Goal: Task Accomplishment & Management: Manage account settings

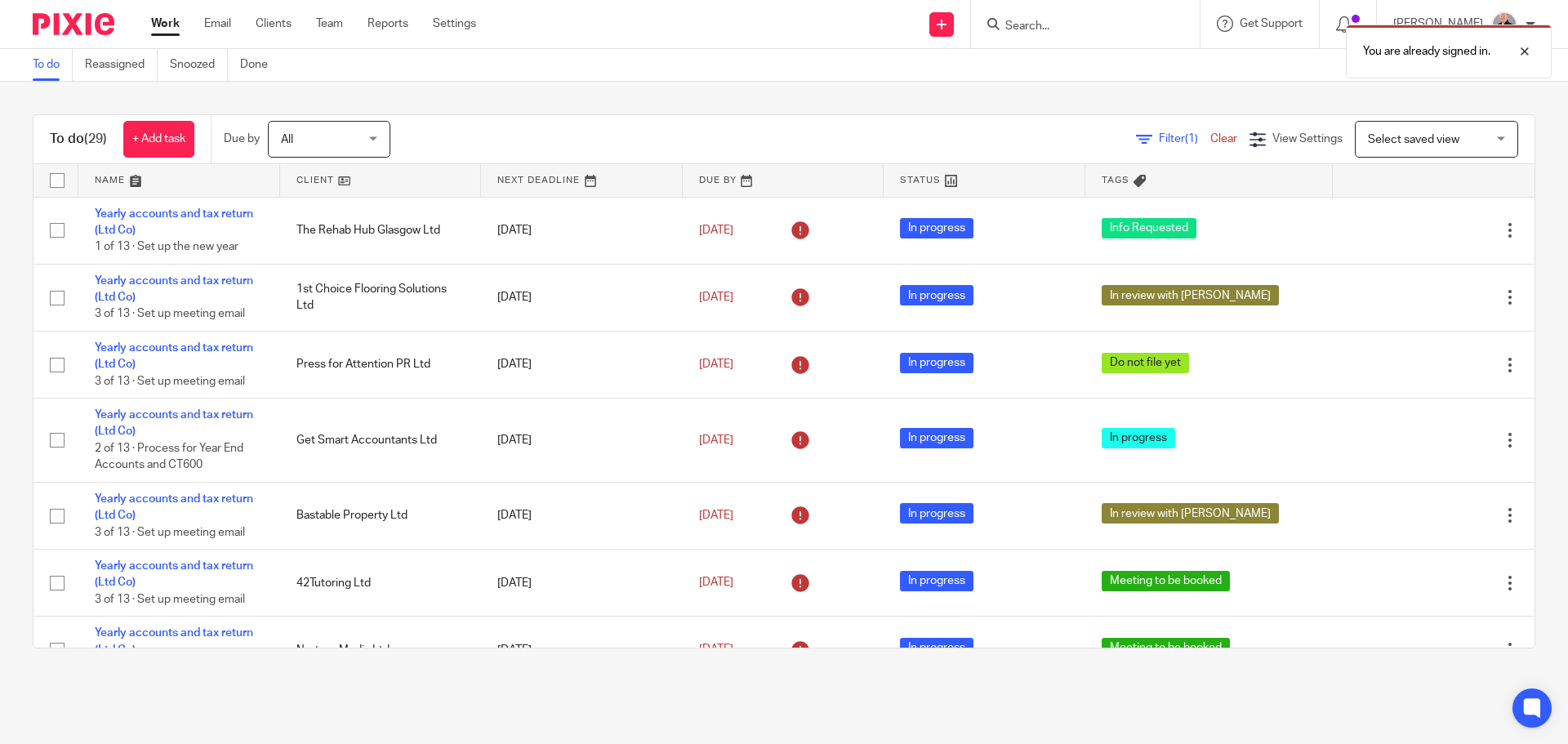
drag, startPoint x: 115, startPoint y: 181, endPoint x: 131, endPoint y: 181, distance: 16.0
click at [115, 181] on link at bounding box center [179, 181] width 201 height 33
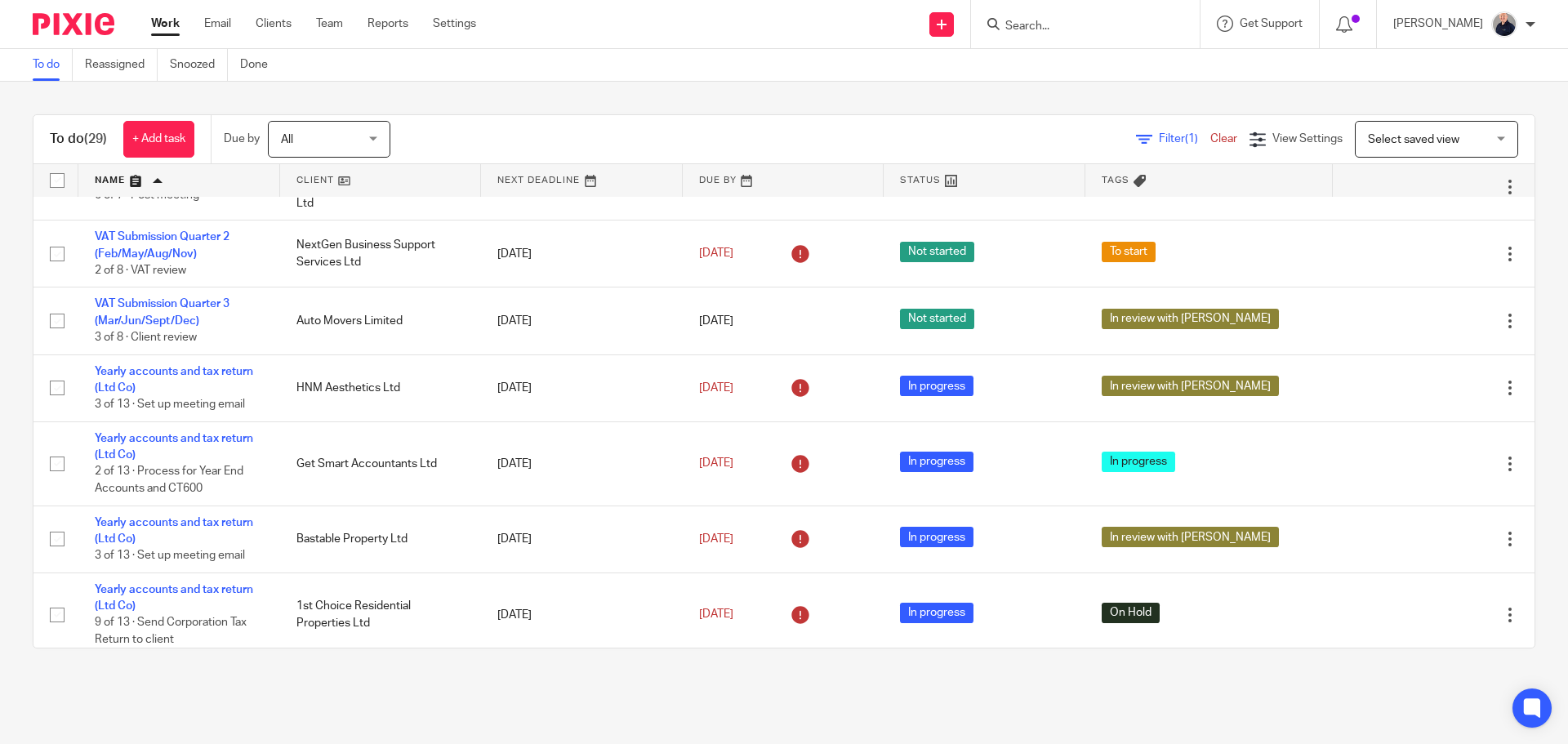
scroll to position [817, 0]
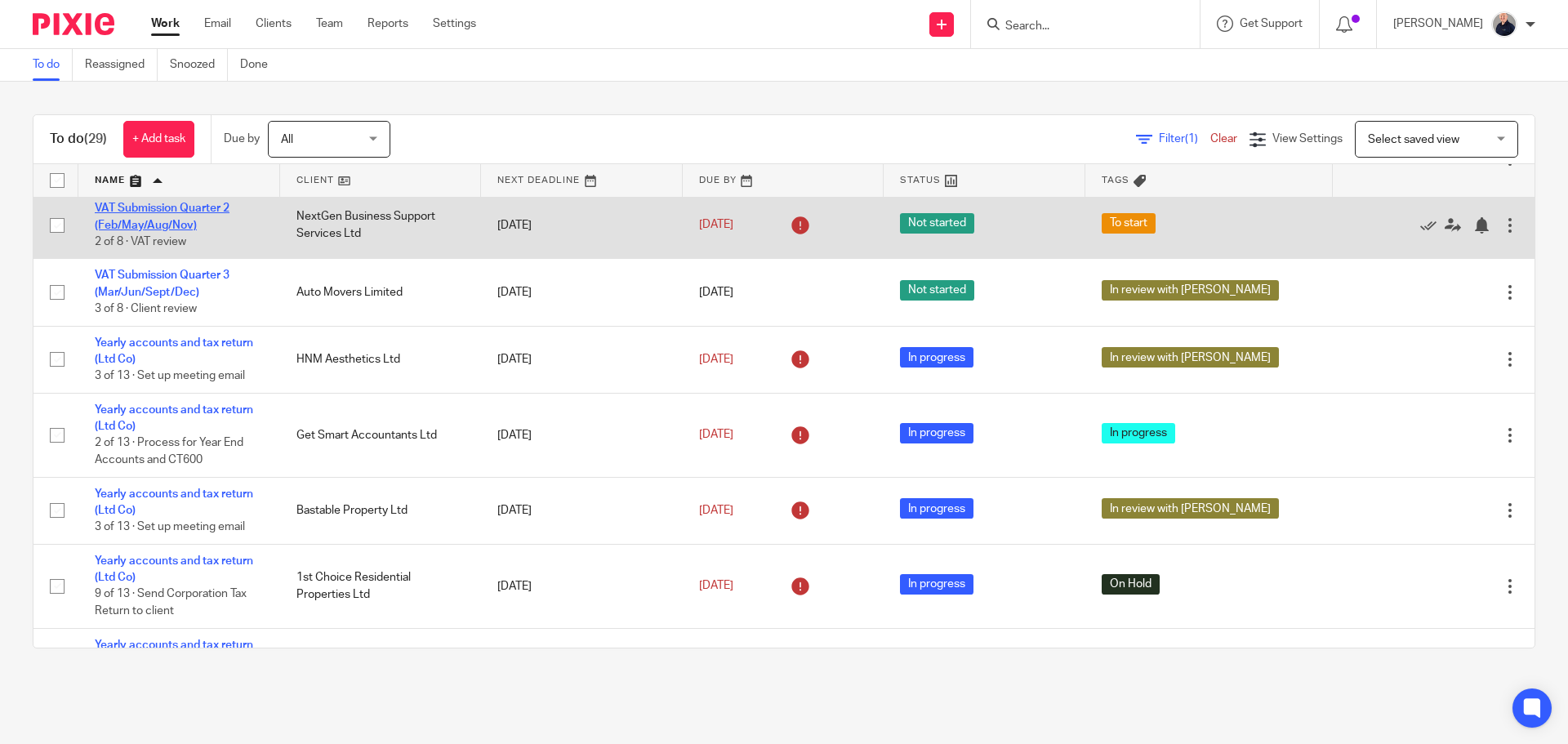
click at [192, 230] on link "VAT Submission Quarter 2 (Feb/May/Aug/Nov)" at bounding box center [161, 216] width 135 height 28
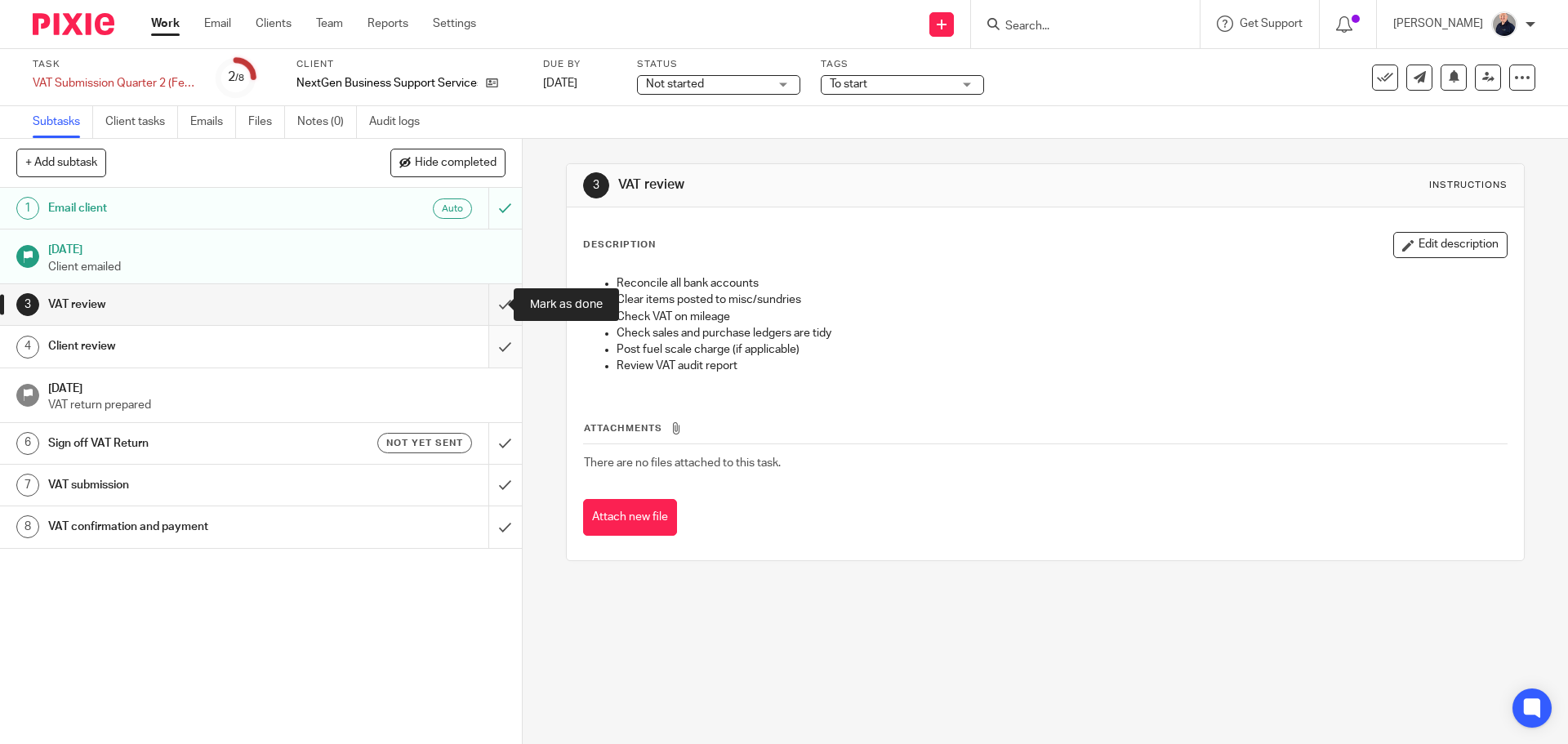
drag, startPoint x: 481, startPoint y: 302, endPoint x: 481, endPoint y: 334, distance: 32.0
click at [481, 306] on input "submit" at bounding box center [260, 304] width 522 height 41
drag, startPoint x: 483, startPoint y: 343, endPoint x: 459, endPoint y: 370, distance: 36.1
click at [482, 346] on input "submit" at bounding box center [260, 346] width 522 height 41
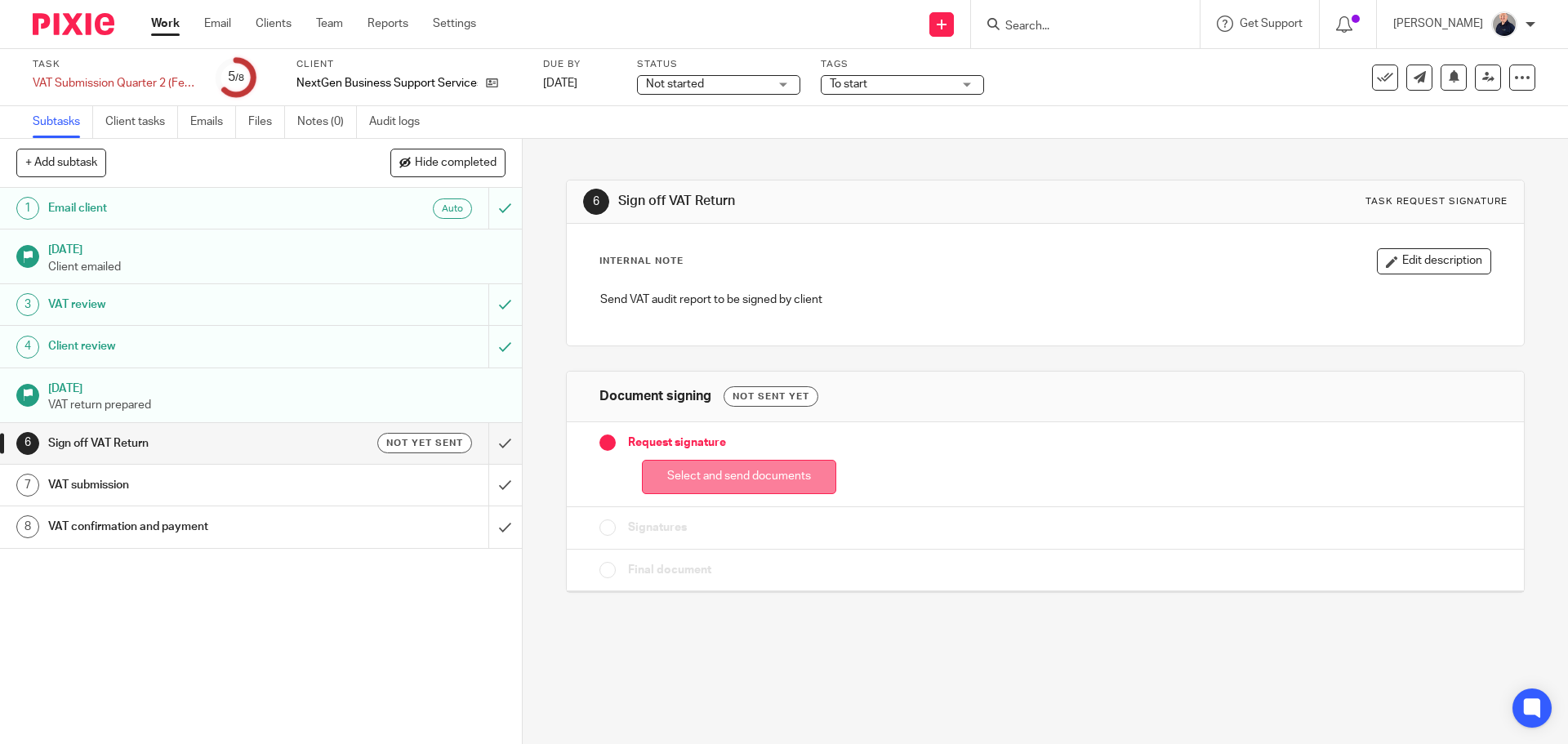
click at [723, 477] on button "Select and send documents" at bounding box center [739, 477] width 194 height 35
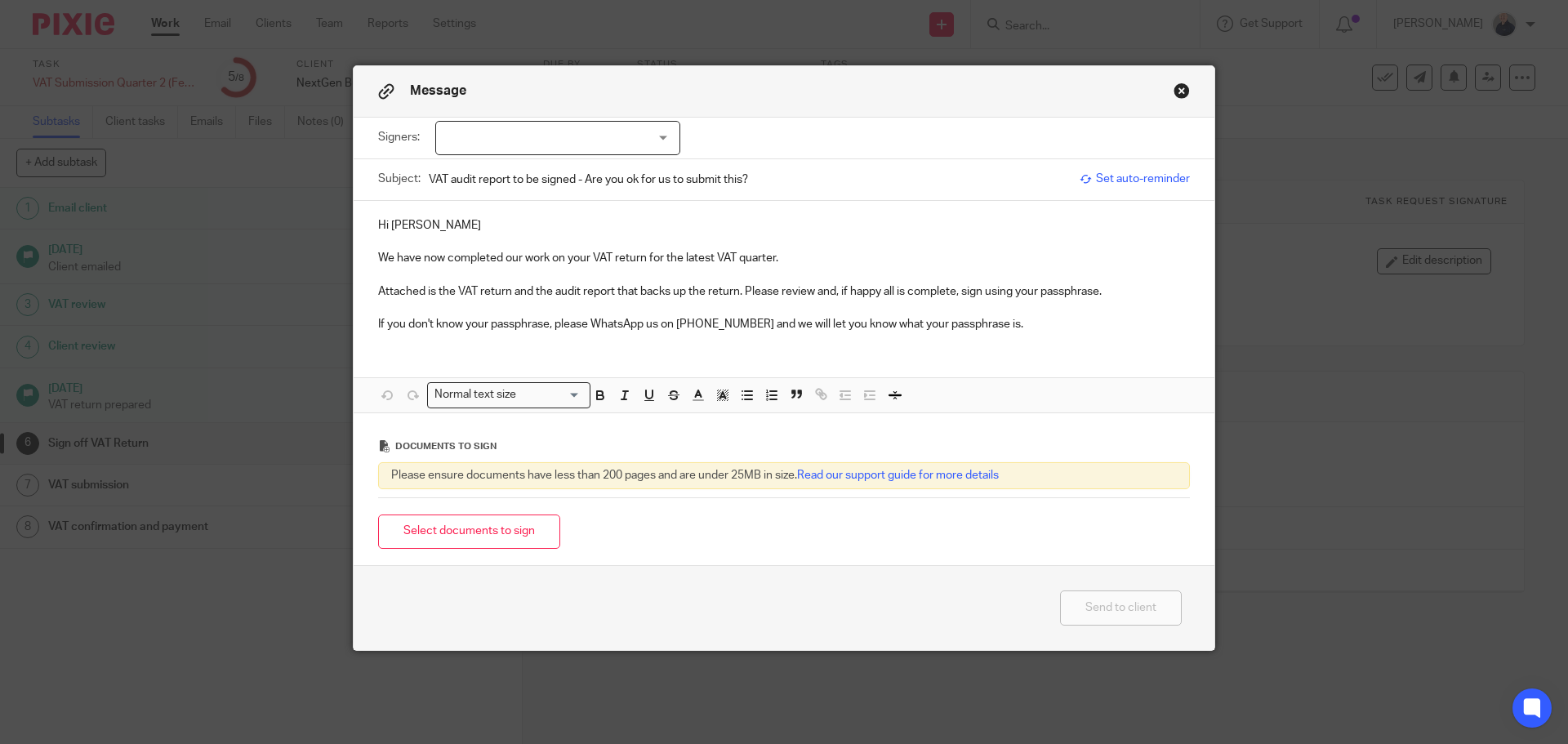
click at [653, 134] on div at bounding box center [557, 138] width 245 height 35
drag, startPoint x: 529, startPoint y: 165, endPoint x: 518, endPoint y: 177, distance: 16.3
click at [528, 165] on li "Kathryn Hyde" at bounding box center [552, 172] width 243 height 34
checkbox input "true"
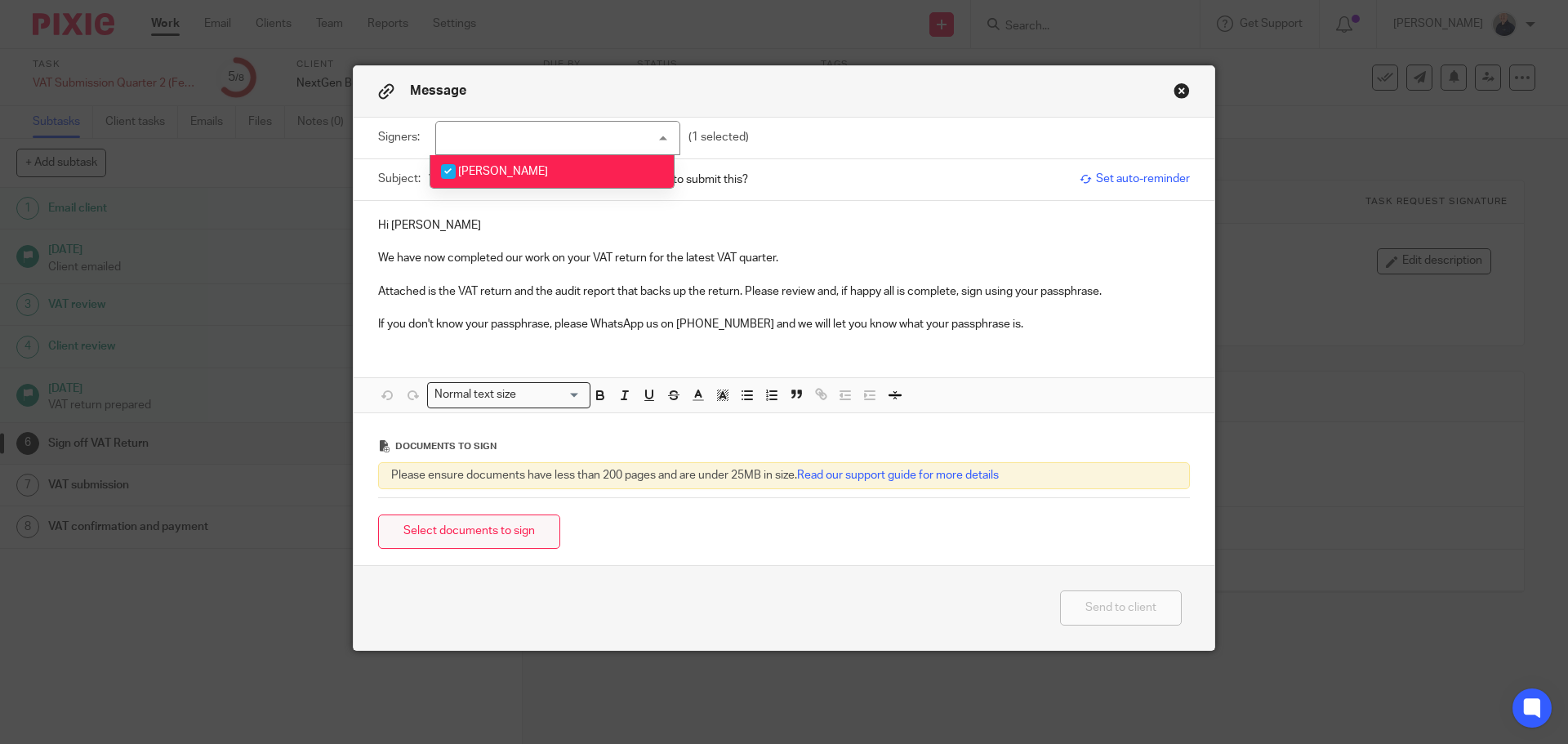
click at [479, 530] on button "Select documents to sign" at bounding box center [470, 532] width 182 height 35
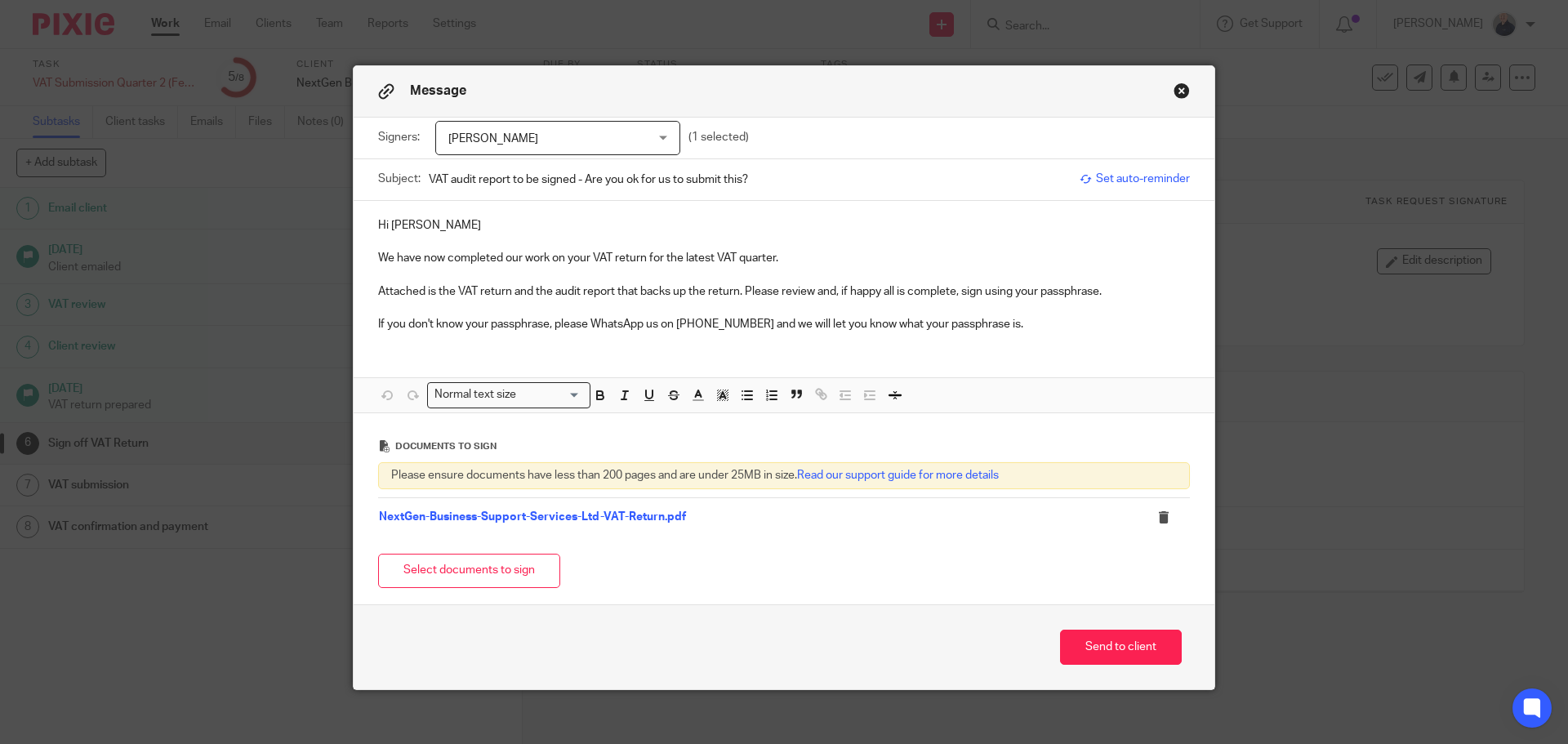
click at [1177, 89] on button "Close modal" at bounding box center [1182, 90] width 16 height 16
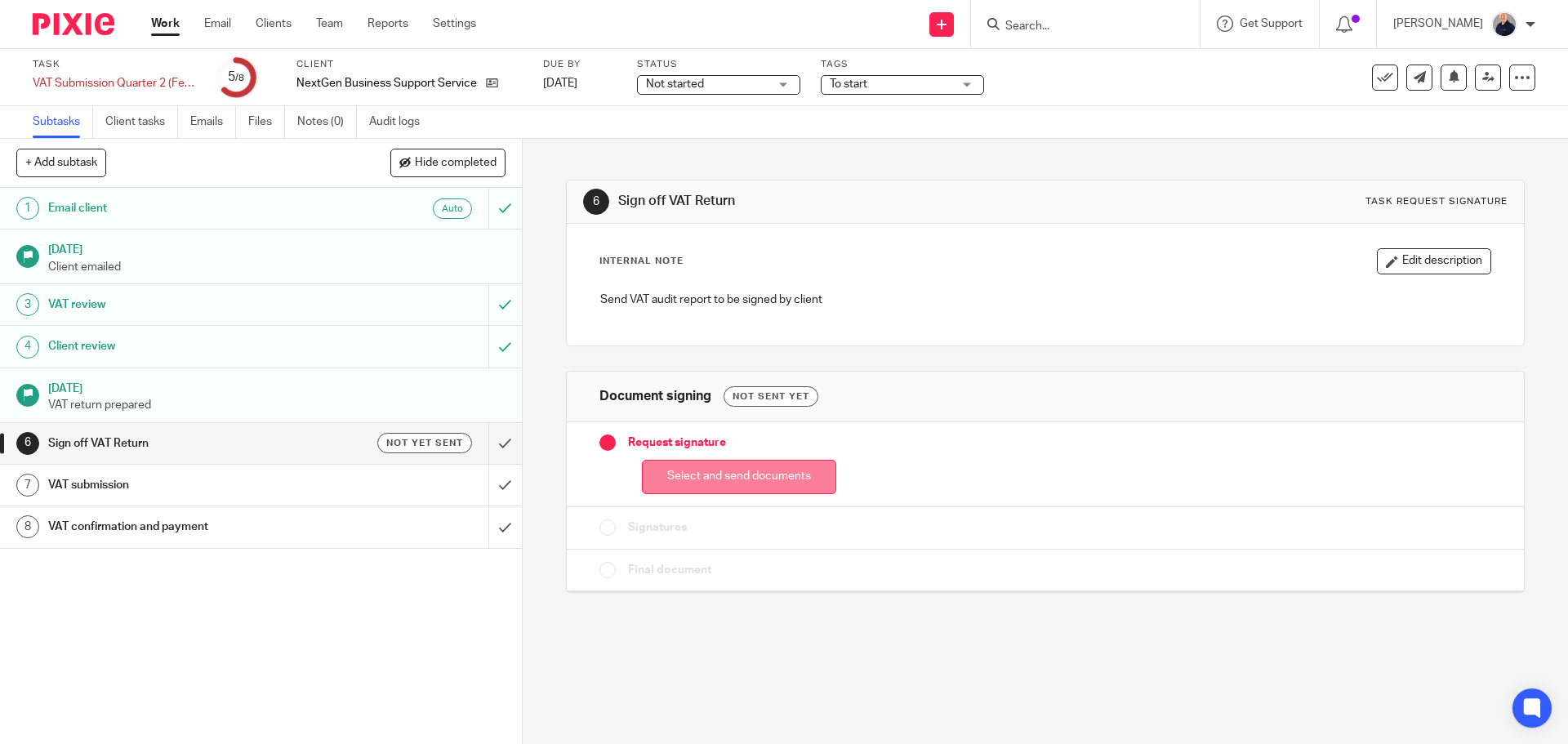
drag, startPoint x: 745, startPoint y: 477, endPoint x: 853, endPoint y: 495, distance: 109.5
click at [744, 477] on button "Select and send documents" at bounding box center [739, 477] width 194 height 35
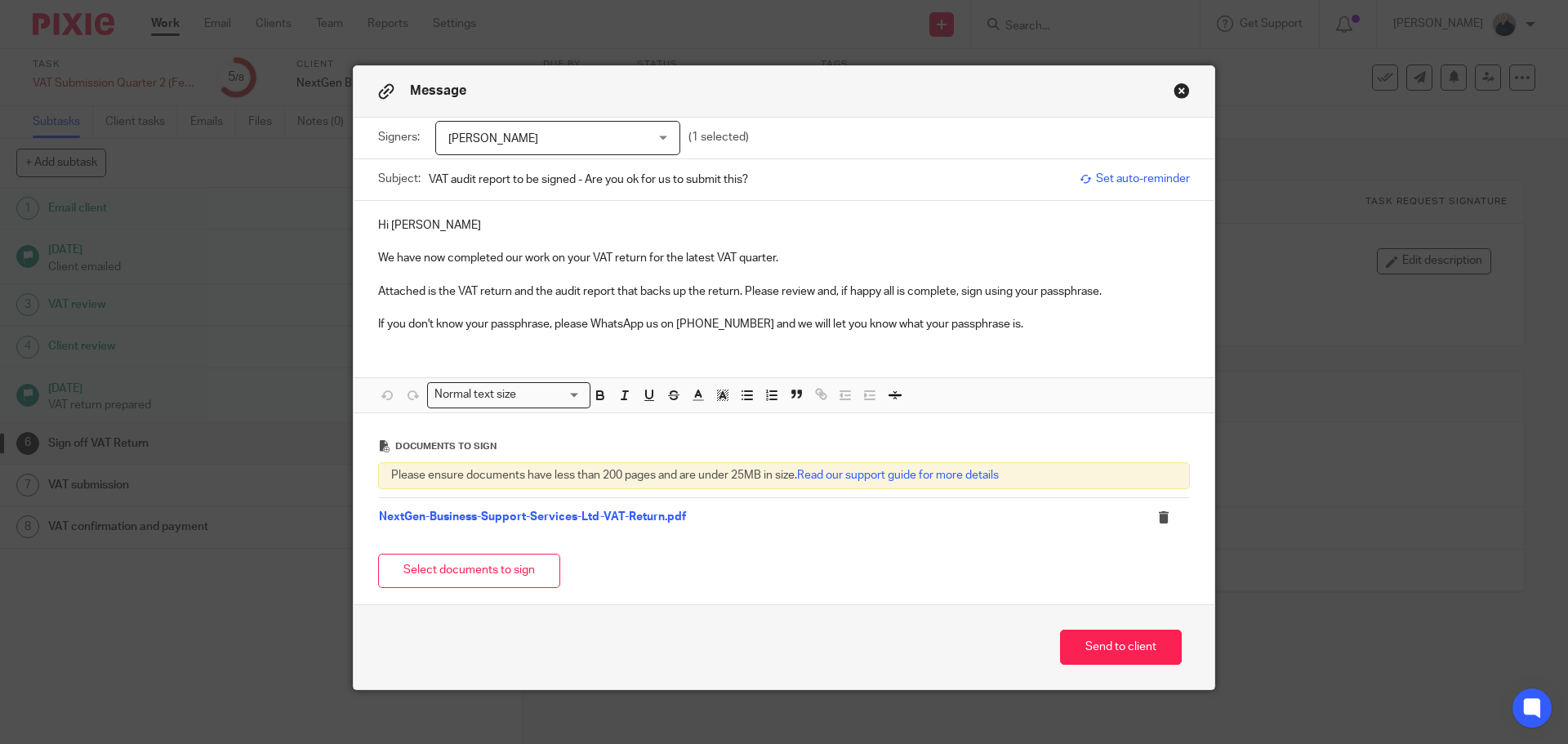
click at [1179, 92] on button "Close modal" at bounding box center [1182, 90] width 16 height 16
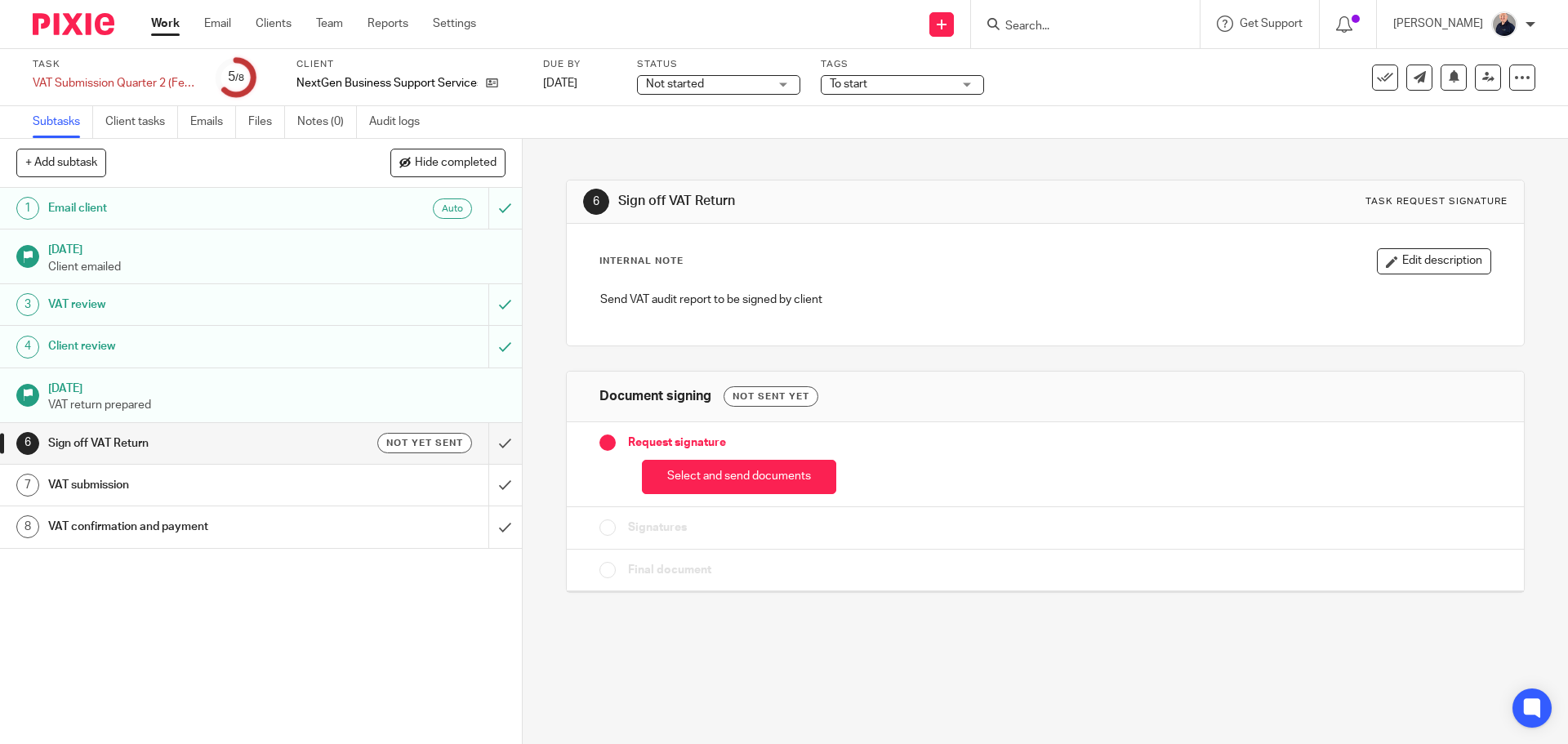
click at [172, 23] on link "Work" at bounding box center [165, 23] width 29 height 16
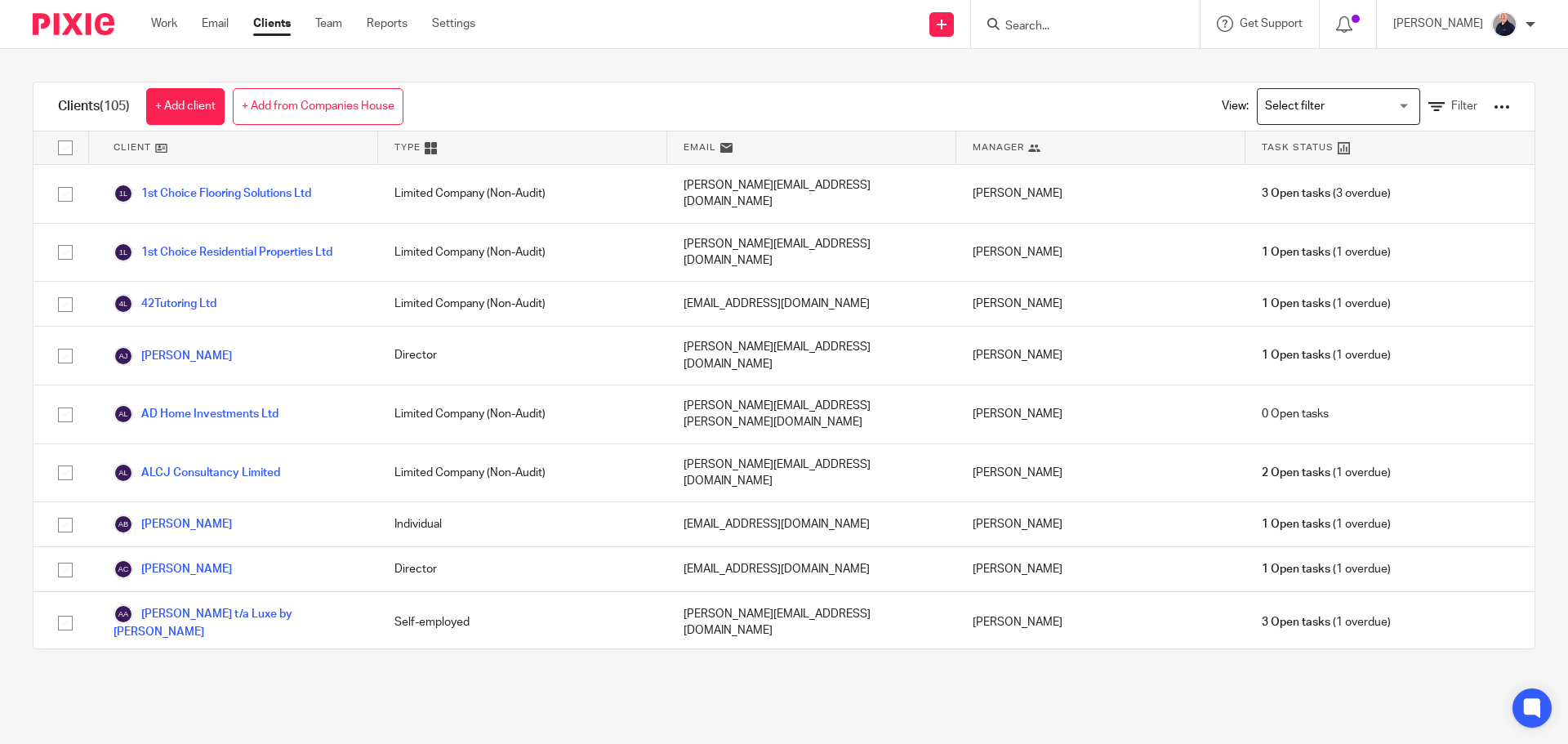
click at [1056, 28] on input "Search" at bounding box center [1077, 27] width 147 height 15
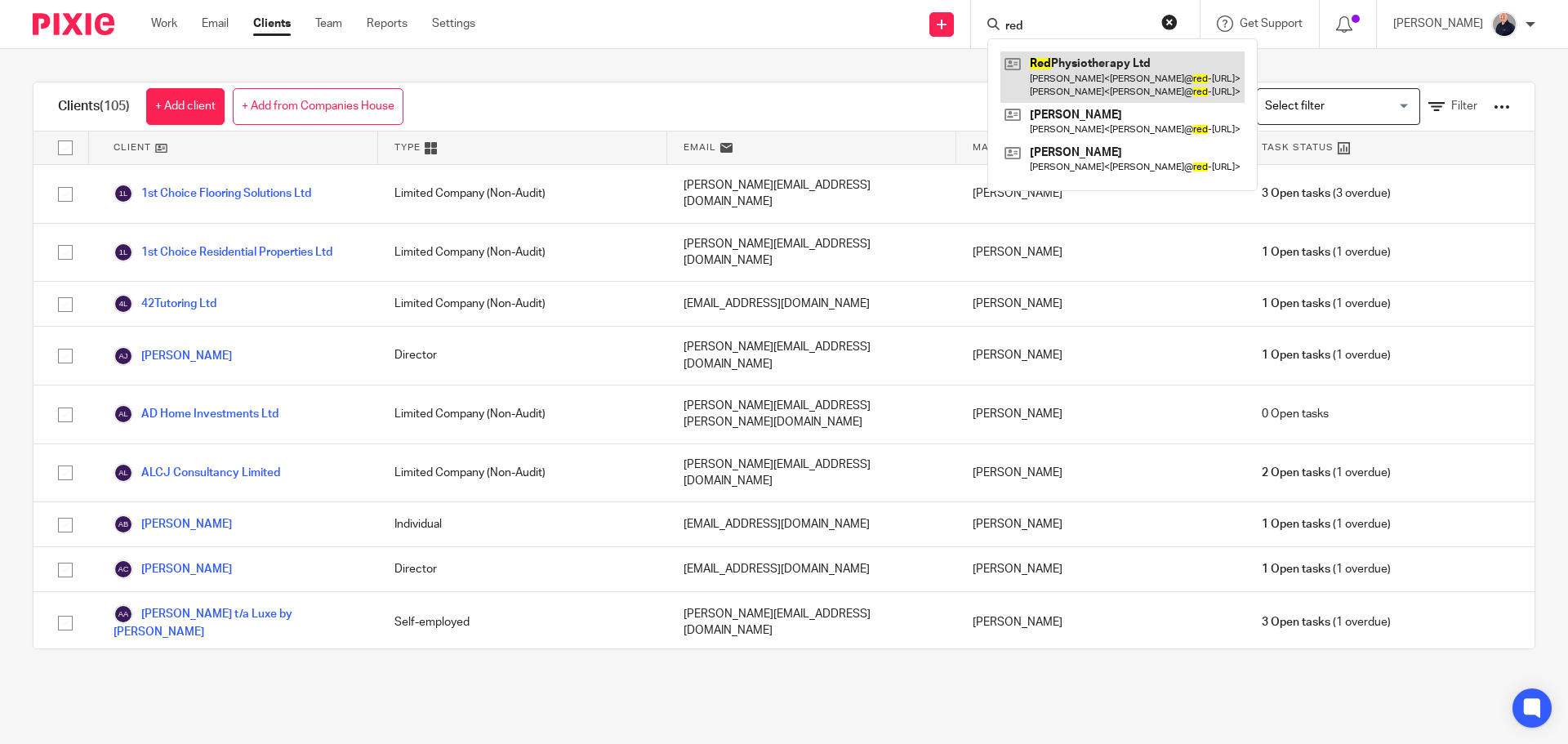
type input "red"
click at [1045, 71] on link at bounding box center [1122, 76] width 244 height 50
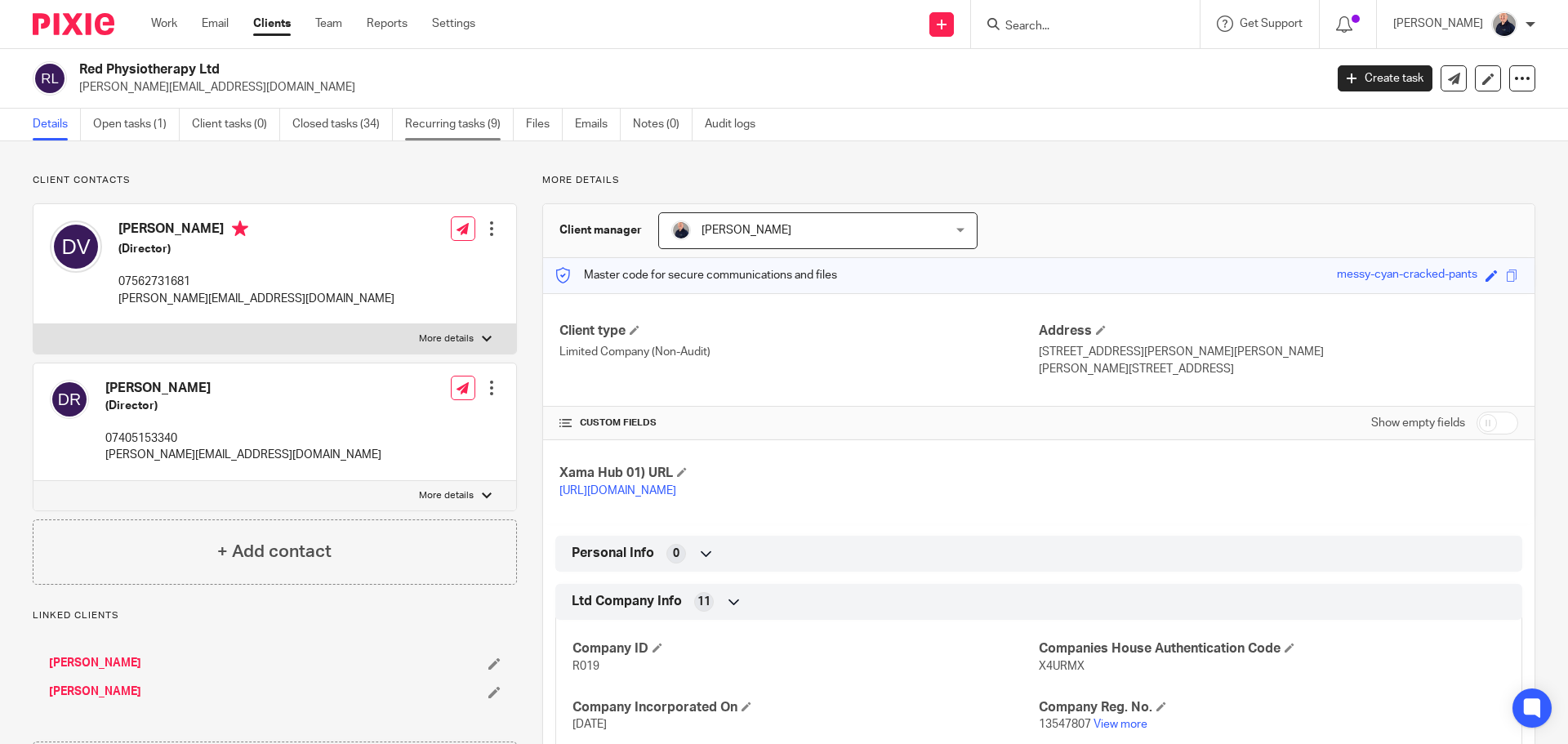
click at [438, 127] on link "Recurring tasks (9)" at bounding box center [459, 124] width 109 height 32
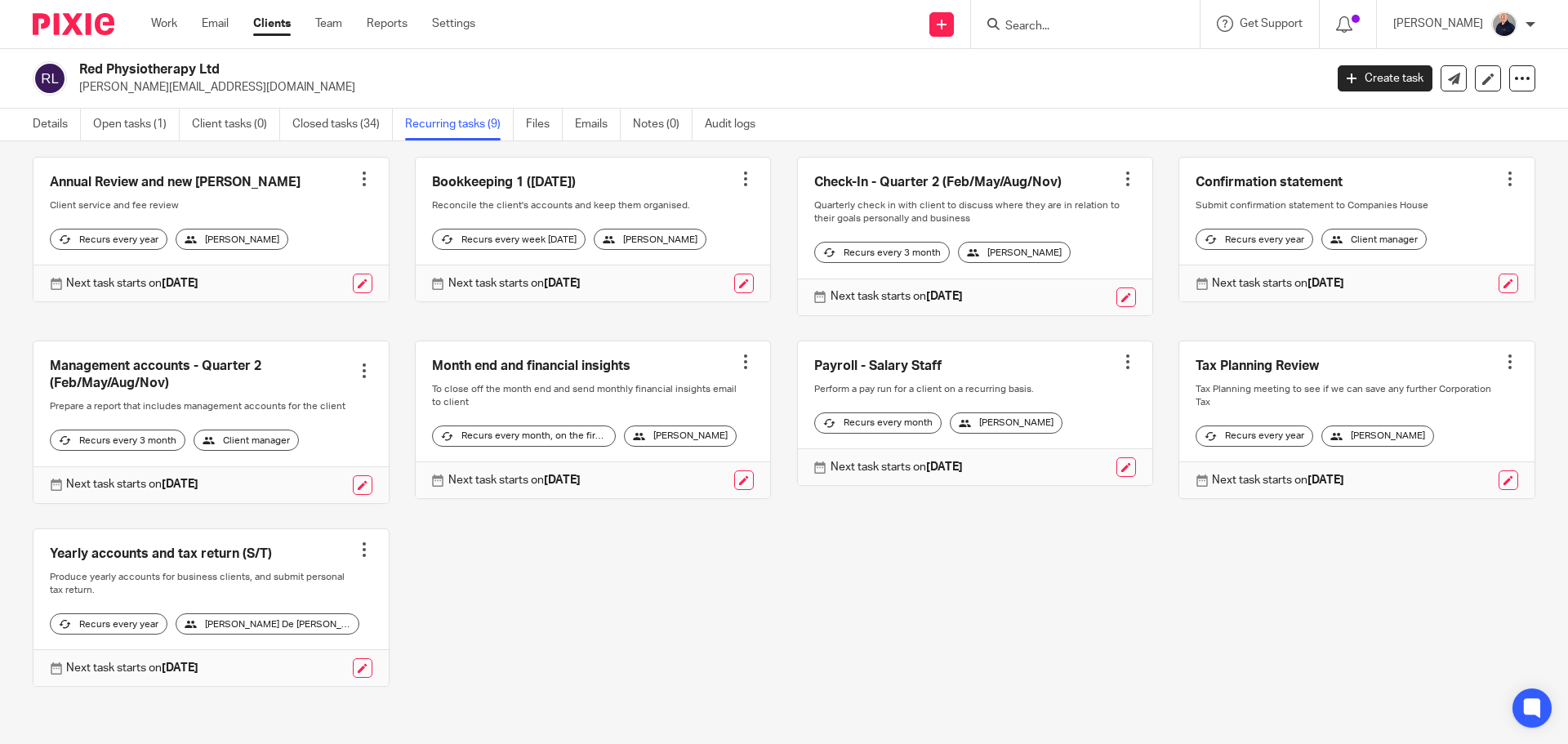
scroll to position [151, 0]
click at [357, 542] on div at bounding box center [364, 550] width 16 height 16
click at [296, 635] on span "Cancel schedule" at bounding box center [298, 640] width 86 height 11
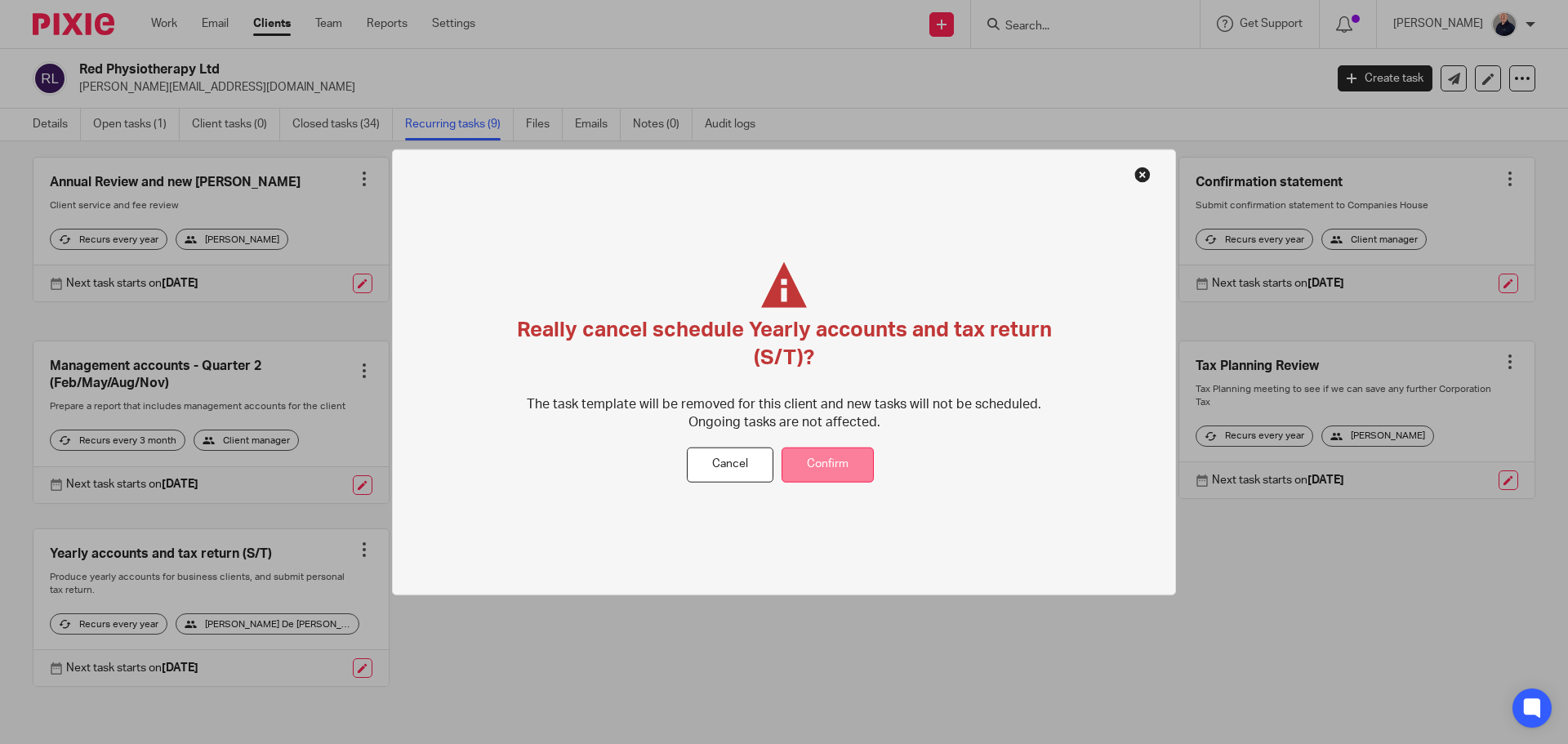
click at [812, 470] on button "Confirm" at bounding box center [827, 465] width 92 height 35
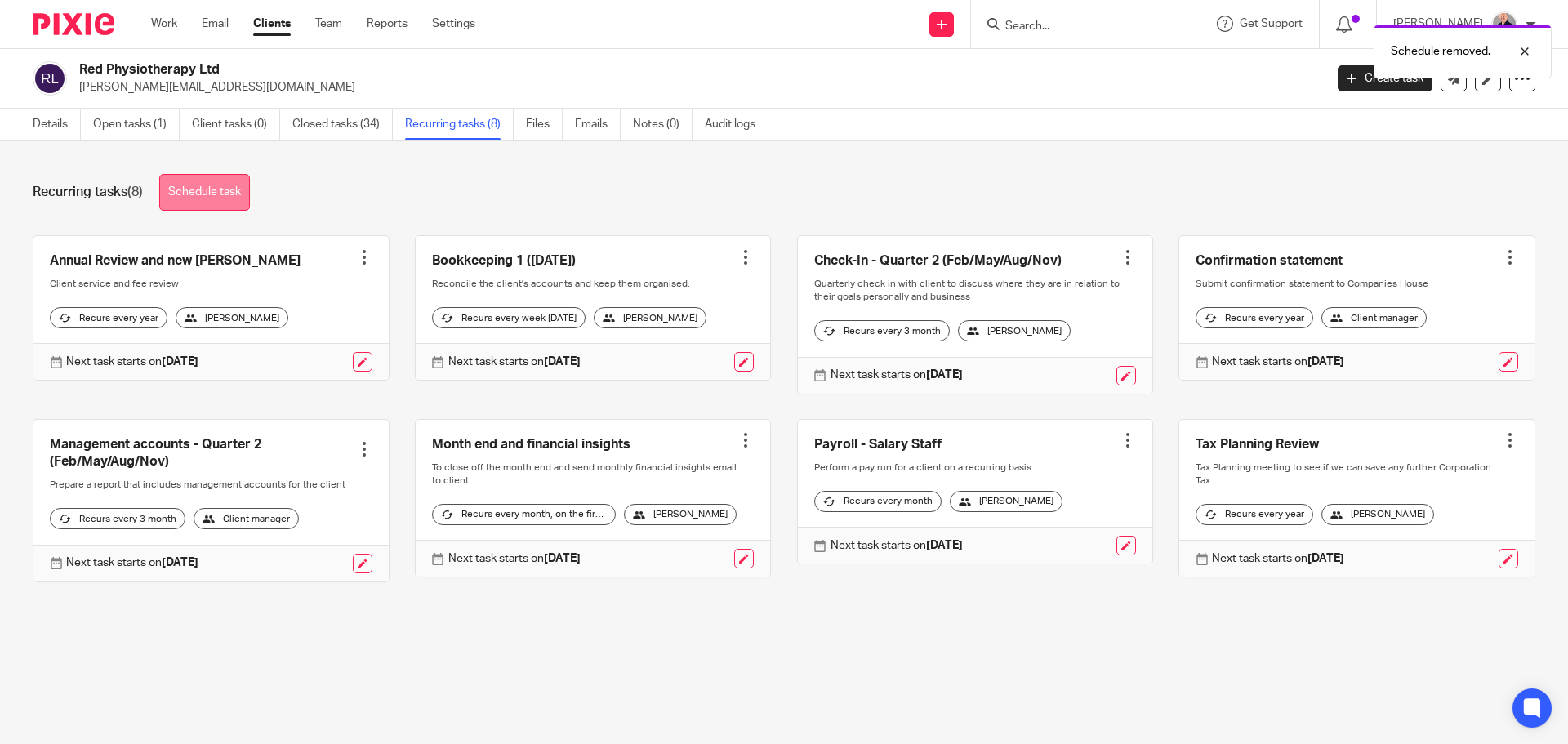
click at [229, 199] on link "Schedule task" at bounding box center [204, 192] width 90 height 36
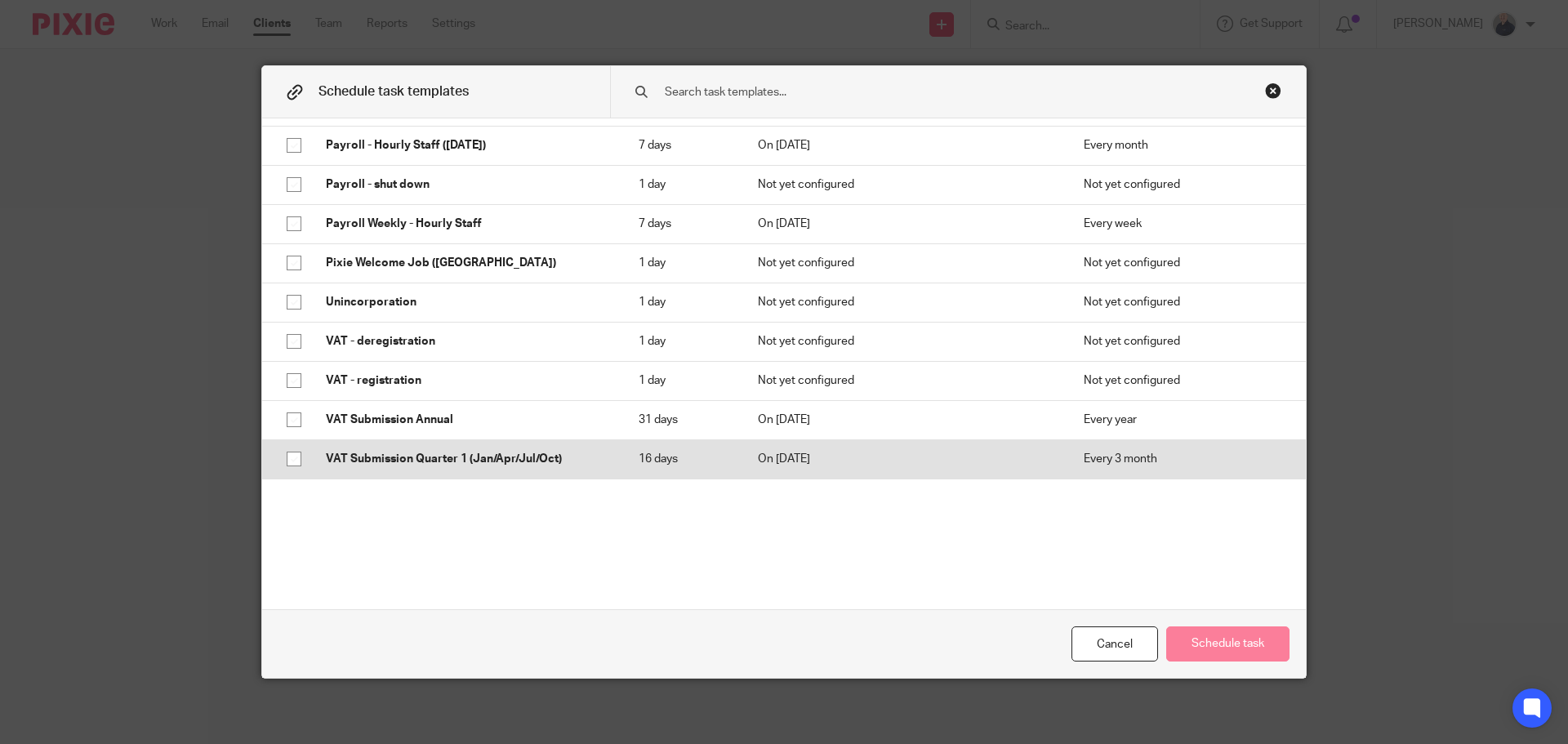
scroll to position [1205, 0]
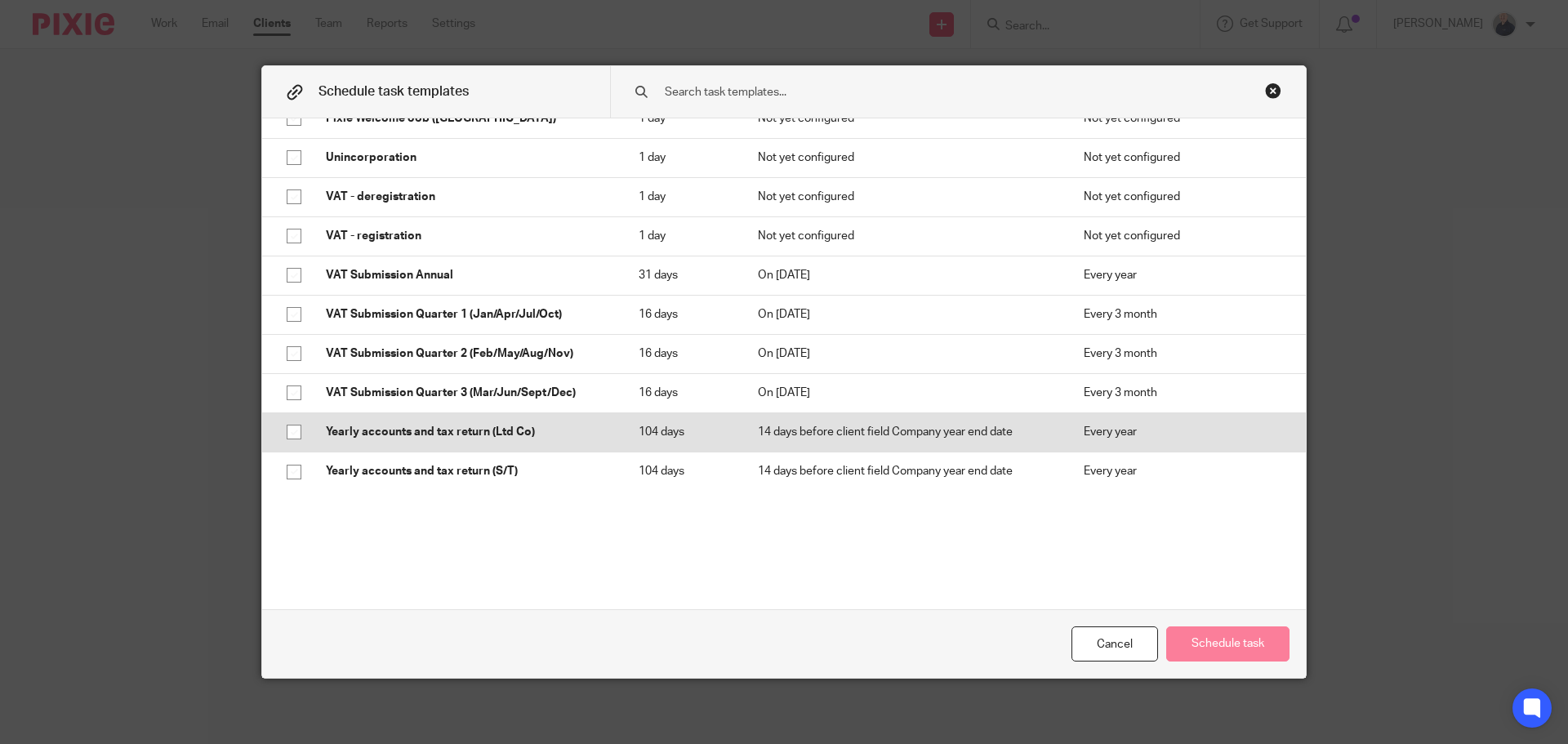
click at [287, 431] on input "checkbox" at bounding box center [294, 432] width 31 height 31
checkbox input "true"
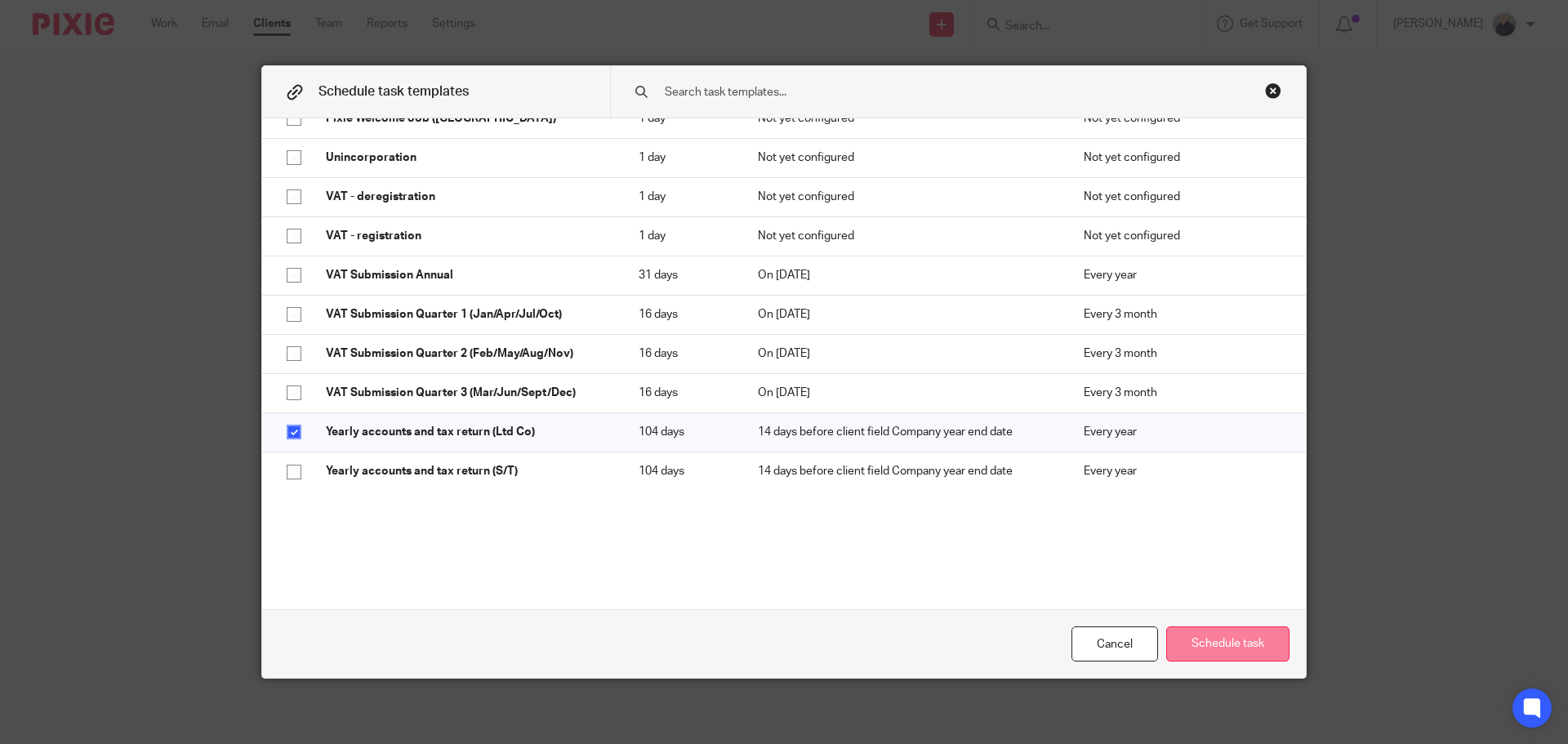
click at [1214, 643] on button "Schedule task" at bounding box center [1228, 644] width 123 height 35
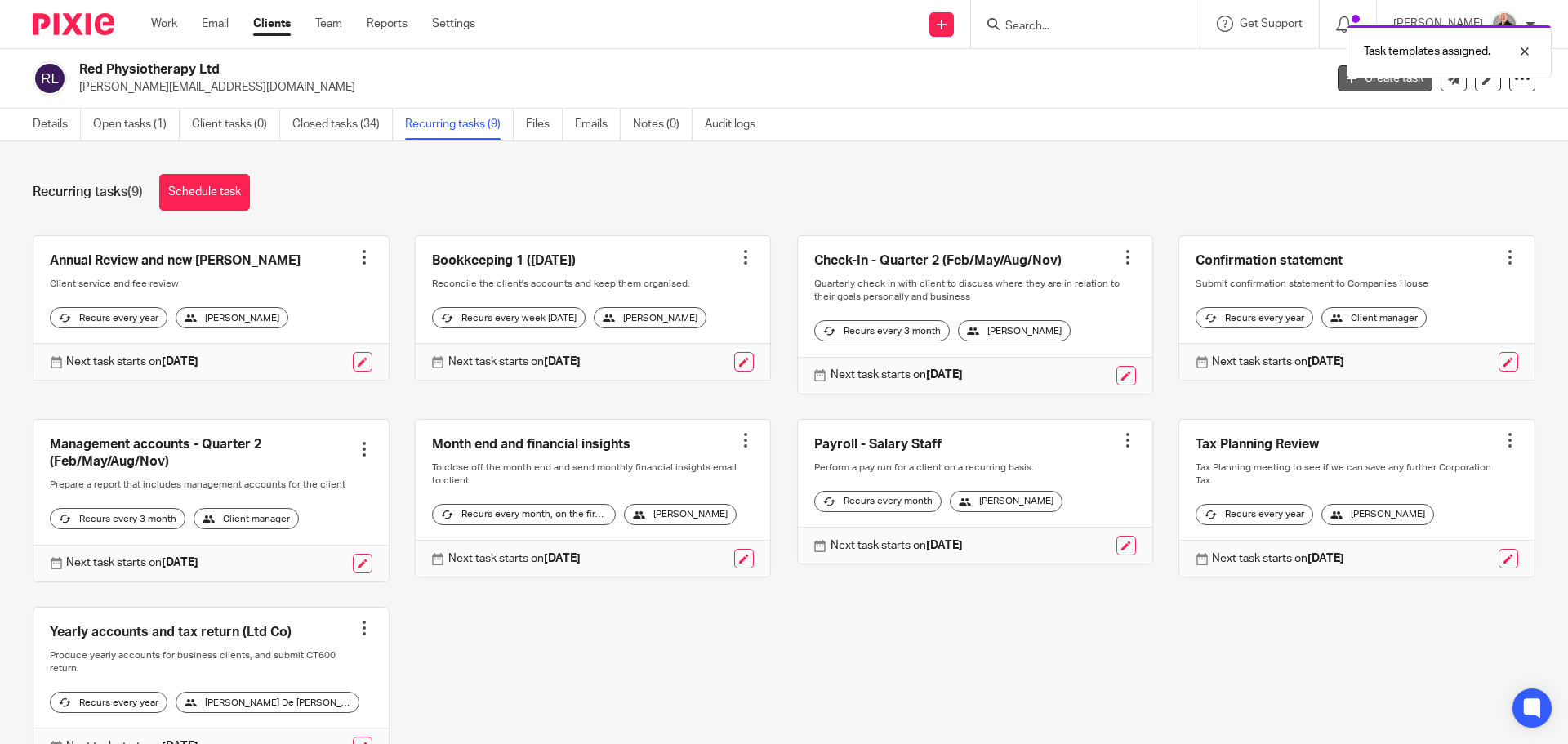
click at [1351, 85] on link "Create task" at bounding box center [1385, 78] width 95 height 26
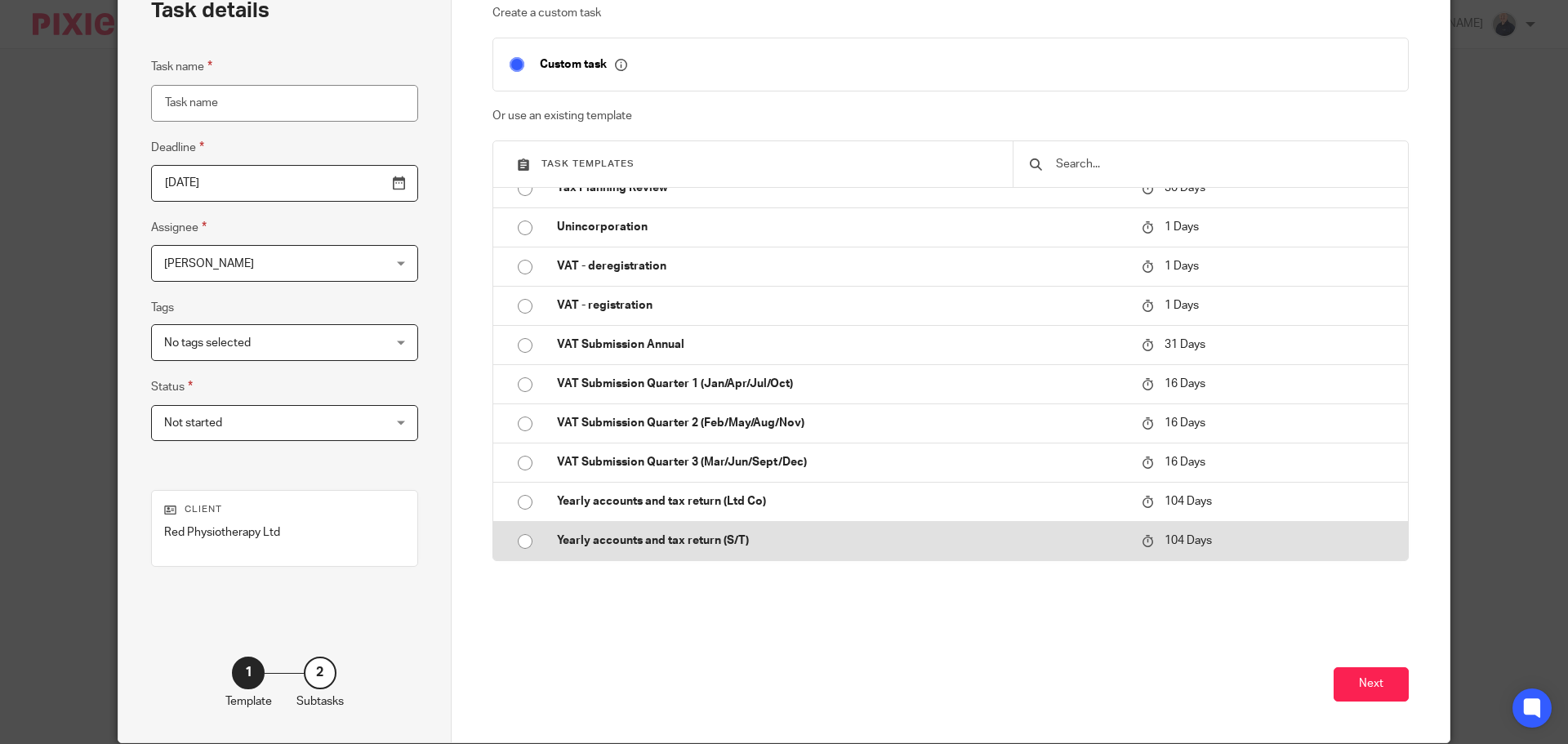
scroll to position [167, 0]
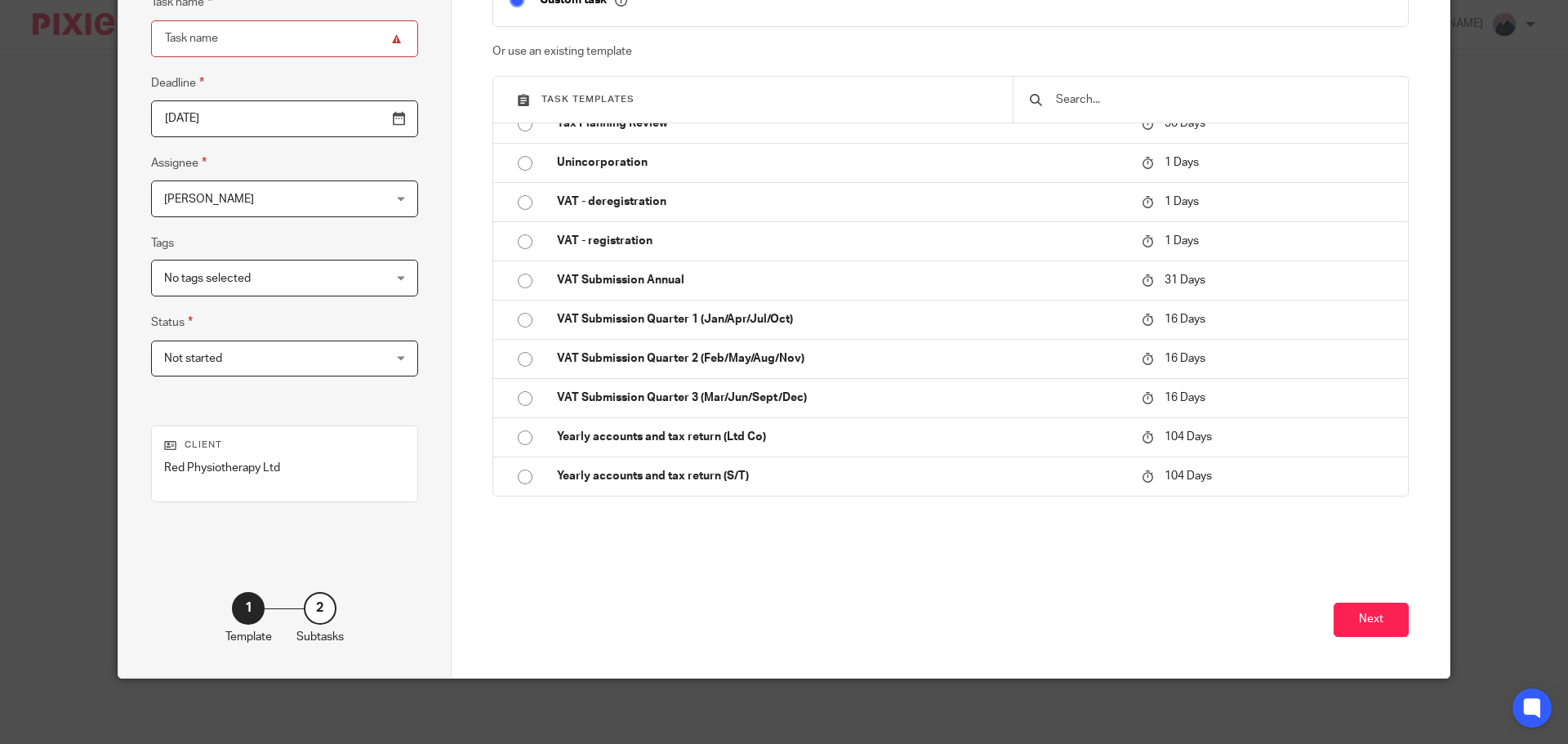
drag, startPoint x: 515, startPoint y: 436, endPoint x: 1115, endPoint y: 572, distance: 615.2
click at [518, 436] on input "radio" at bounding box center [525, 438] width 31 height 31
type input "2026-01-25"
type input "Yearly accounts and tax return (Ltd Co)"
checkbox input "false"
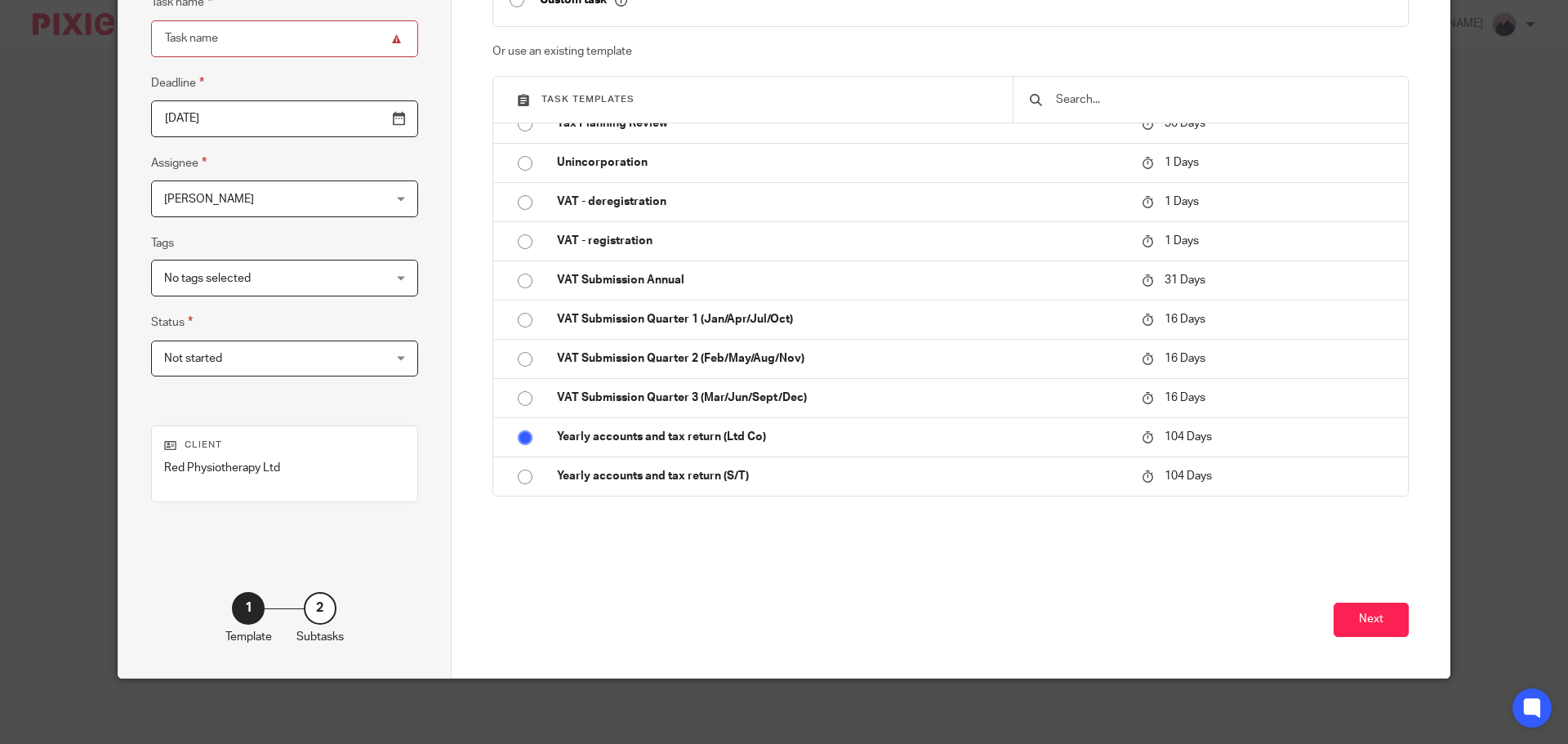
radio input "false"
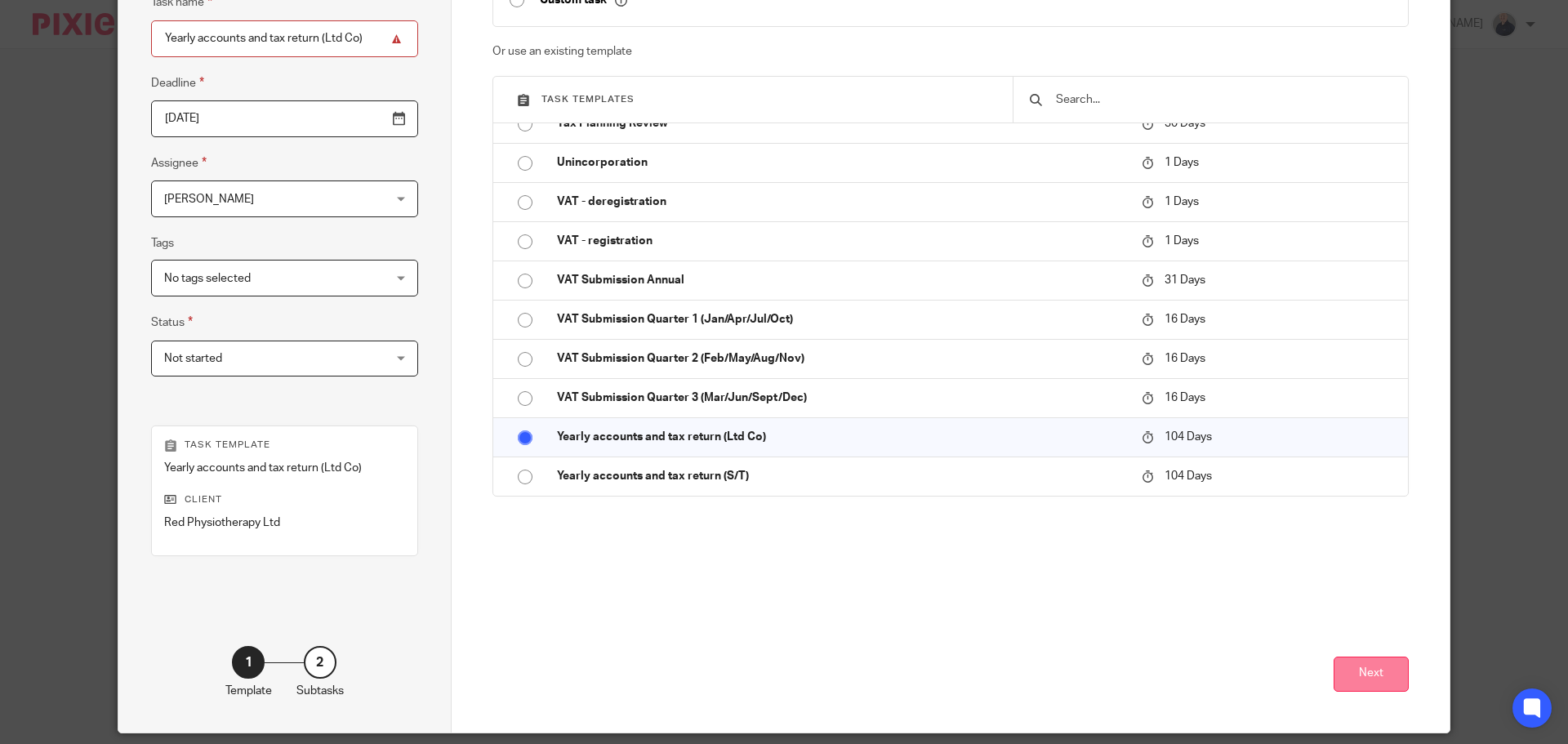
click at [1347, 671] on button "Next" at bounding box center [1371, 674] width 76 height 35
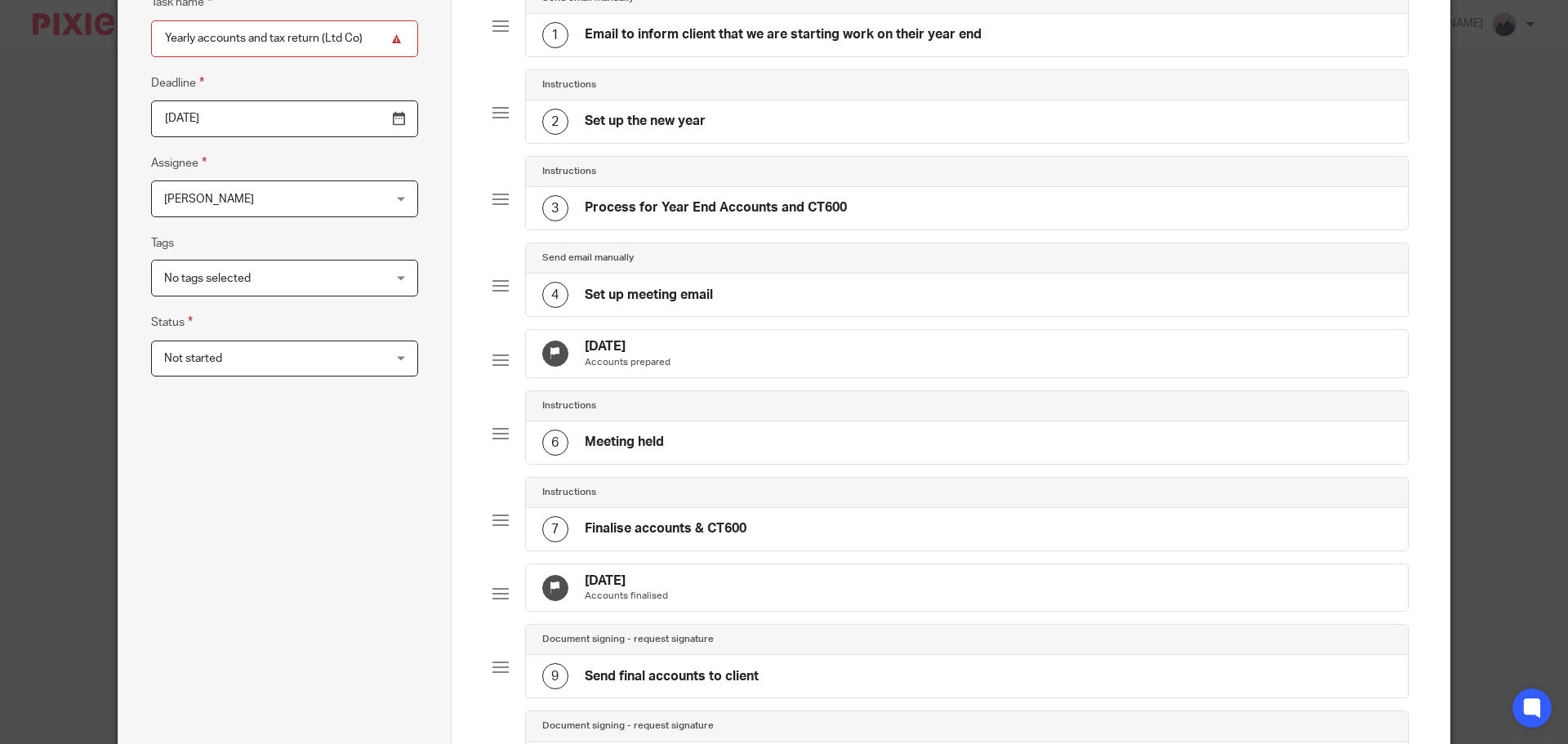
scroll to position [3, 0]
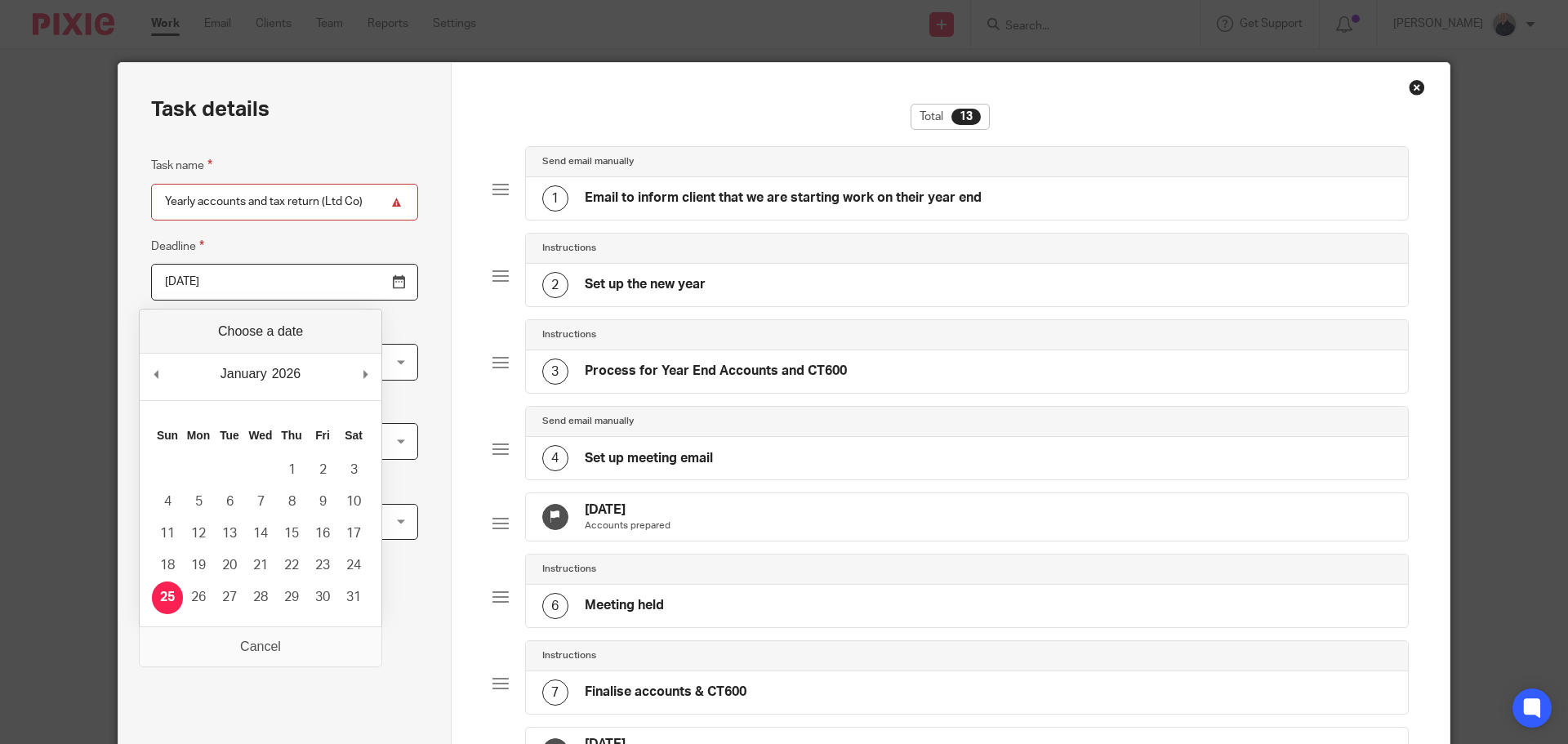
click at [289, 279] on input "2026-01-25" at bounding box center [285, 282] width 267 height 36
type input "2025-11-30"
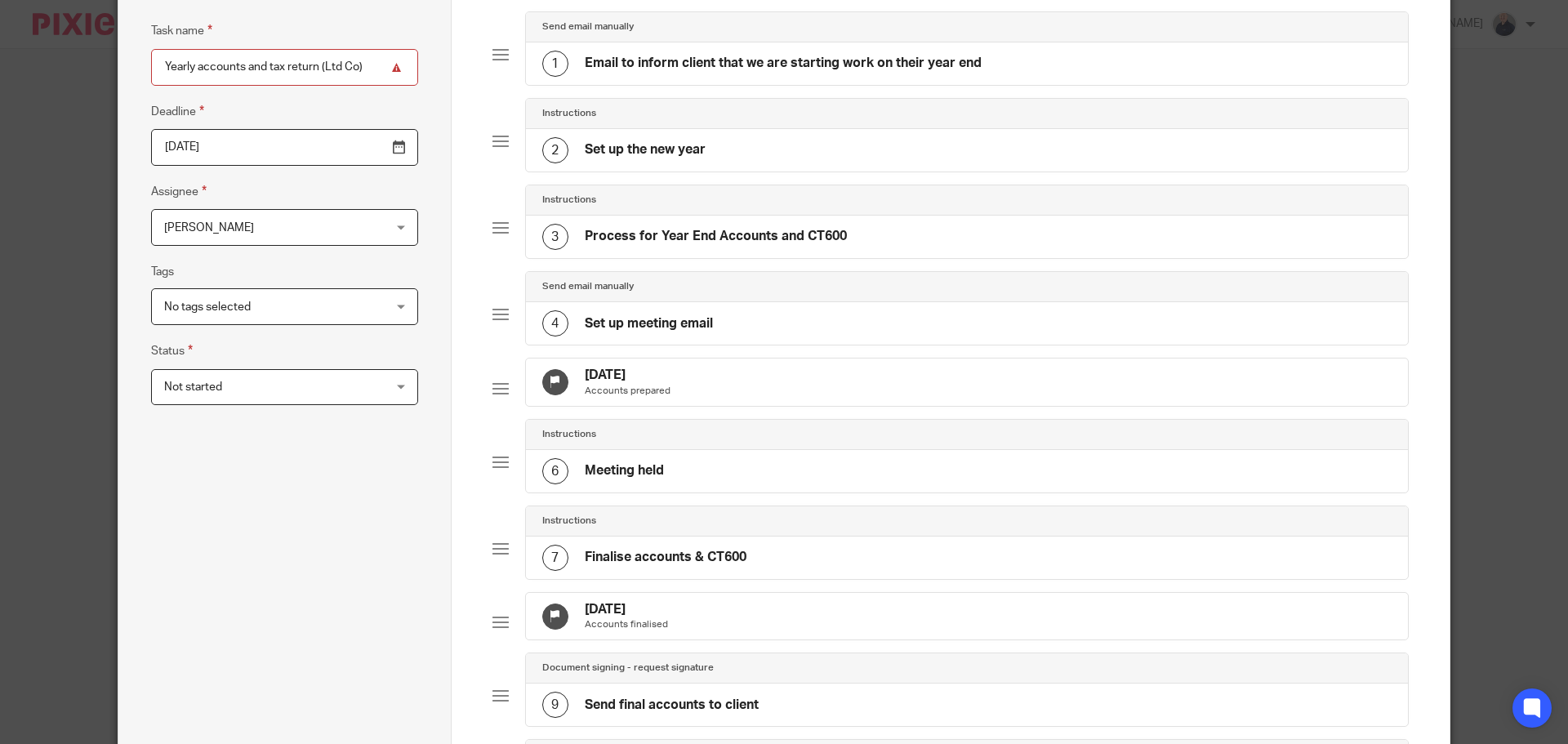
scroll to position [167, 0]
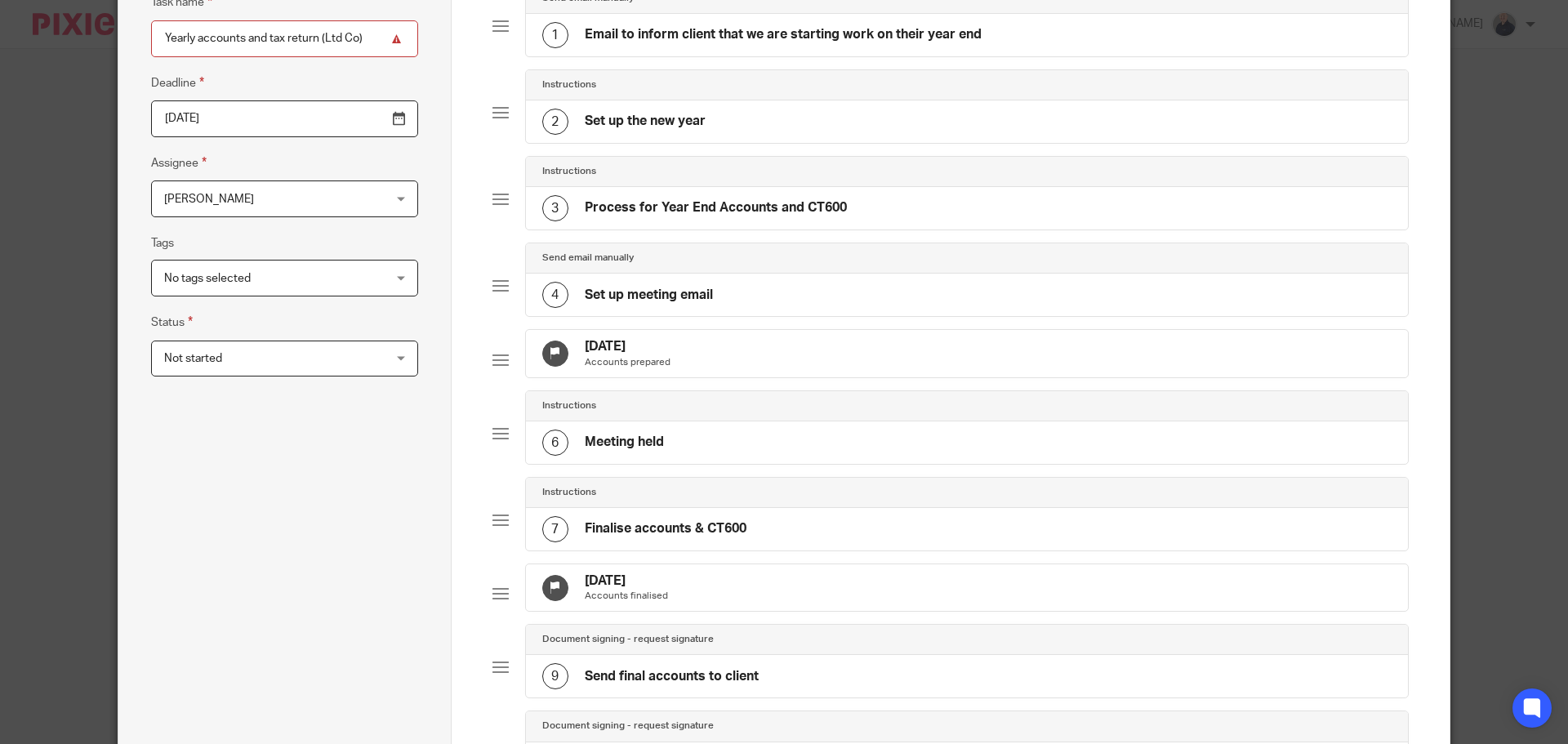
click at [693, 349] on div "10 Dec 2025 Accounts prepared" at bounding box center [967, 353] width 883 height 48
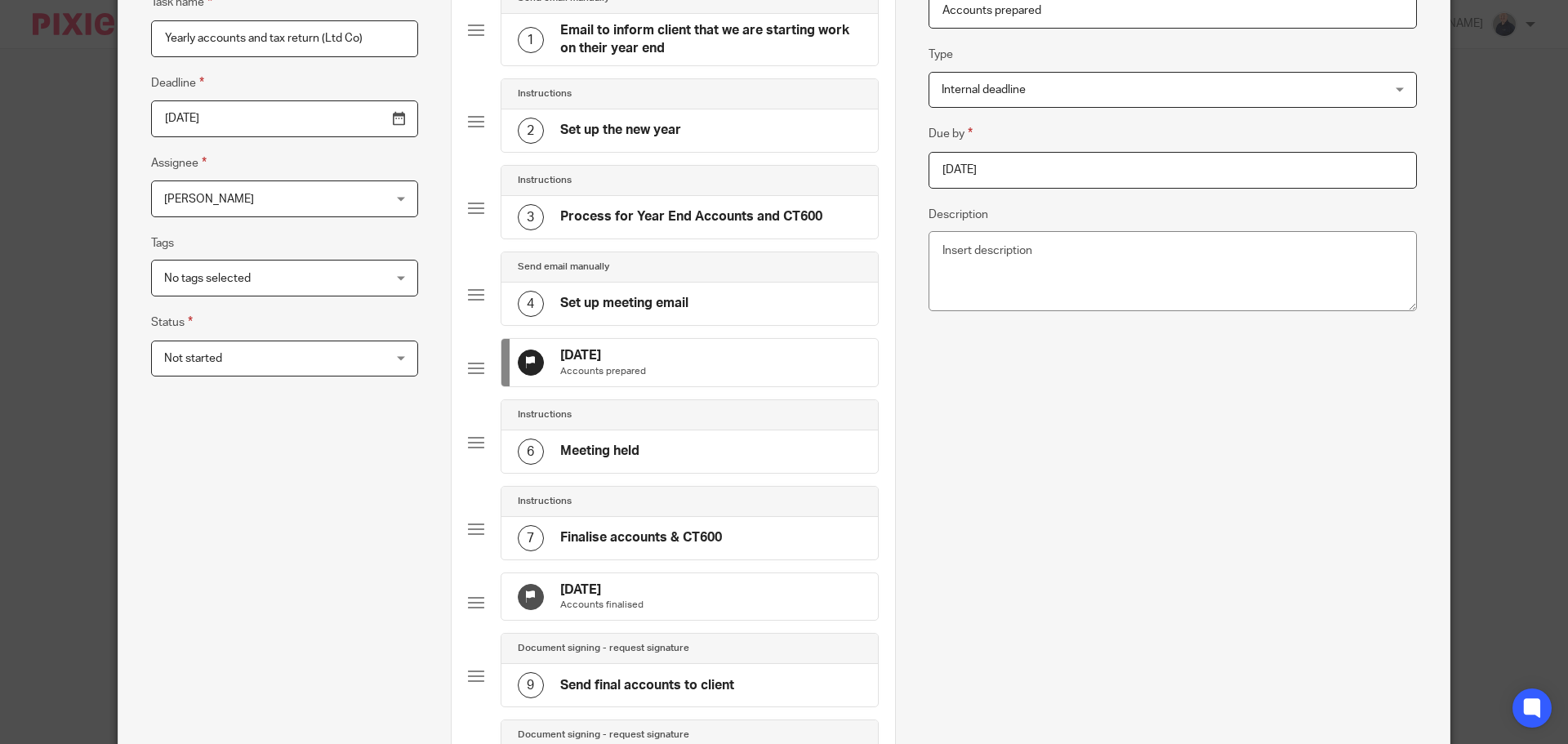
click at [1039, 174] on input "2025-12-10" at bounding box center [1173, 170] width 489 height 36
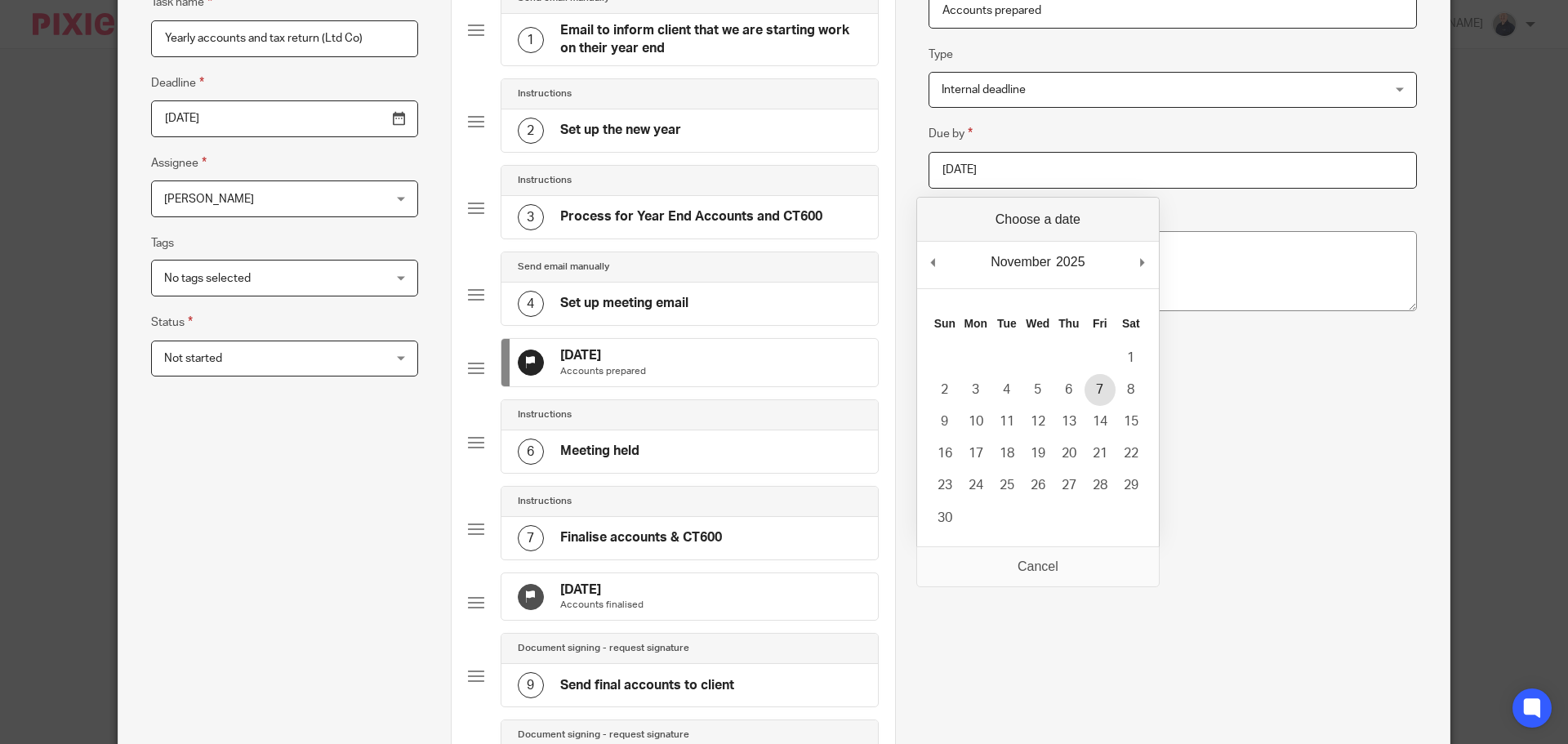
type input "2025-11-07"
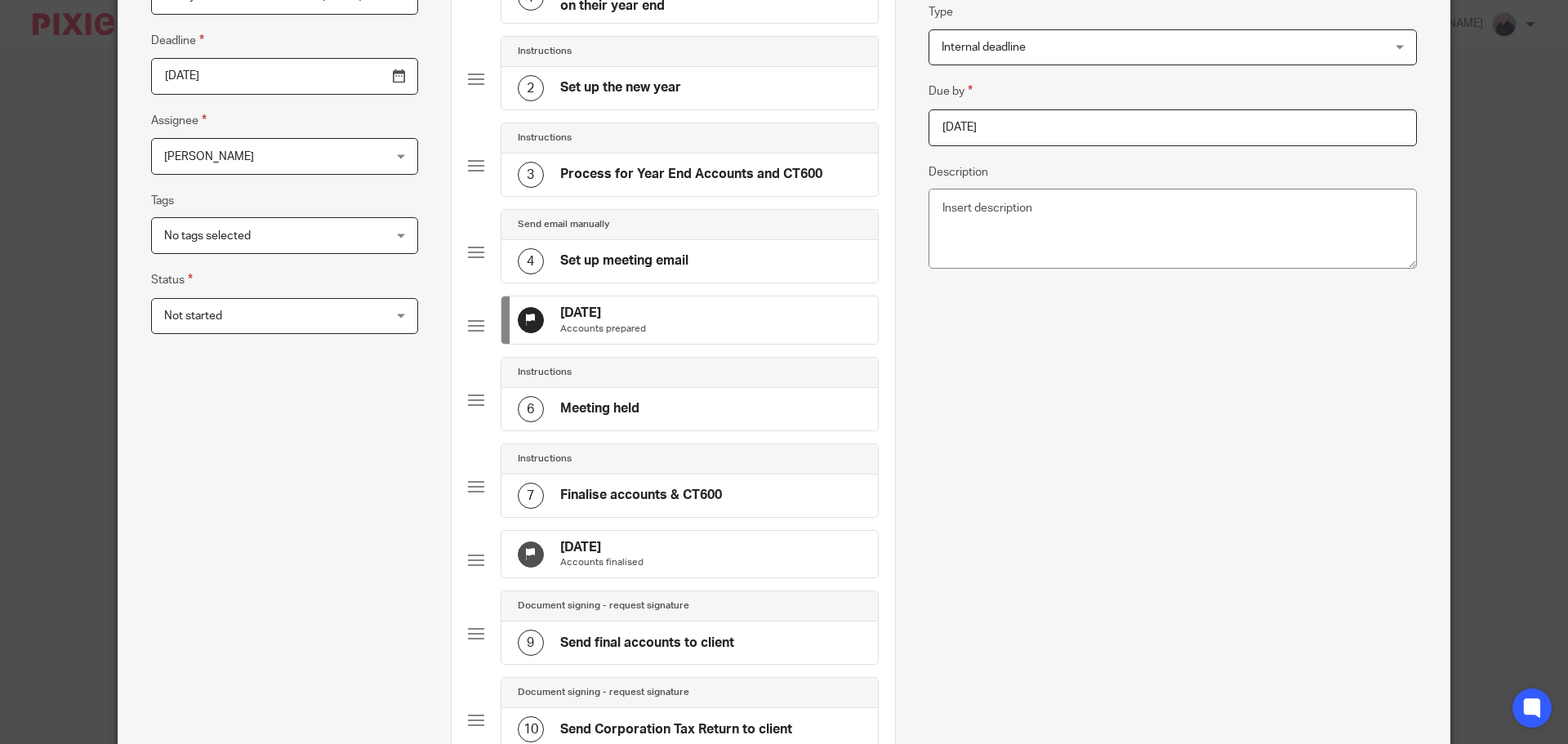
scroll to position [248, 0]
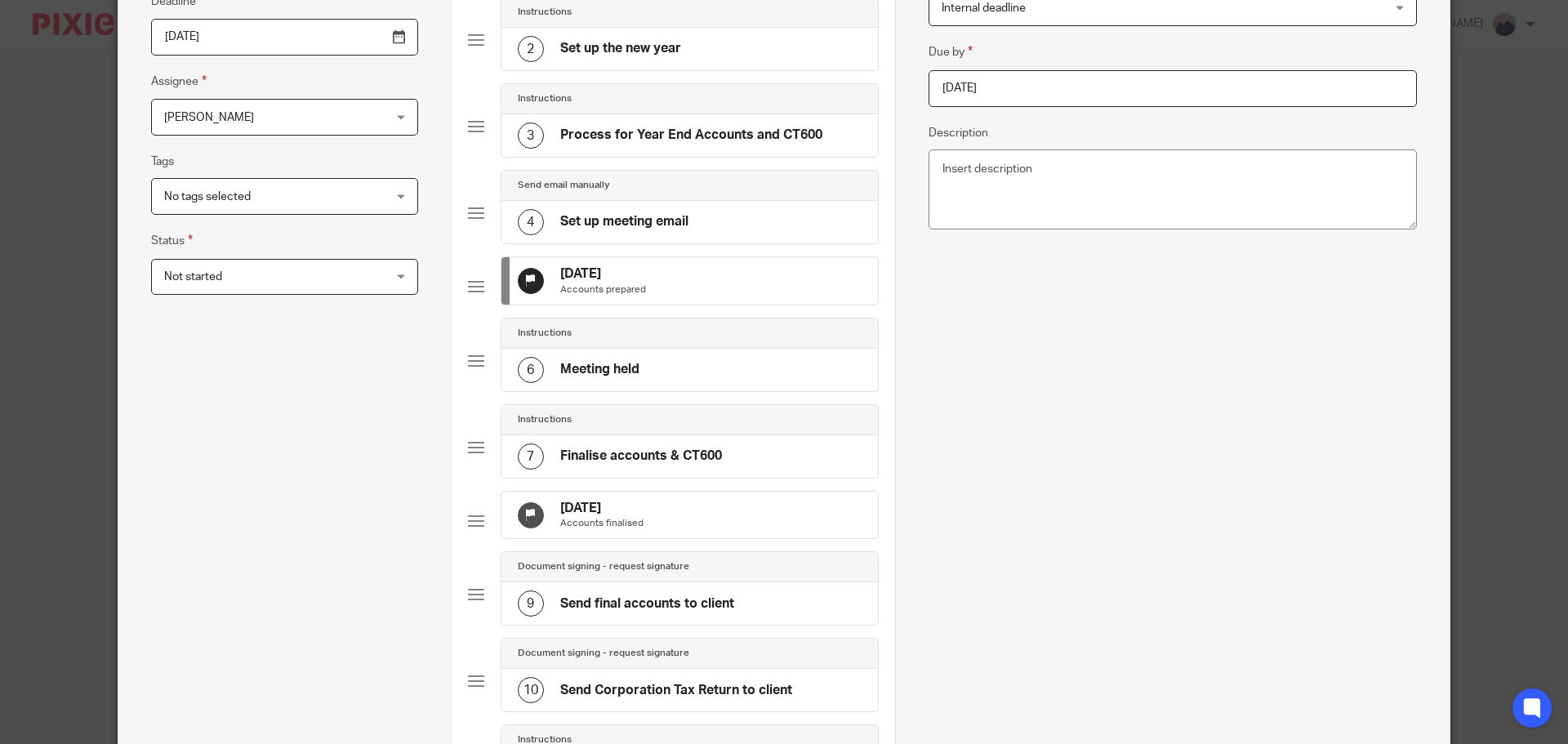
click at [705, 530] on div "26 Dec 2025 Accounts finalised" at bounding box center [690, 515] width 377 height 48
click at [664, 523] on div "26 Dec 2025 Accounts finalised" at bounding box center [690, 515] width 377 height 48
click at [1034, 82] on input "2025-12-26" at bounding box center [1173, 89] width 489 height 36
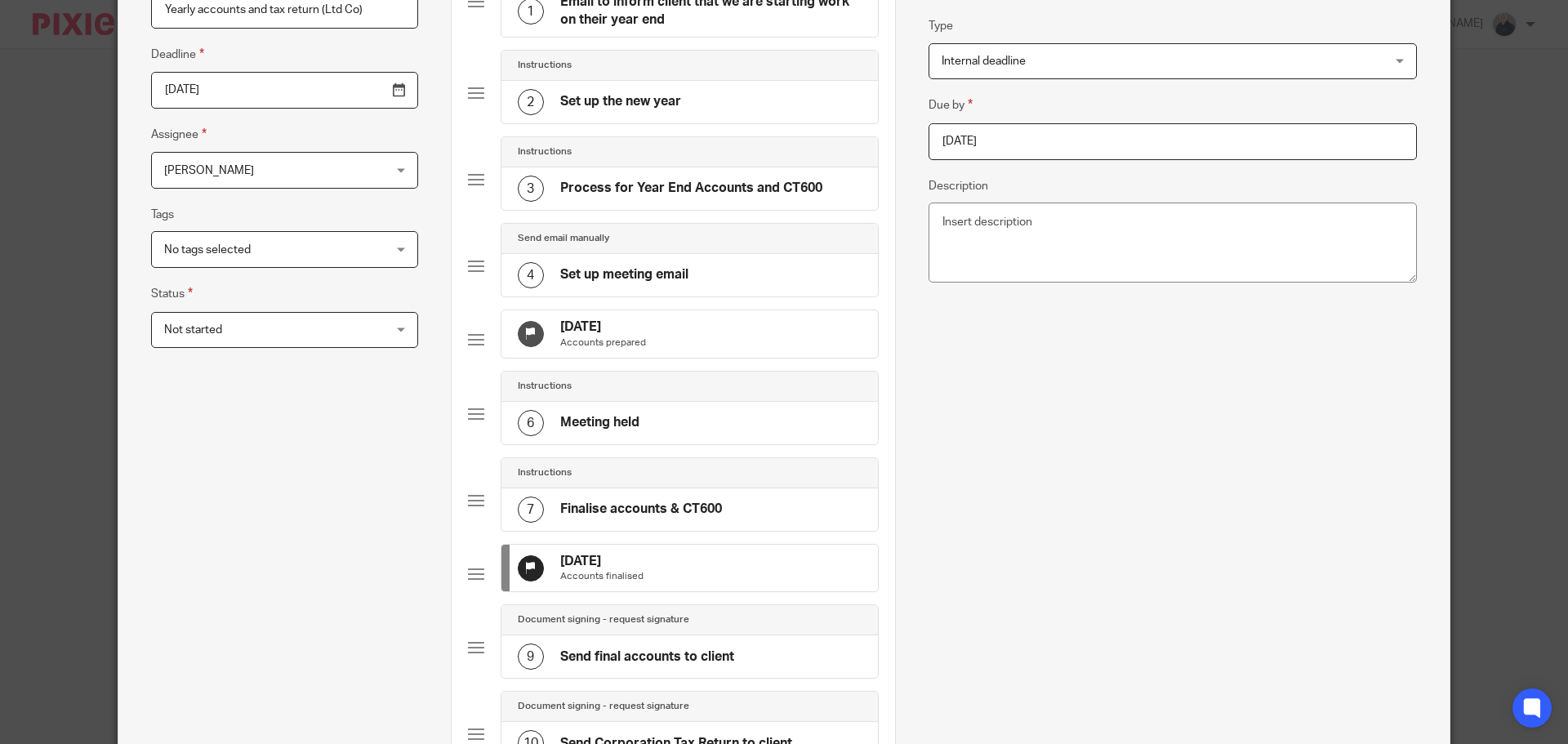
scroll to position [167, 0]
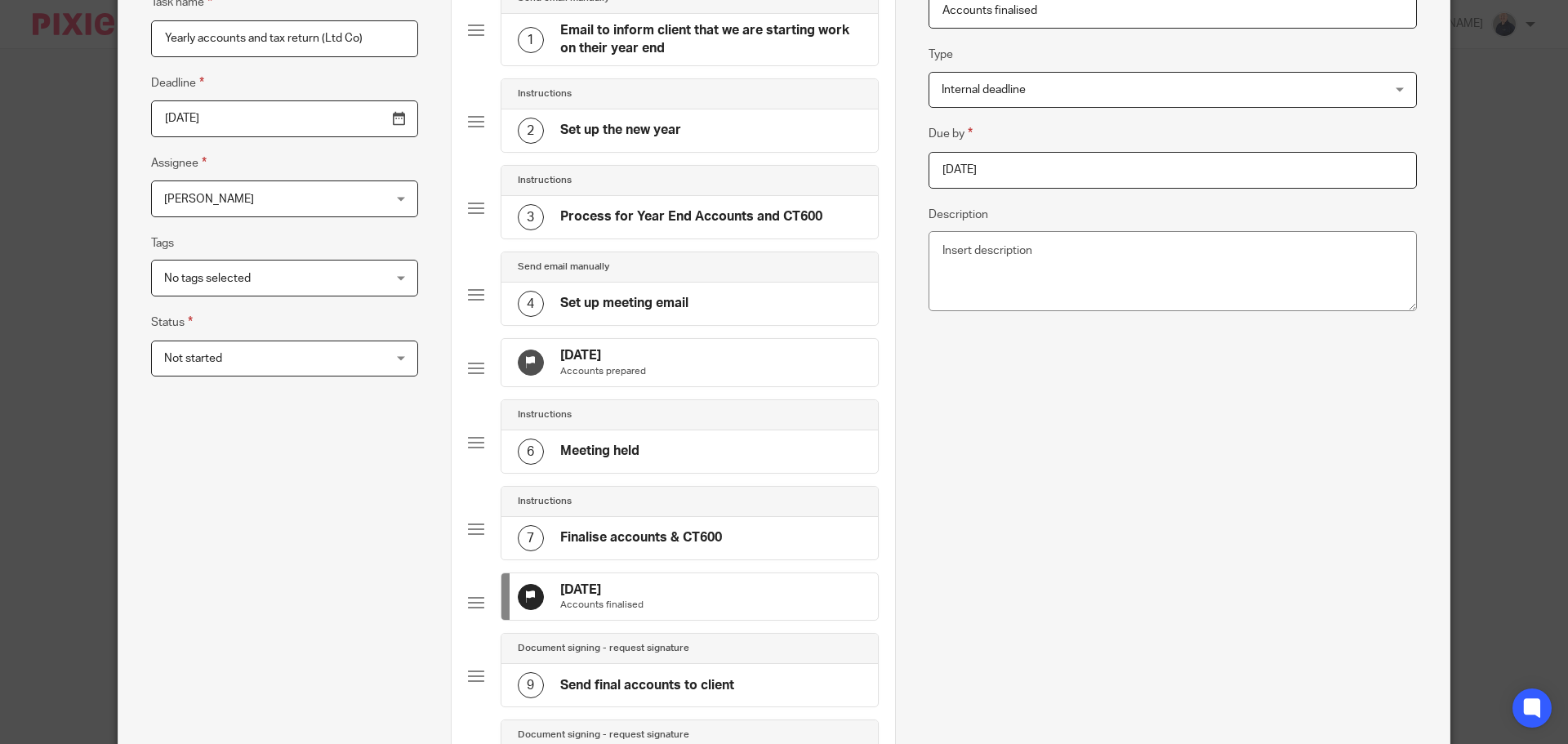
click at [1048, 166] on input "2025-11-30" at bounding box center [1173, 170] width 489 height 36
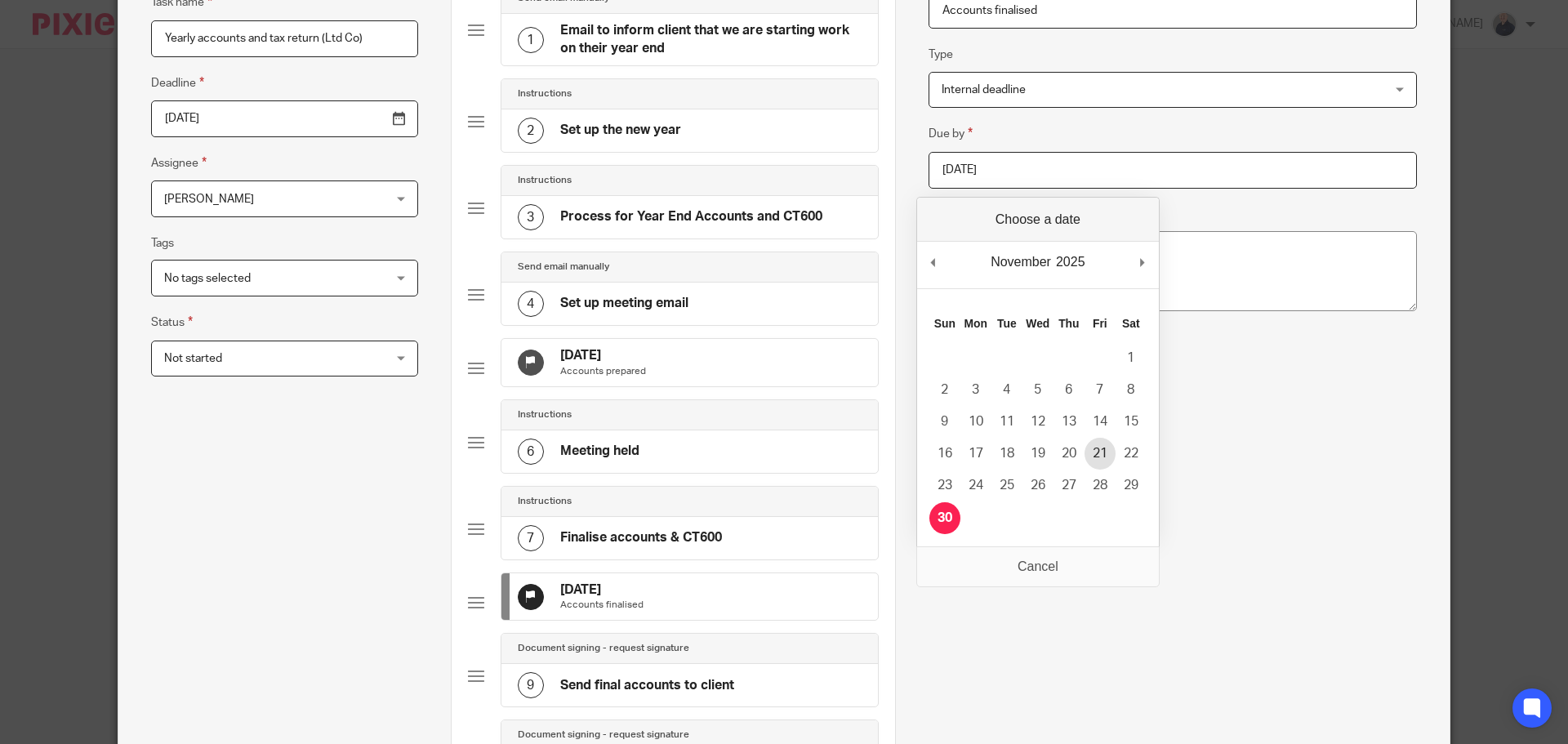
type input "2025-11-21"
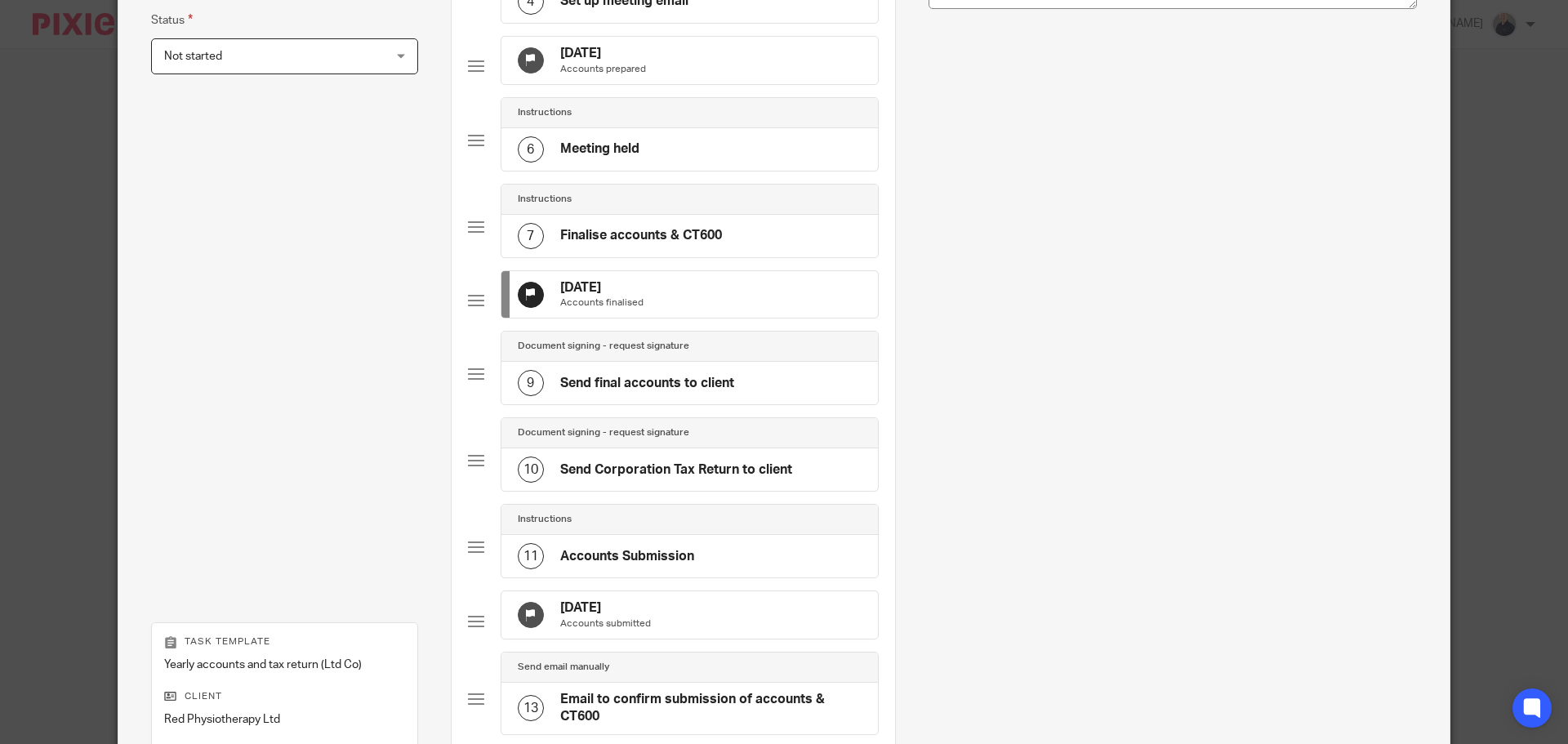
scroll to position [493, 0]
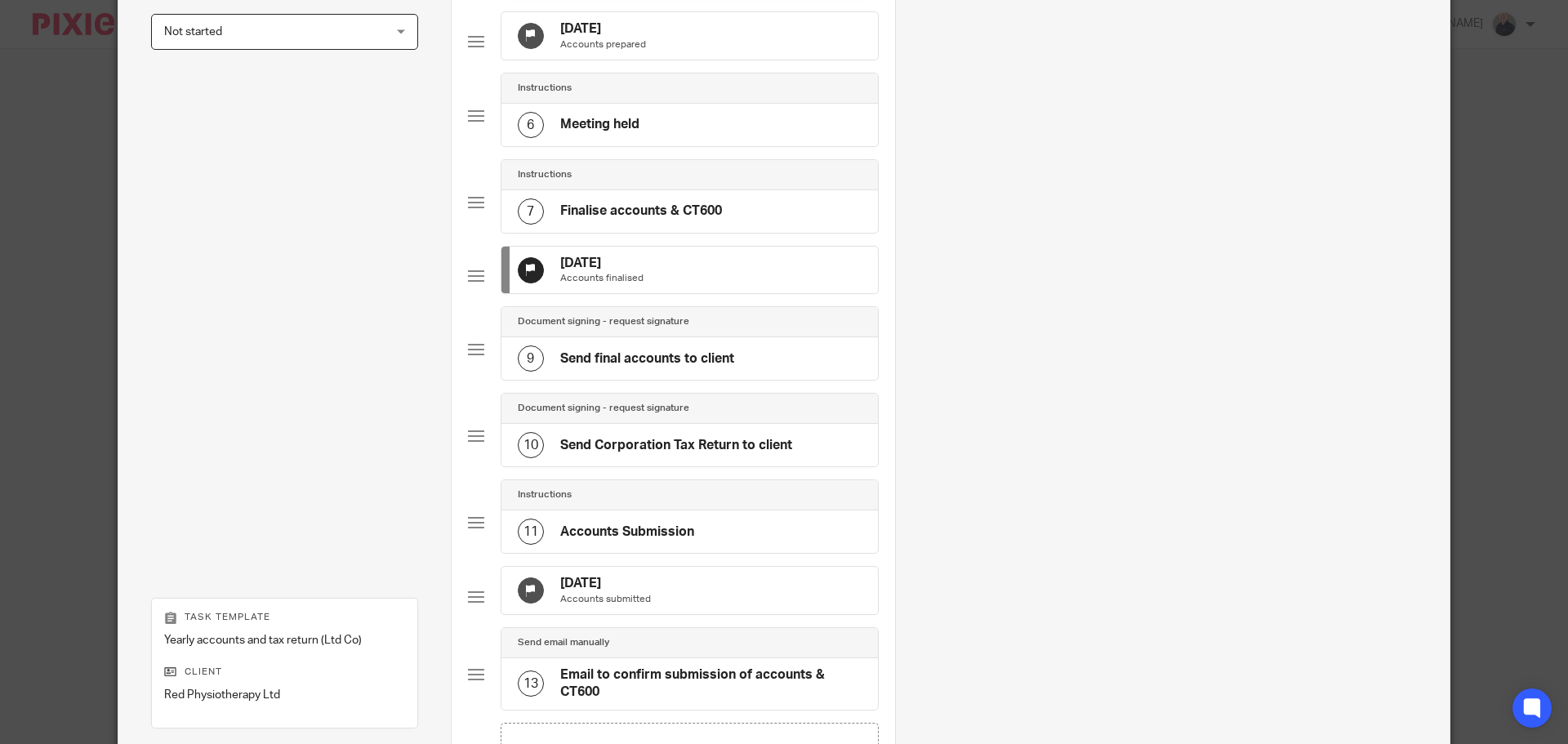
click at [675, 614] on div "11 Jan 2026 Accounts submitted" at bounding box center [690, 590] width 377 height 48
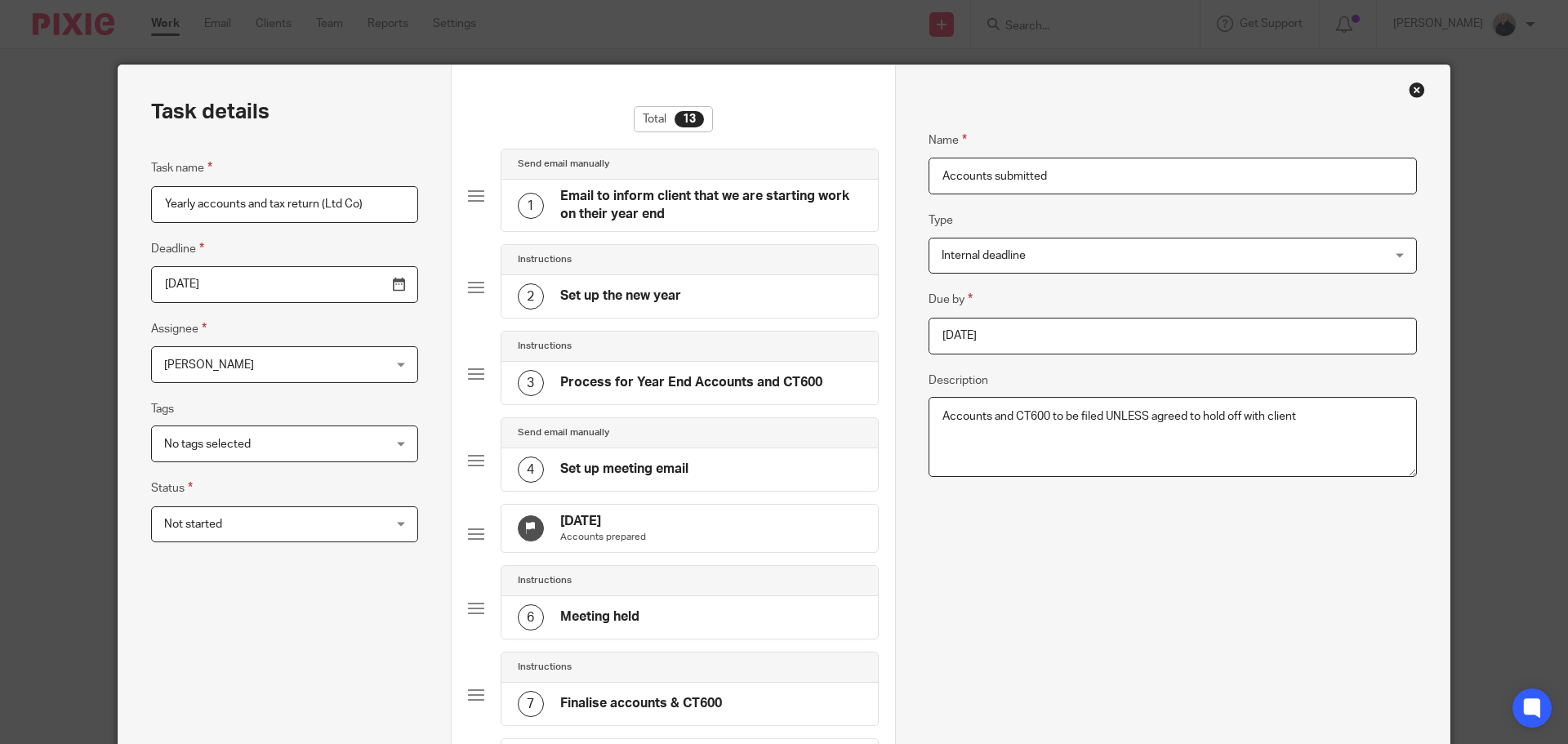
scroll to position [0, 0]
click at [1035, 346] on input "2026-01-11" at bounding box center [1173, 337] width 489 height 36
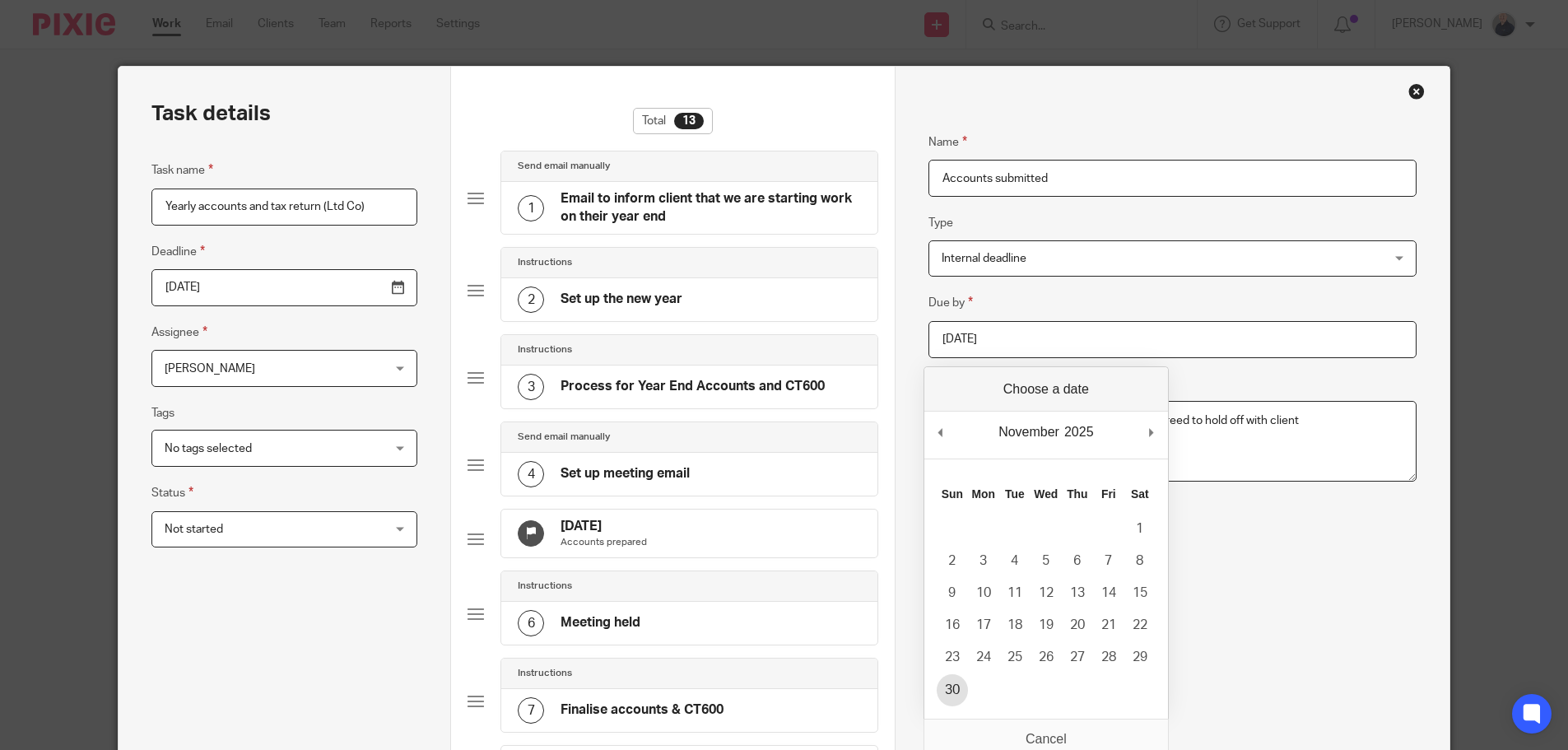
type input "2025-11-30"
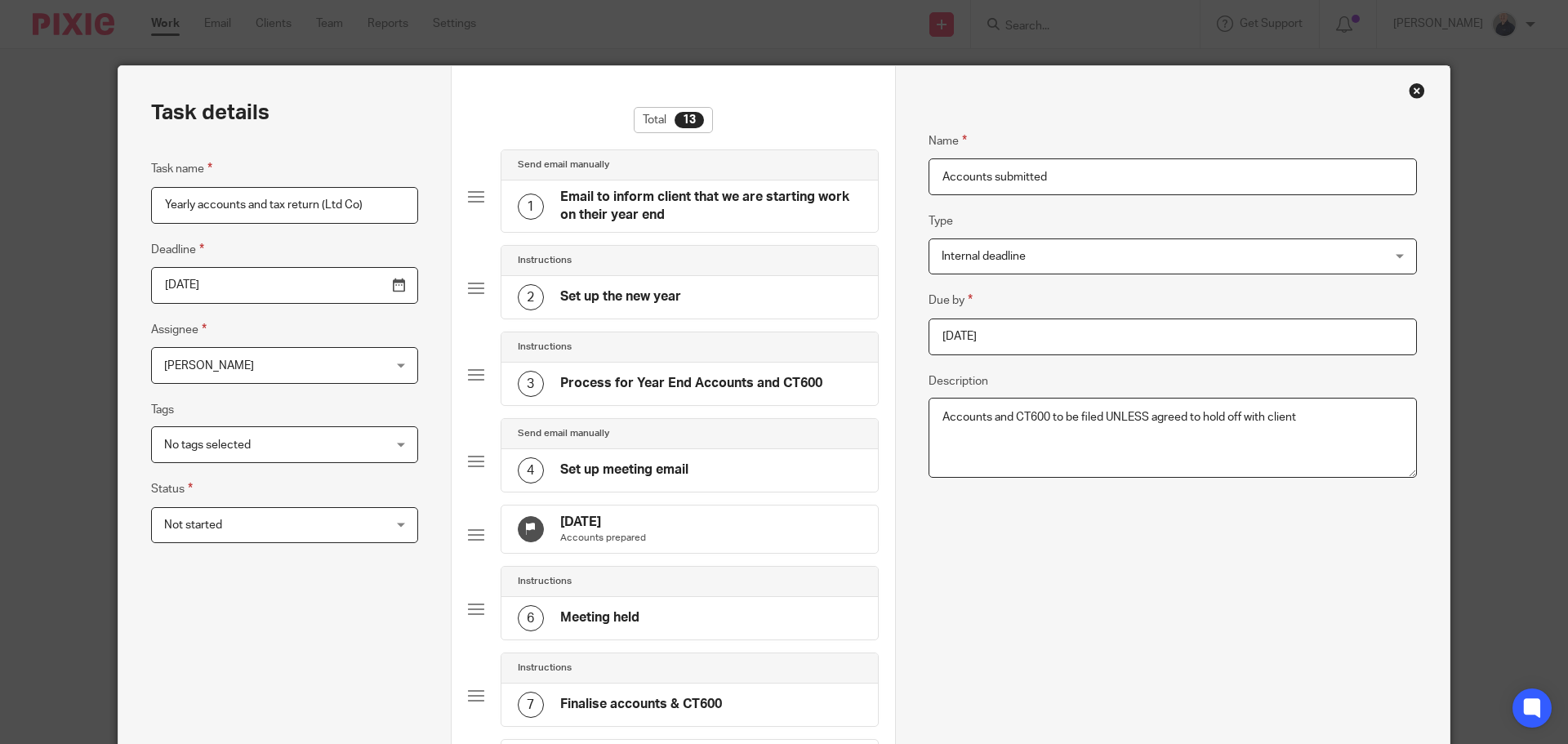
click at [998, 600] on div "Name Accounts submitted Type Internal deadline Internal deadline Instructions D…" at bounding box center [1173, 517] width 489 height 820
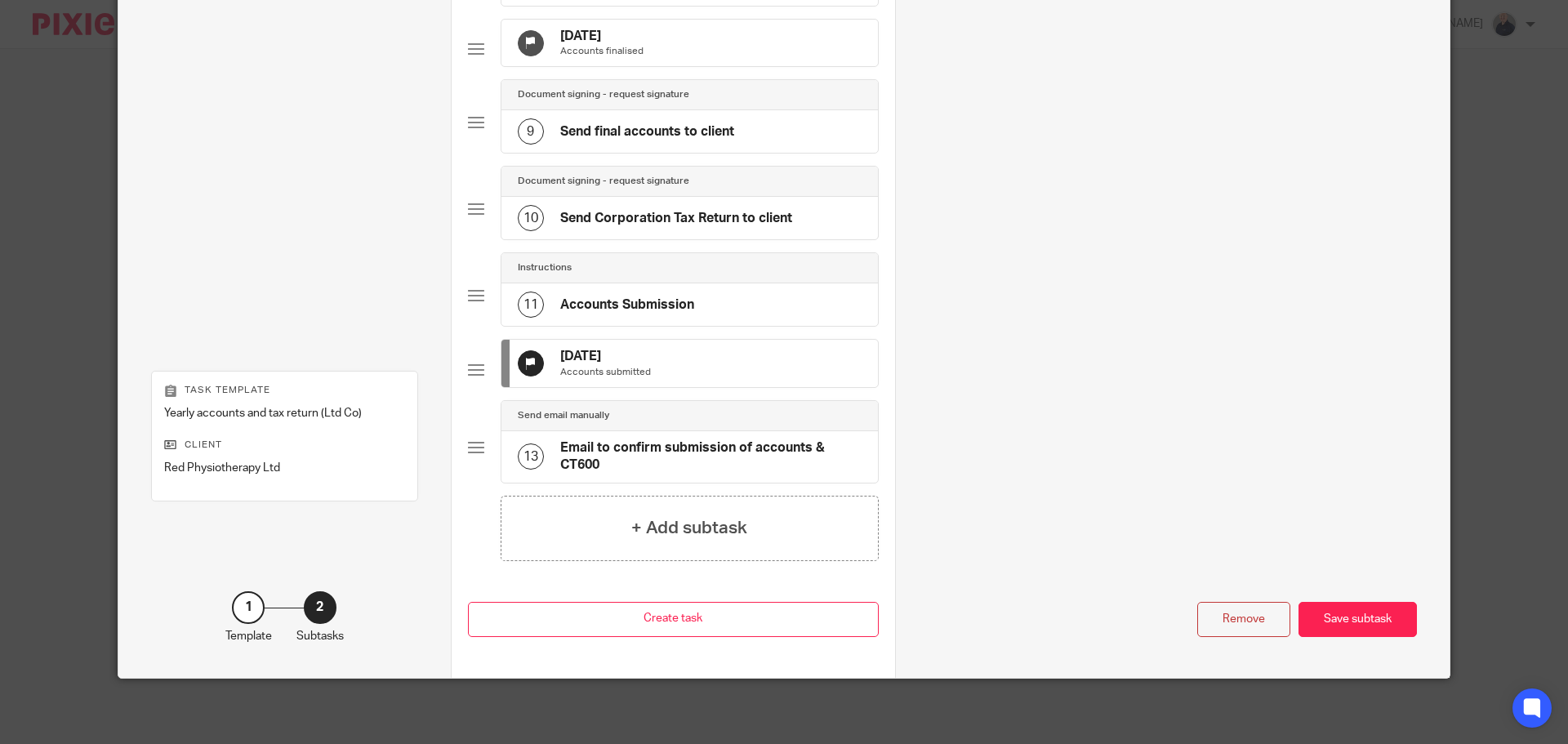
scroll to position [760, 0]
click at [1341, 617] on div "Save subtask" at bounding box center [1358, 619] width 118 height 35
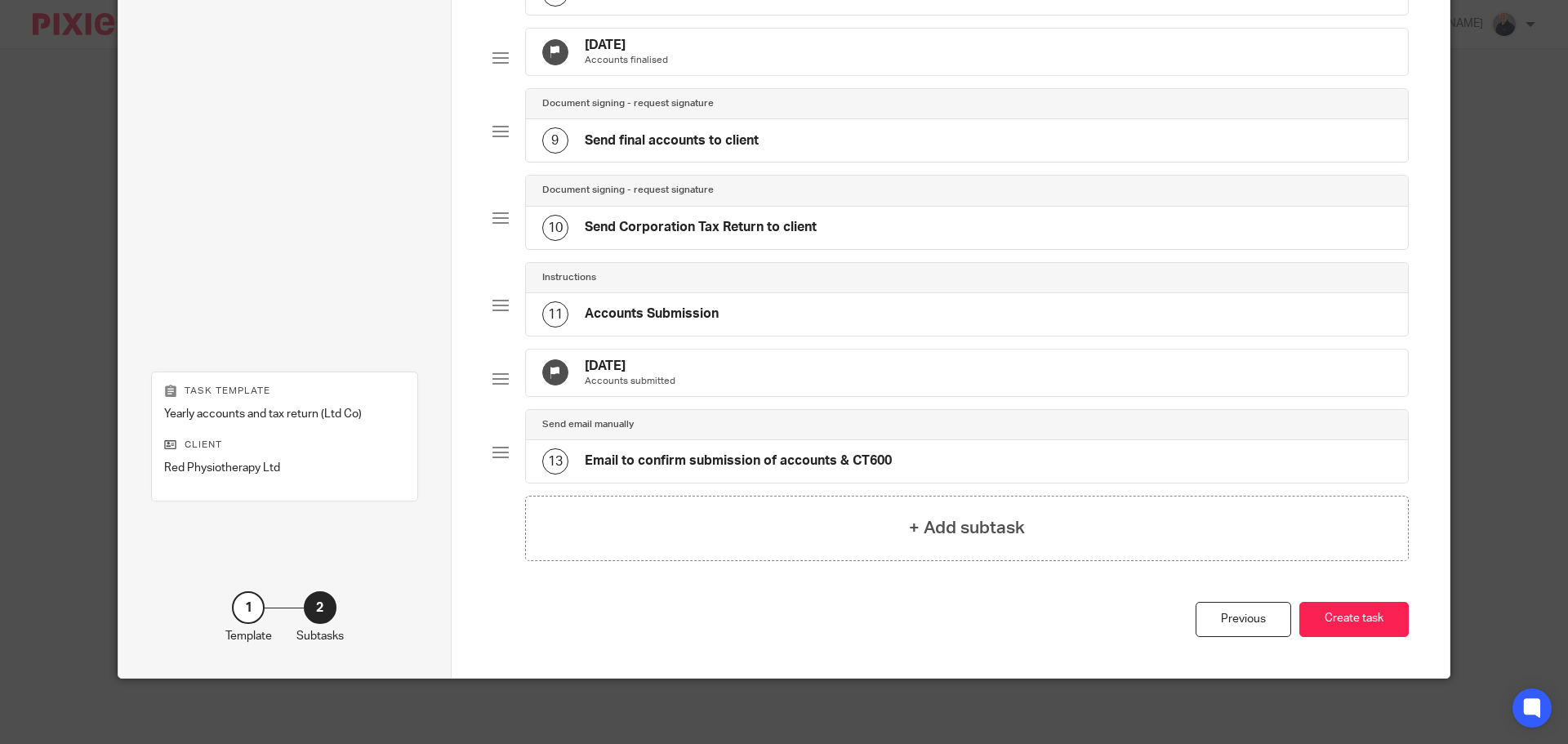
scroll to position [741, 0]
click at [1352, 615] on button "Create task" at bounding box center [1354, 619] width 109 height 35
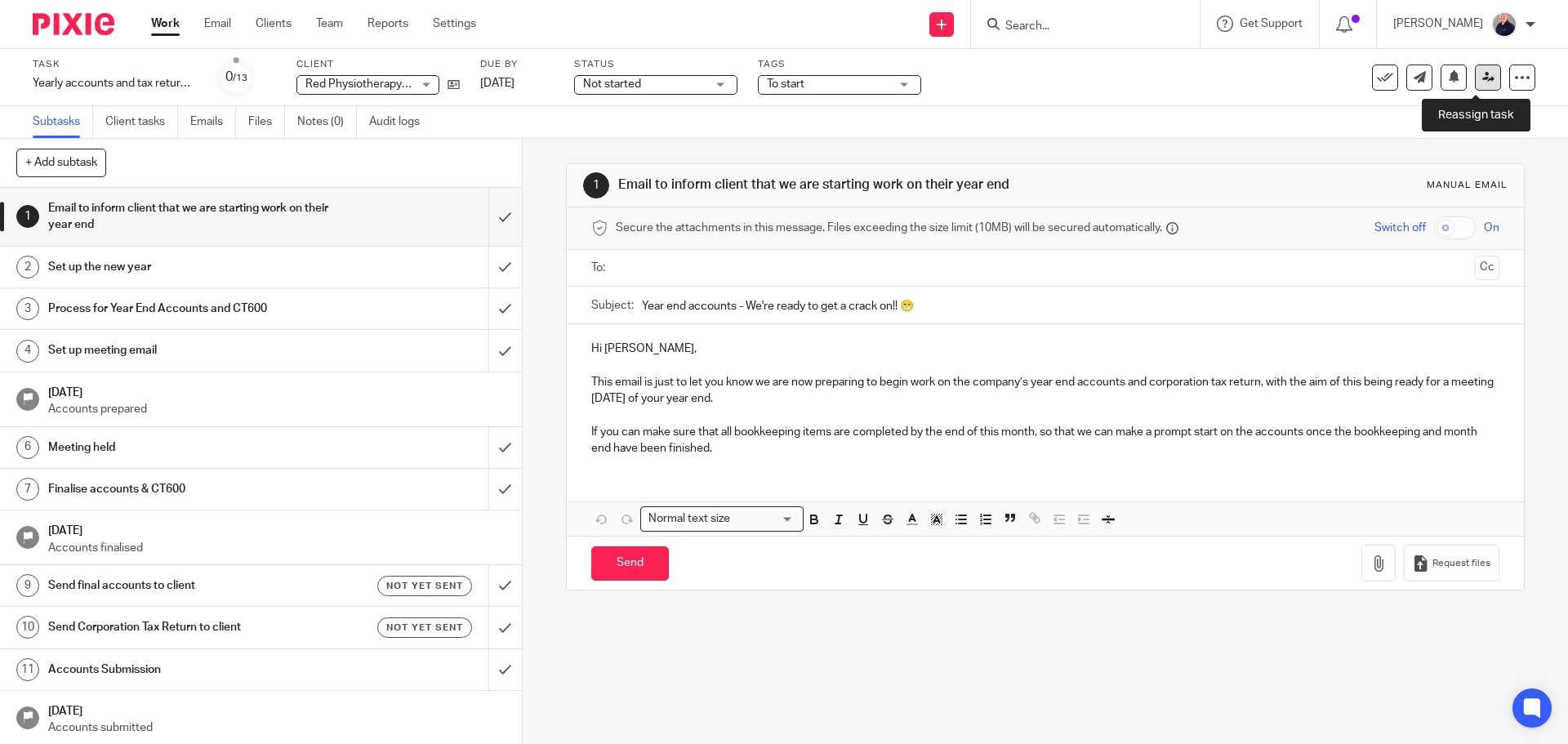
click at [1482, 80] on icon at bounding box center [1488, 77] width 12 height 12
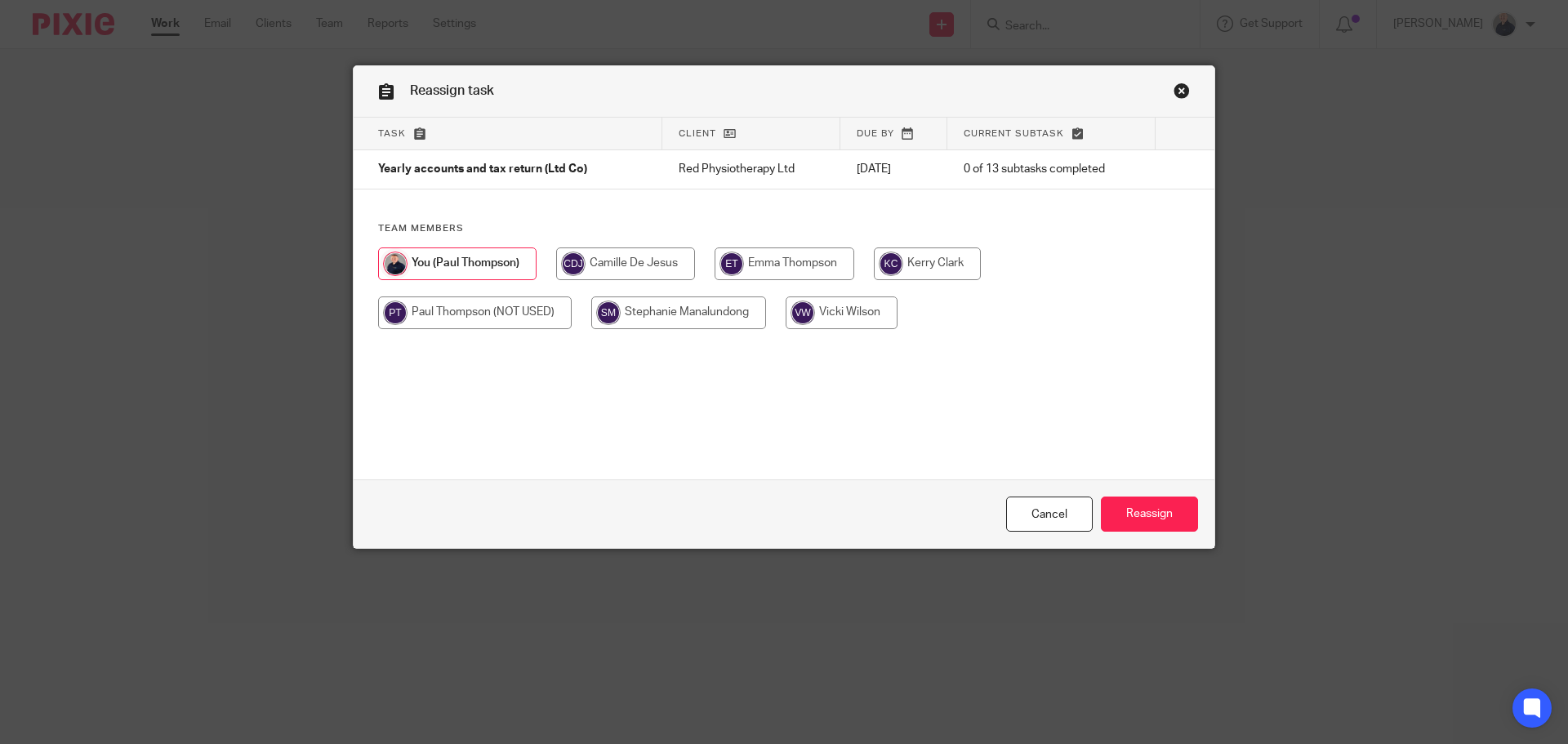
click at [619, 261] on input "radio" at bounding box center [626, 264] width 139 height 33
radio input "true"
click at [1112, 509] on input "Reassign" at bounding box center [1150, 514] width 97 height 35
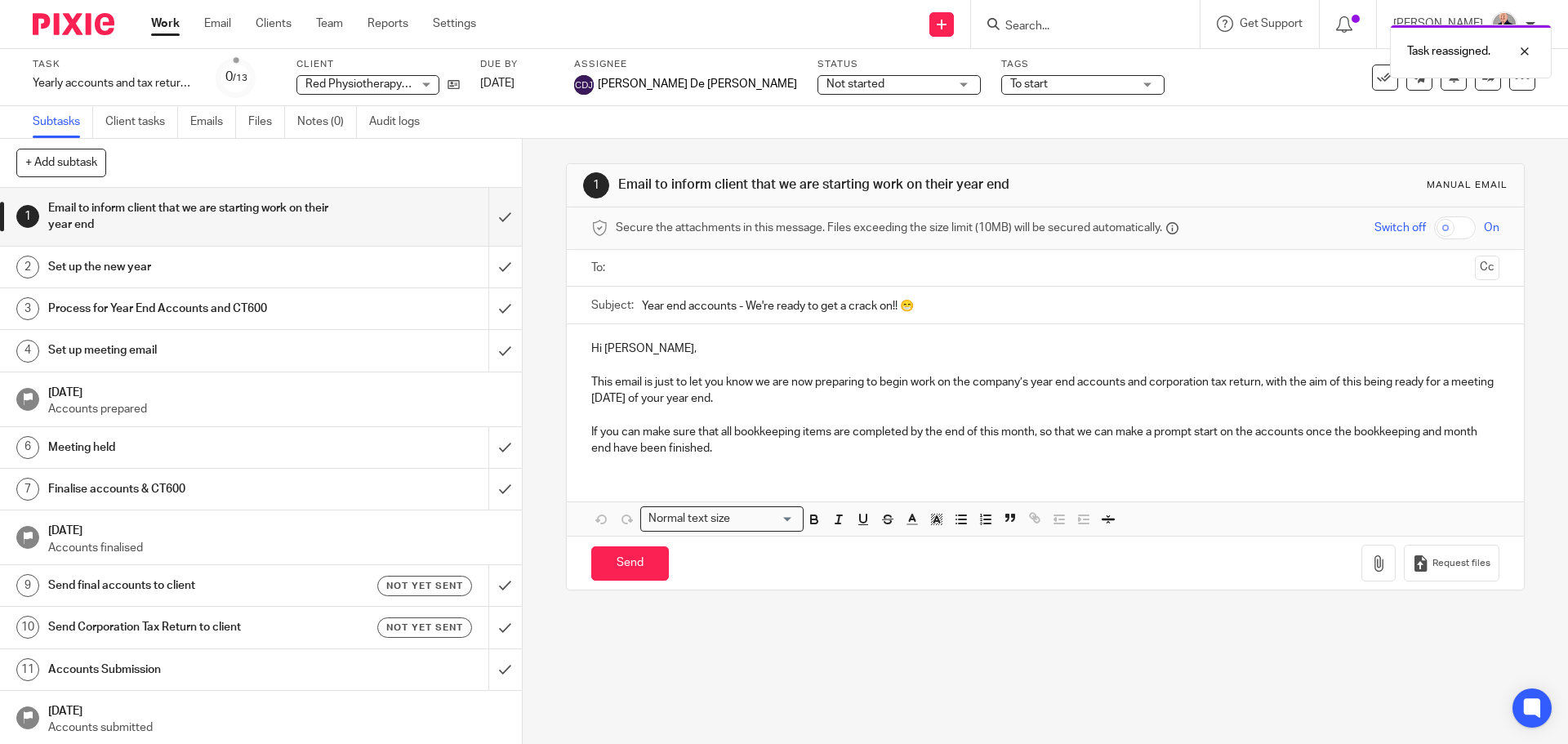
click at [170, 21] on link "Work" at bounding box center [165, 23] width 29 height 16
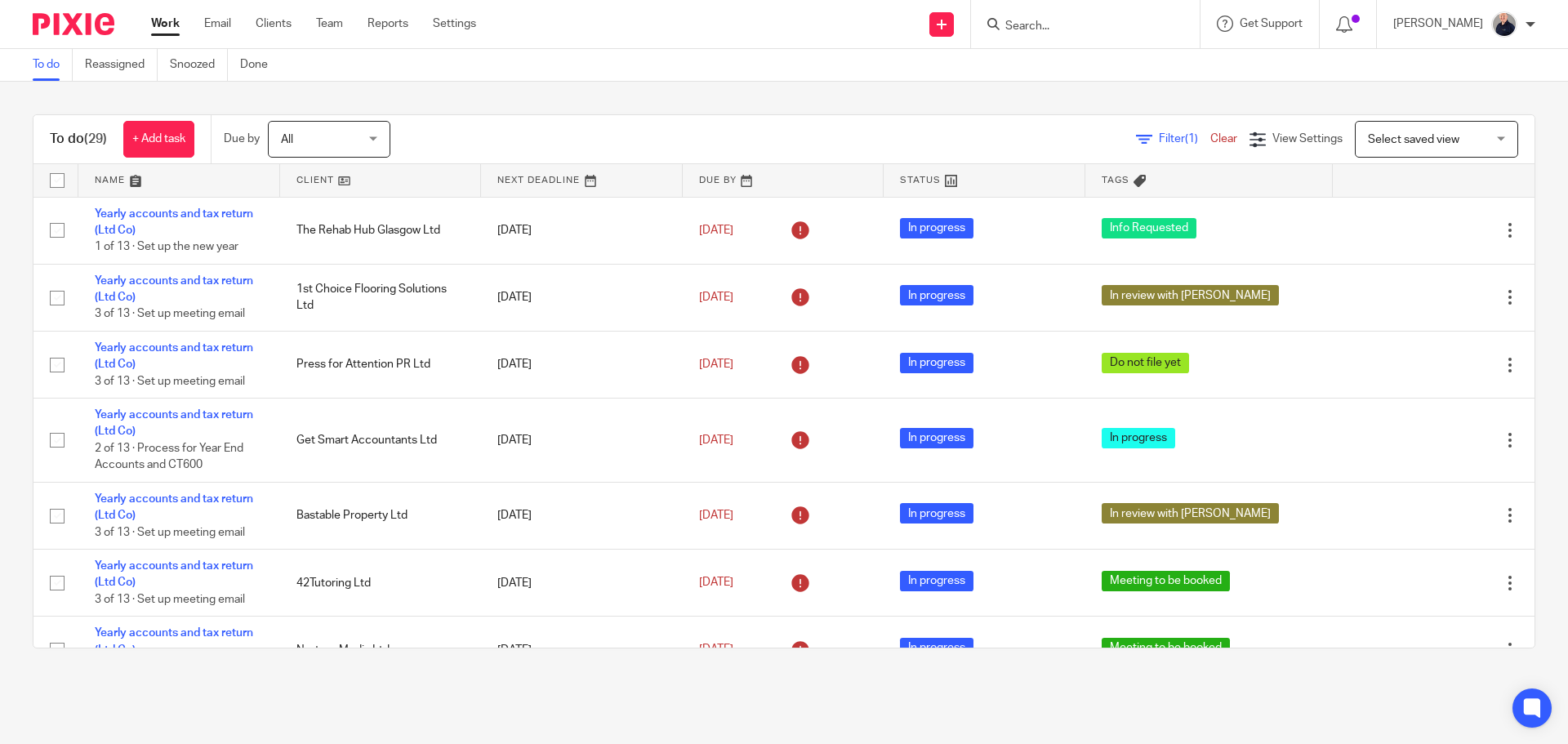
click at [111, 177] on link at bounding box center [179, 181] width 201 height 33
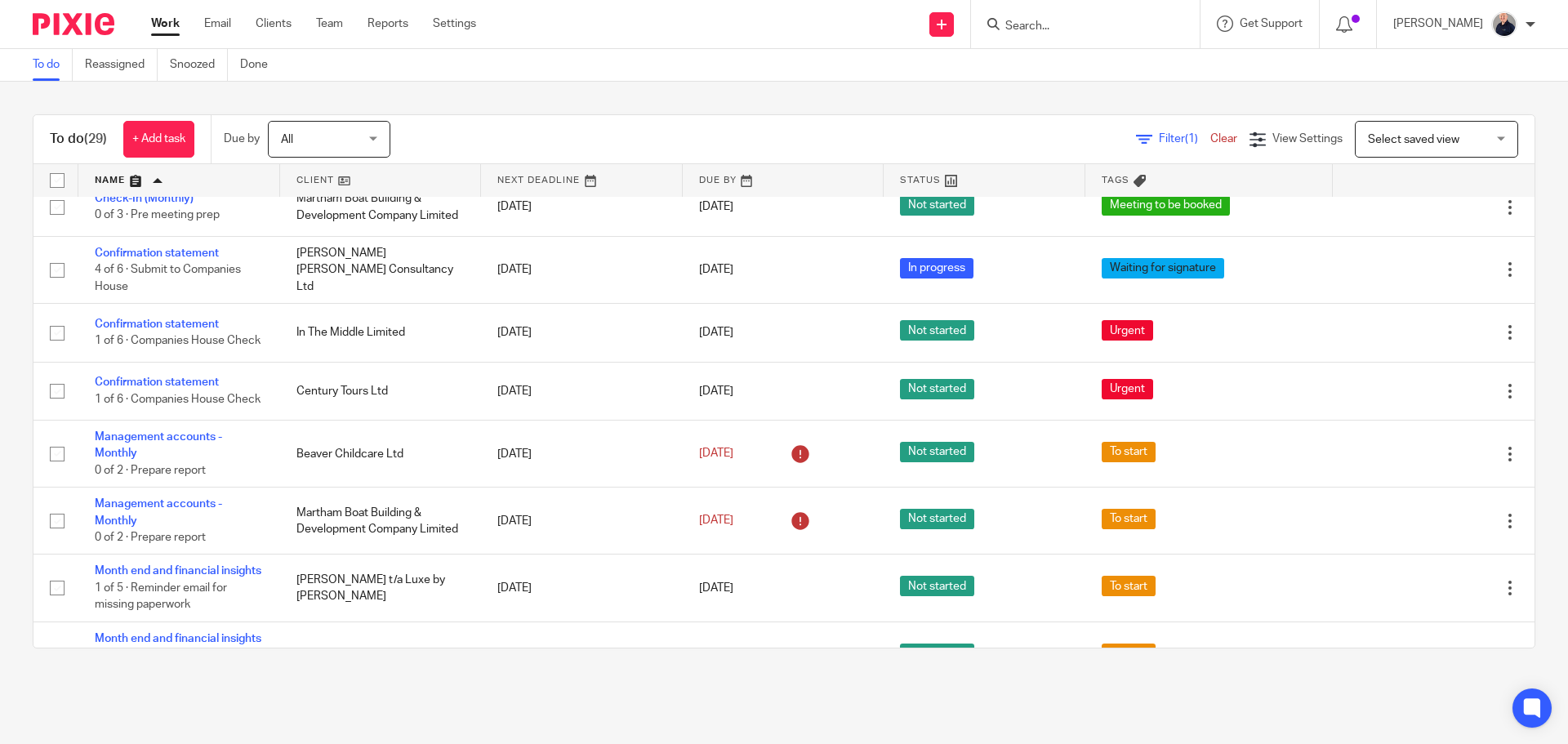
scroll to position [163, 0]
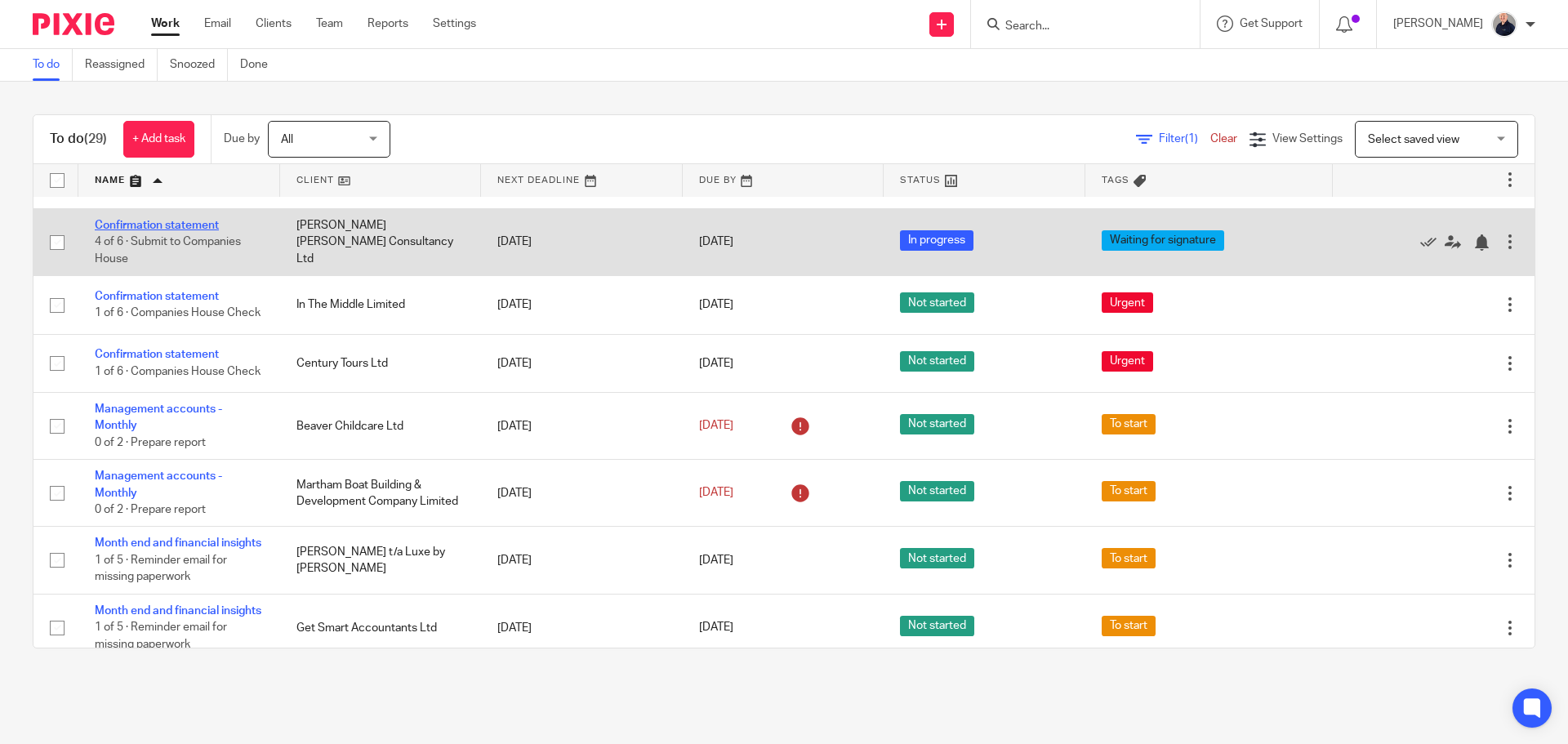
click at [145, 225] on link "Confirmation statement" at bounding box center [156, 225] width 124 height 11
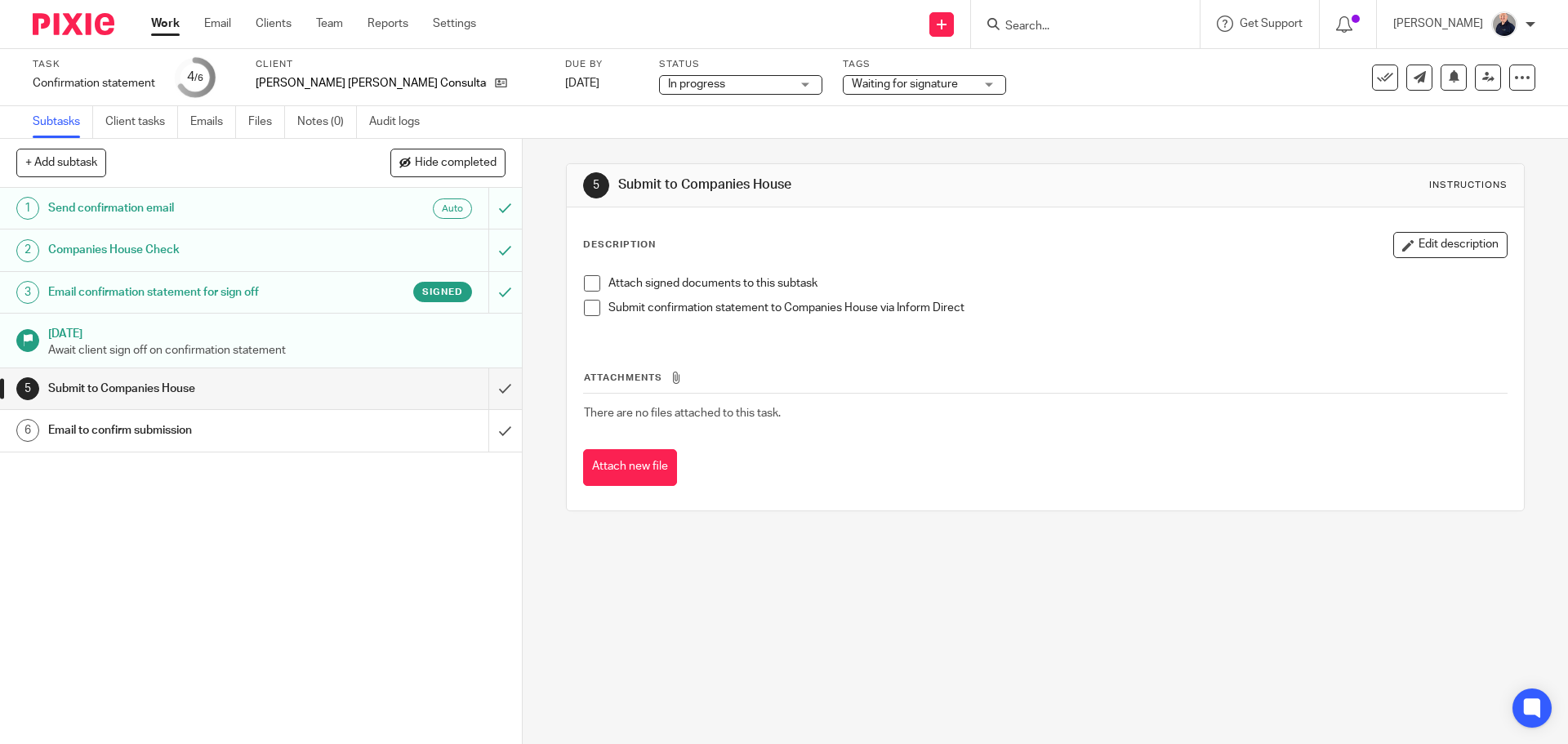
click at [221, 293] on h1 "Email confirmation statement for sign off" at bounding box center [189, 293] width 282 height 24
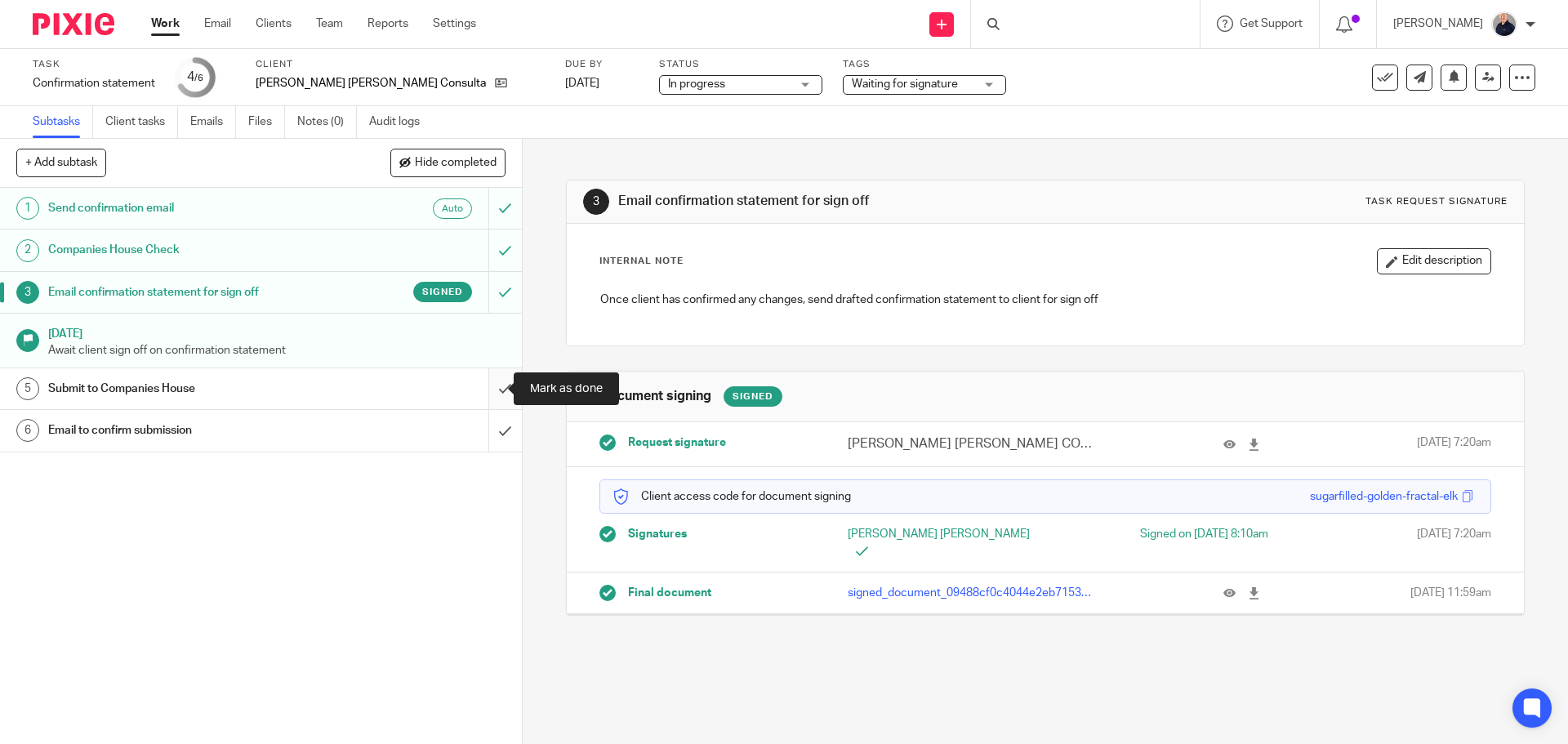
click at [487, 386] on input "submit" at bounding box center [260, 388] width 522 height 41
click at [852, 81] on span "Waiting for signature" at bounding box center [905, 83] width 106 height 11
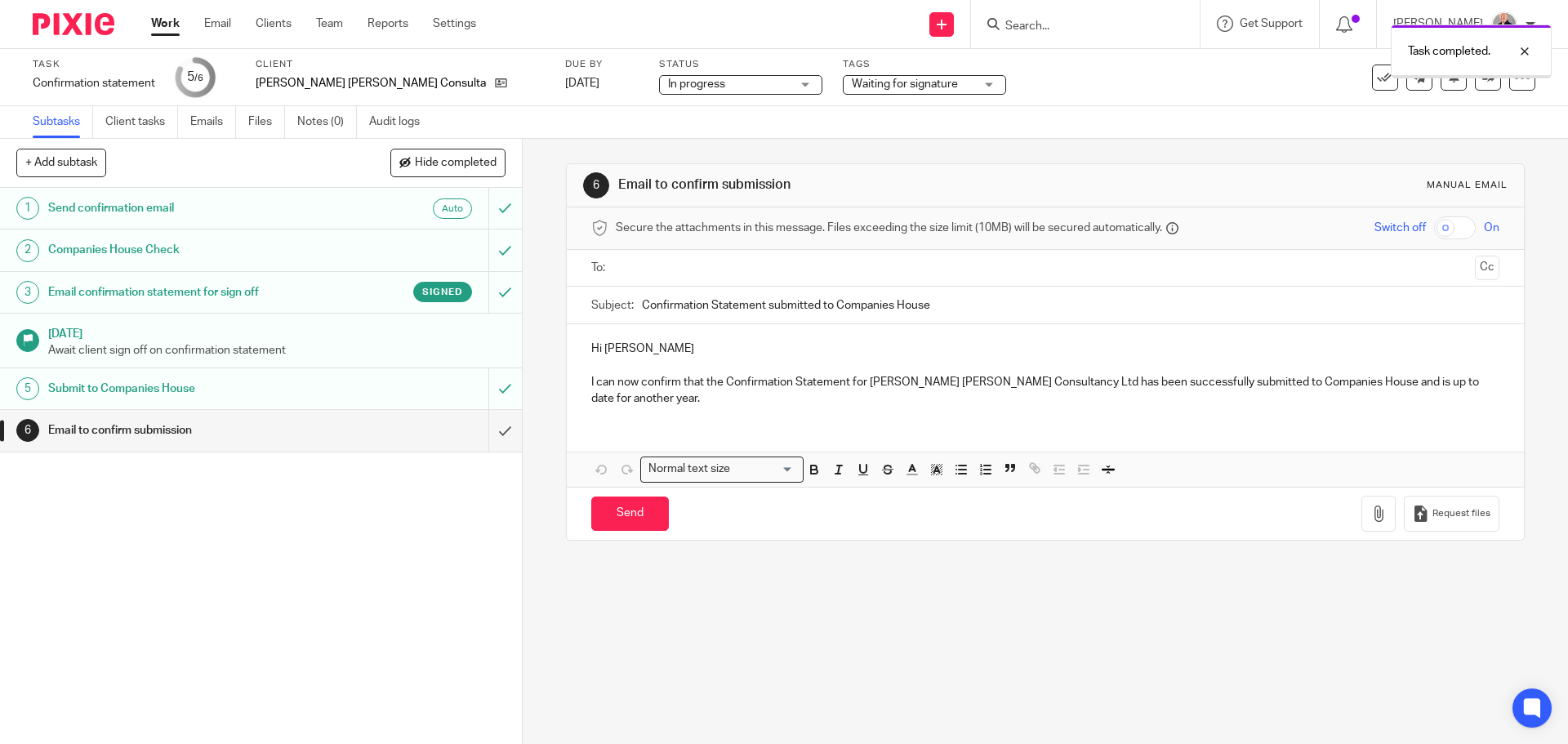
click at [852, 84] on span "Waiting for signature" at bounding box center [905, 83] width 106 height 11
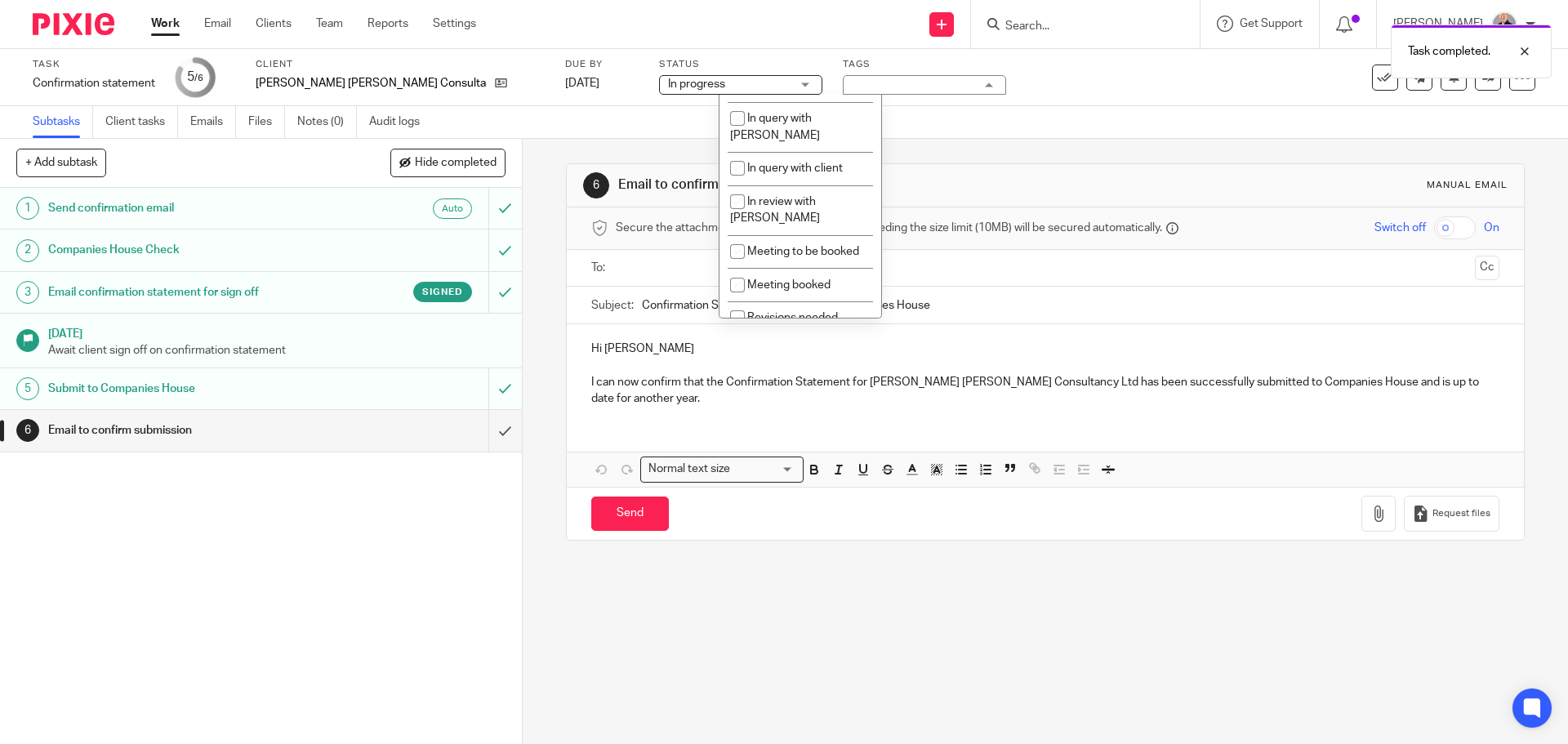
scroll to position [291, 0]
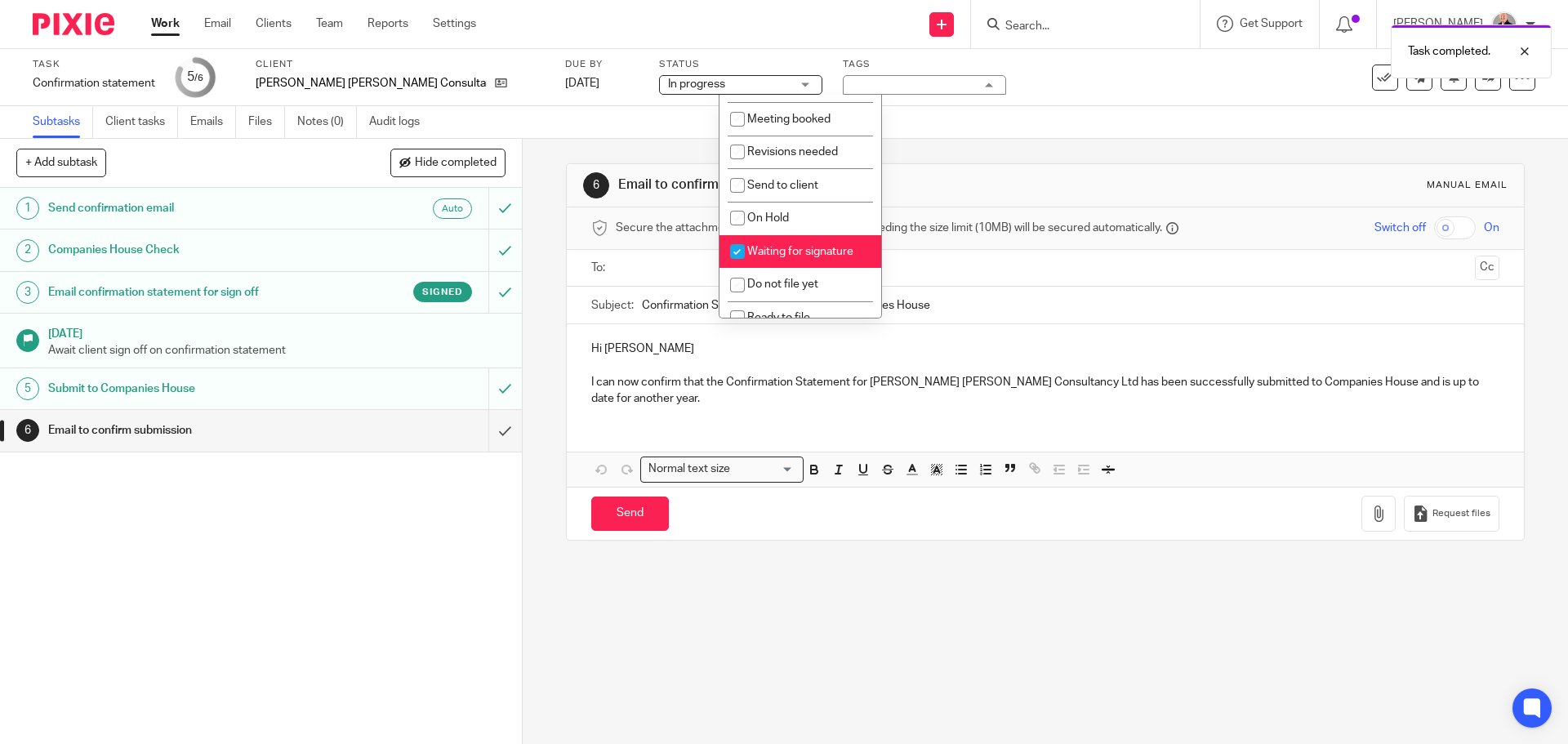
click at [770, 246] on span "Waiting for signature" at bounding box center [800, 251] width 106 height 11
checkbox input "false"
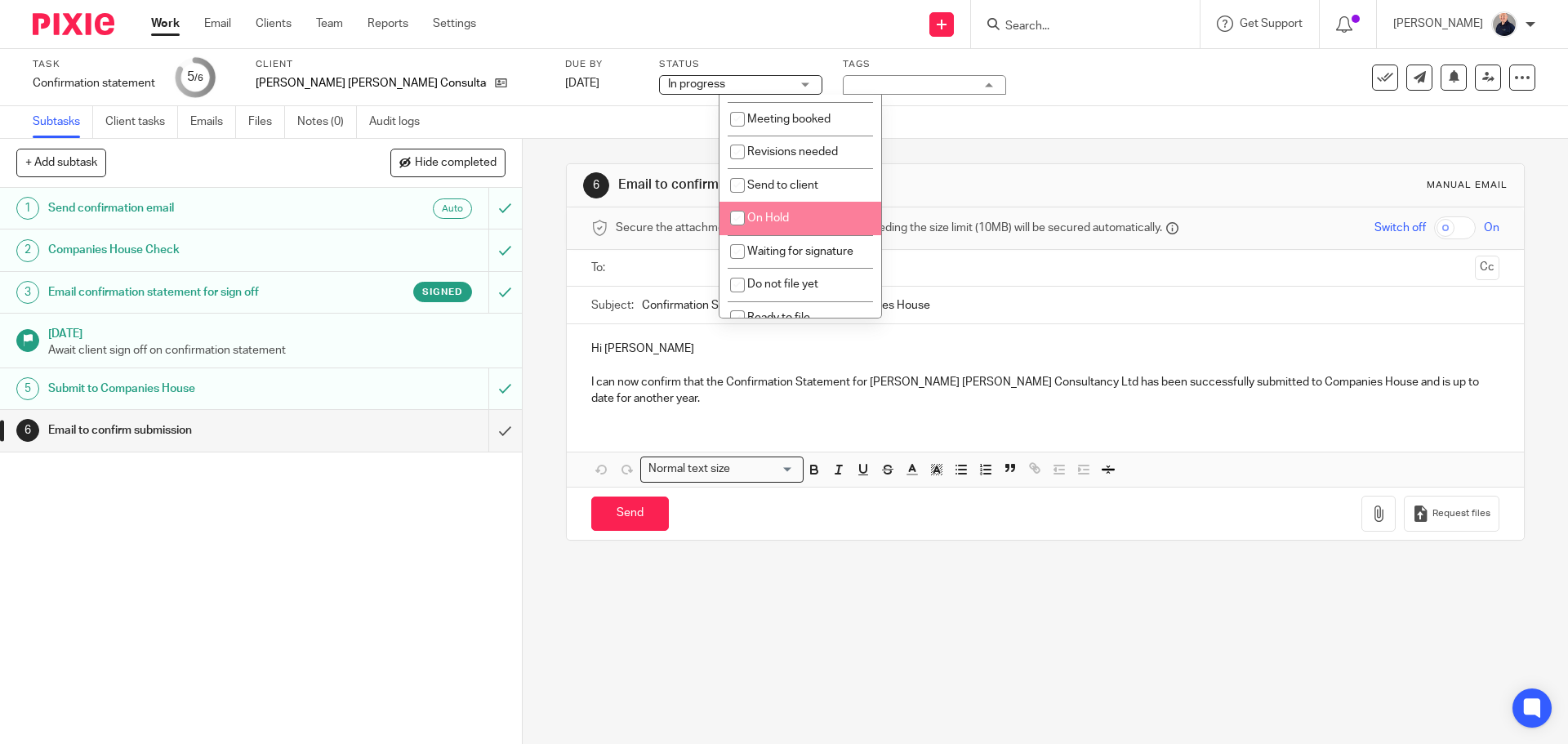
click at [684, 594] on div "6 Email to confirm submission Manual email Secure the attachments in this messa…" at bounding box center [1045, 441] width 1045 height 605
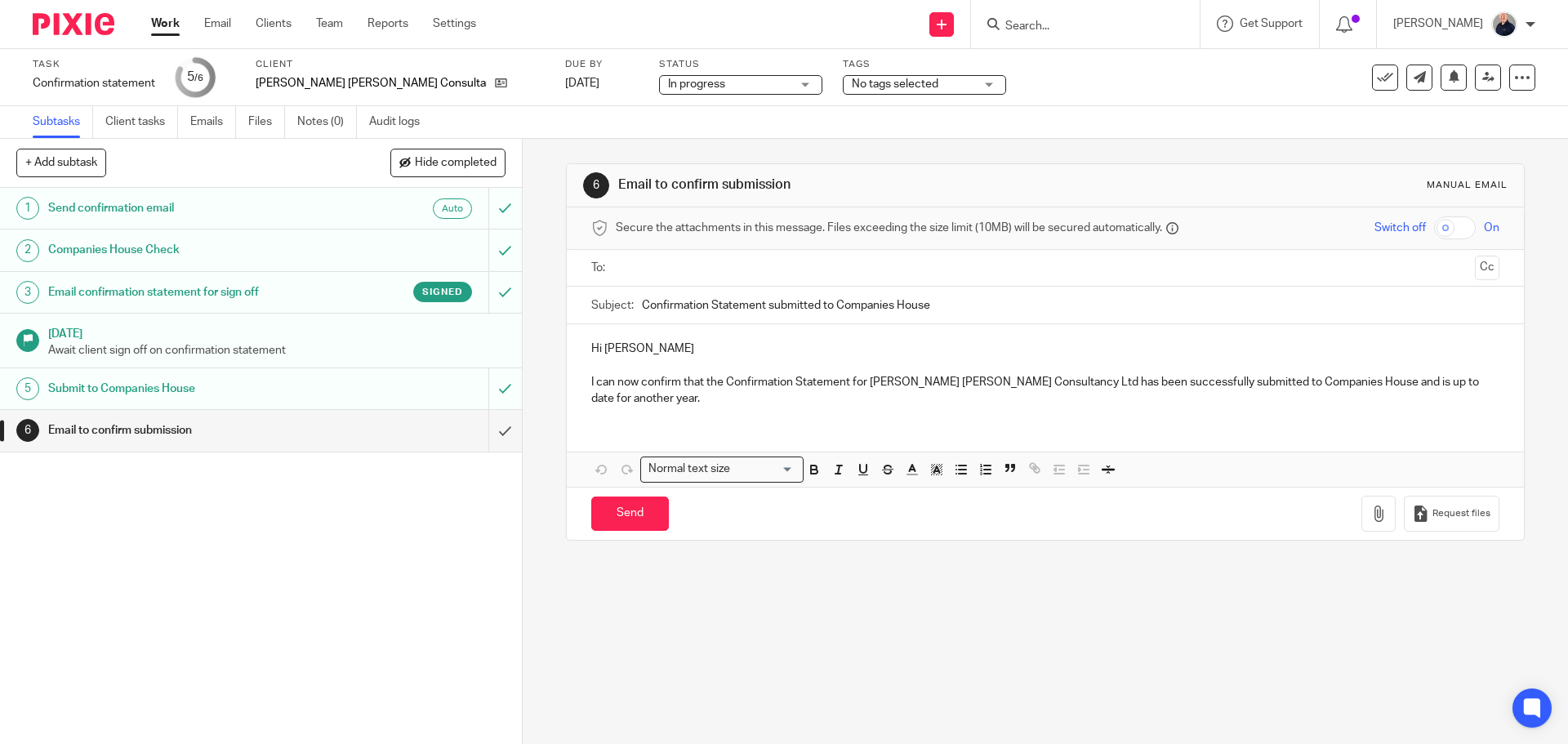
click at [165, 24] on link "Work" at bounding box center [165, 23] width 29 height 16
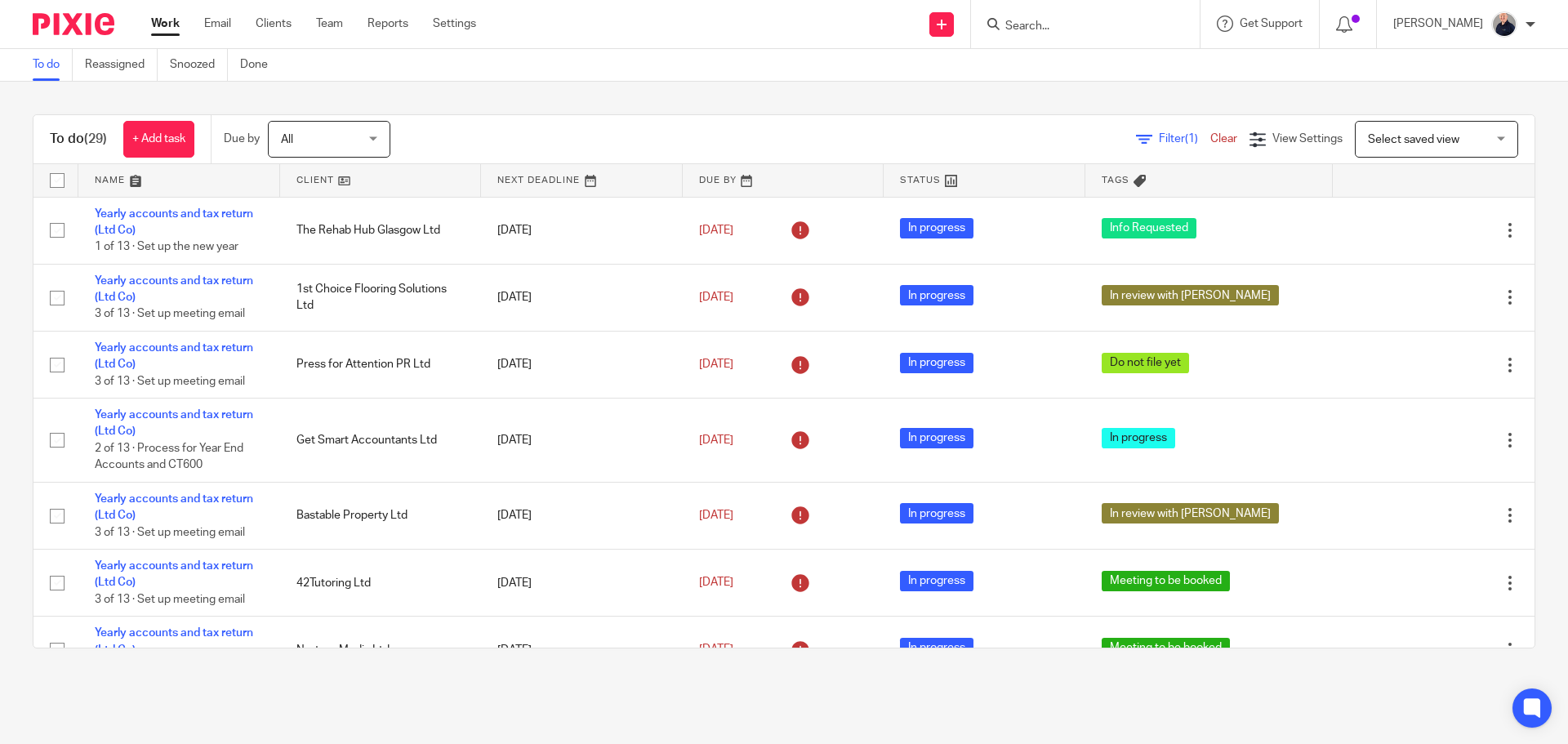
click at [120, 184] on link at bounding box center [179, 181] width 201 height 33
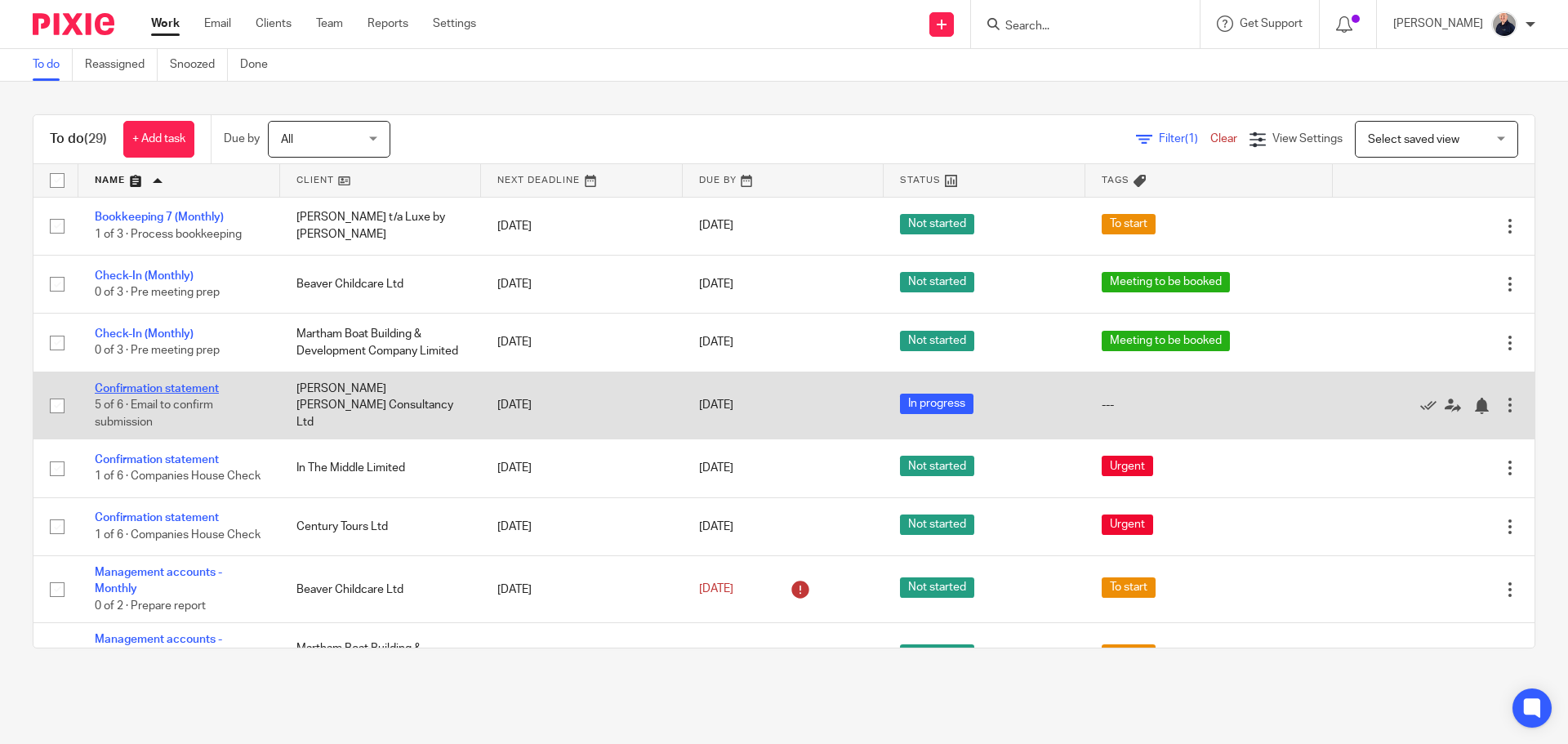
click at [181, 384] on link "Confirmation statement" at bounding box center [156, 388] width 124 height 11
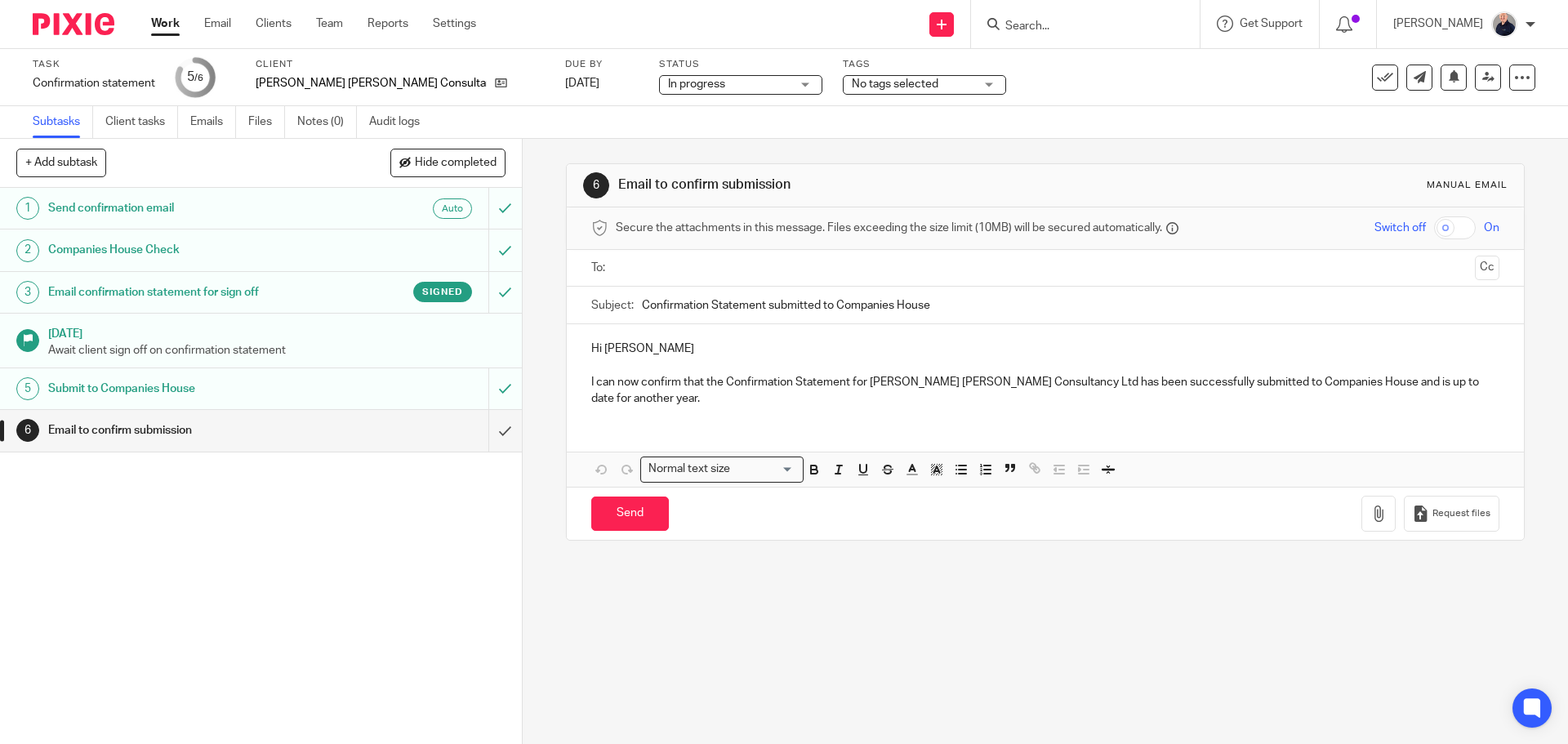
click at [651, 268] on input "text" at bounding box center [1044, 268] width 847 height 19
click at [620, 500] on input "Send" at bounding box center [629, 517] width 77 height 35
type input "Sent"
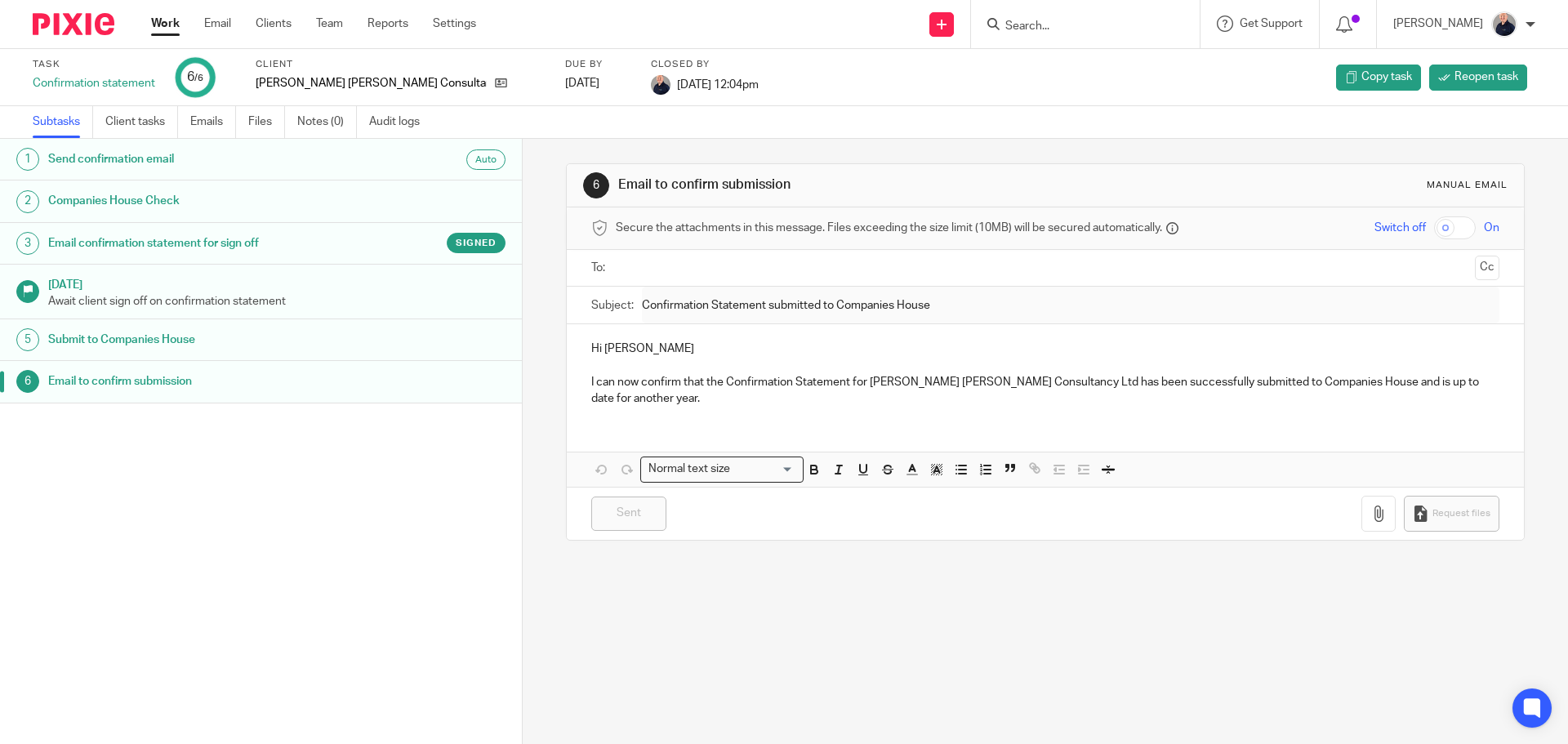
click at [156, 25] on link "Work" at bounding box center [165, 23] width 29 height 16
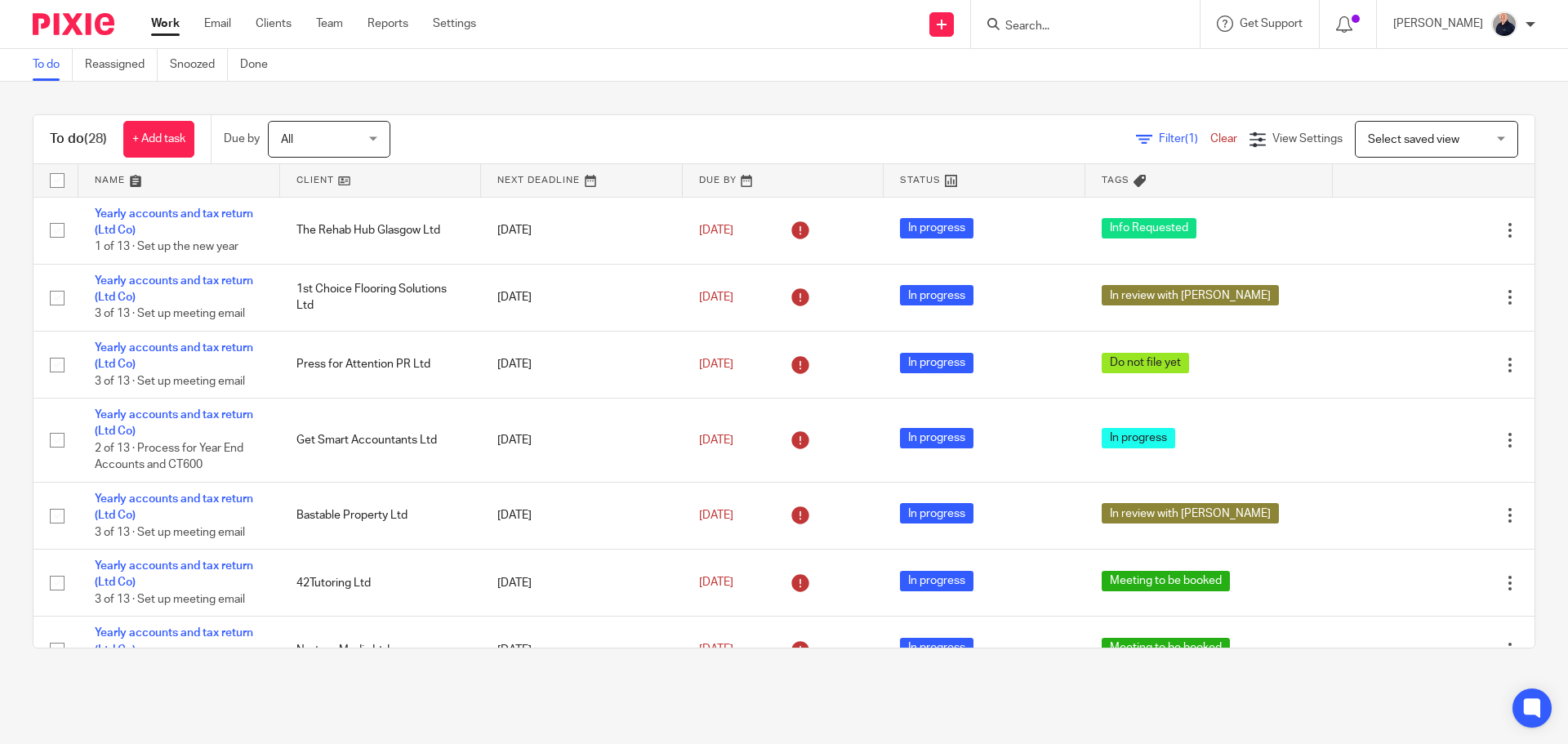
click at [117, 181] on link at bounding box center [179, 181] width 201 height 33
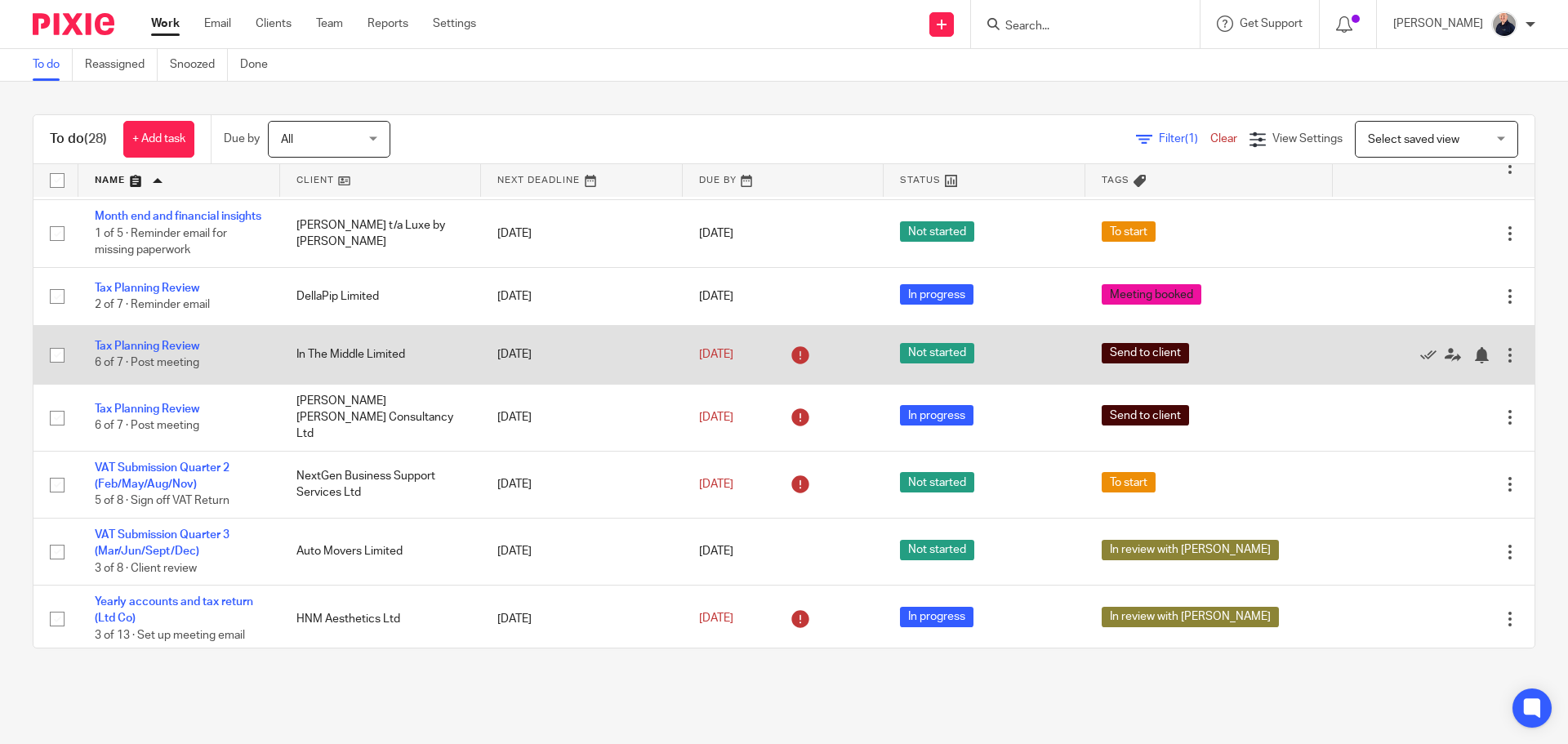
scroll to position [571, 0]
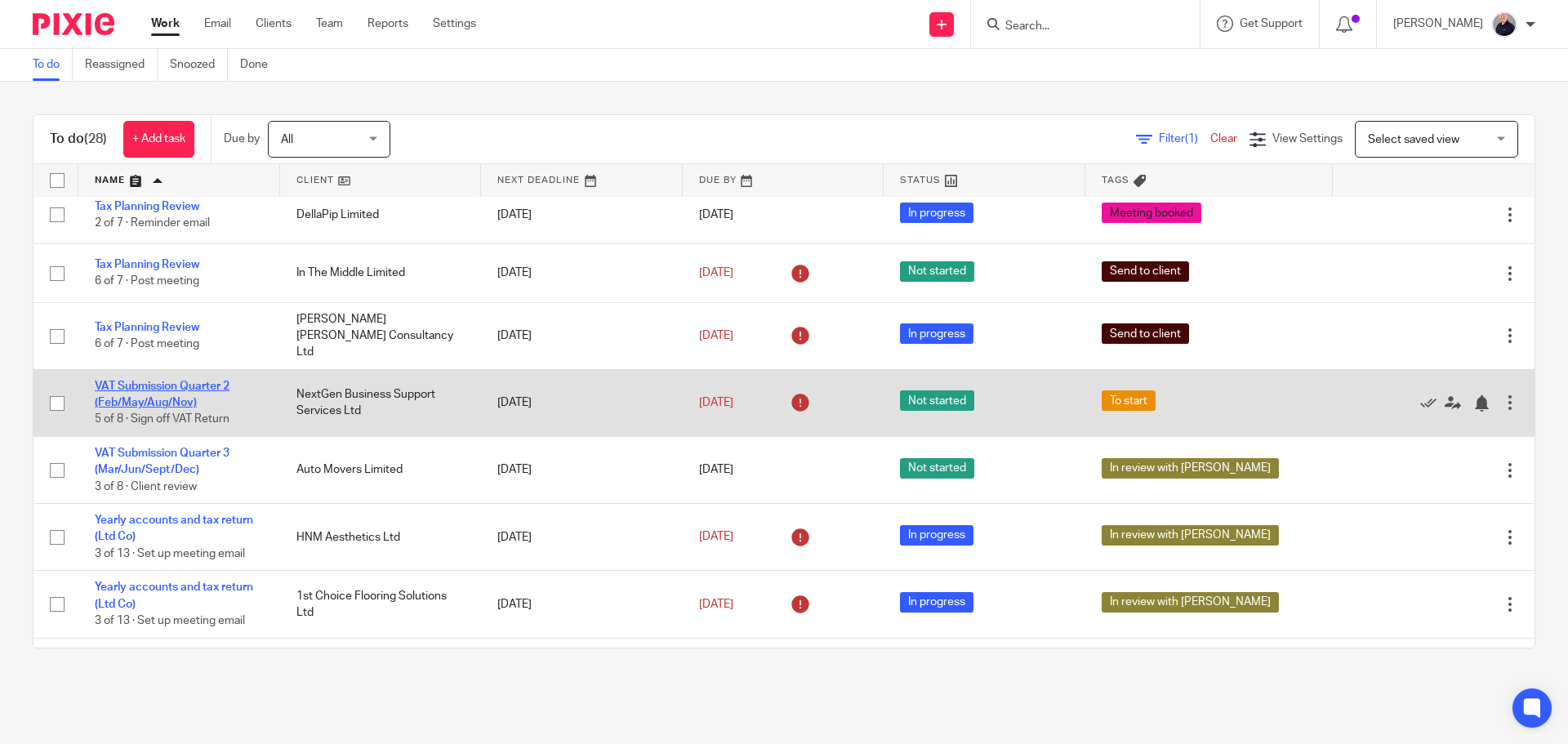
click at [188, 406] on link "VAT Submission Quarter 2 (Feb/May/Aug/Nov)" at bounding box center [161, 394] width 135 height 28
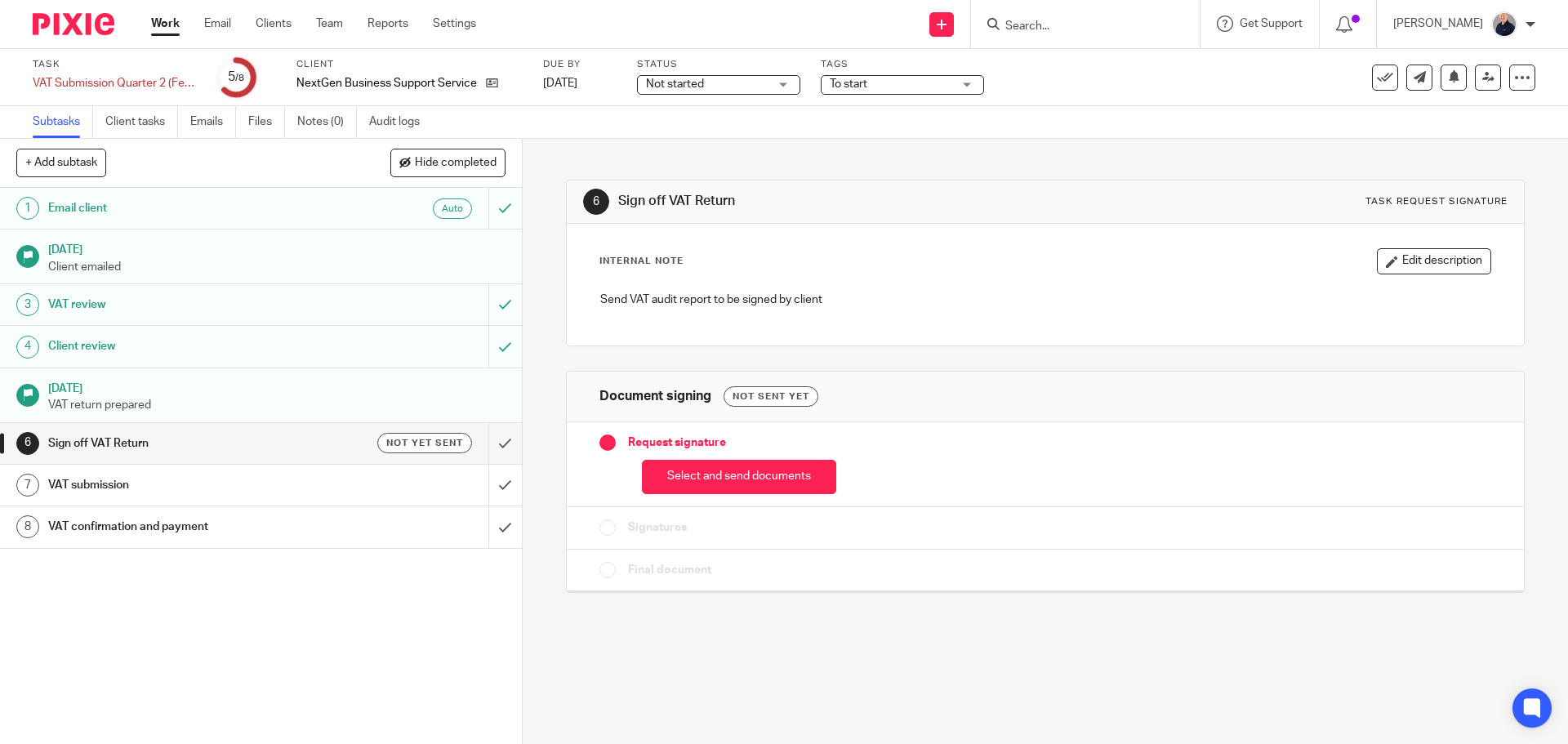
click at [860, 89] on span "To start" at bounding box center [891, 84] width 122 height 17
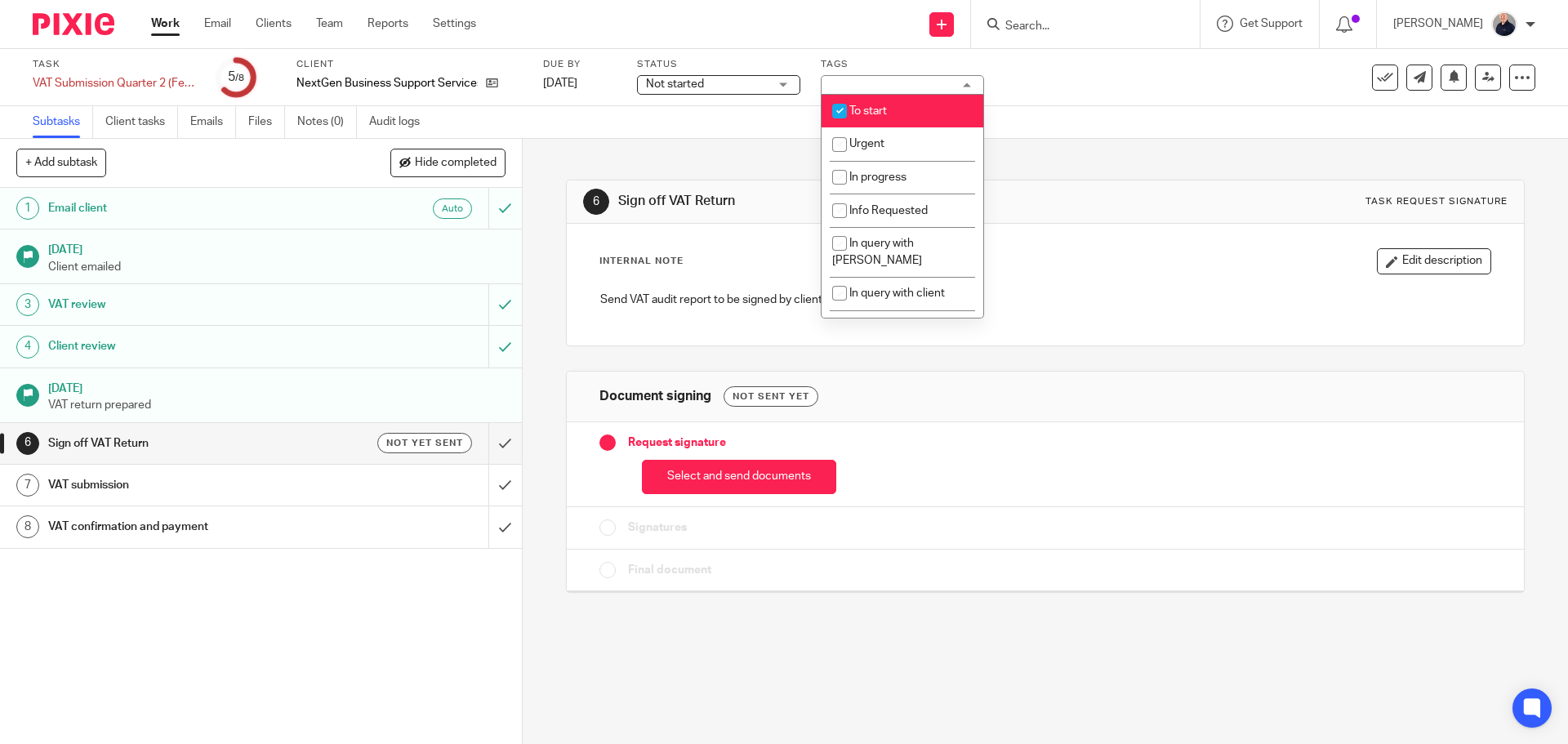
click at [853, 109] on input "checkbox" at bounding box center [840, 111] width 31 height 31
checkbox input "false"
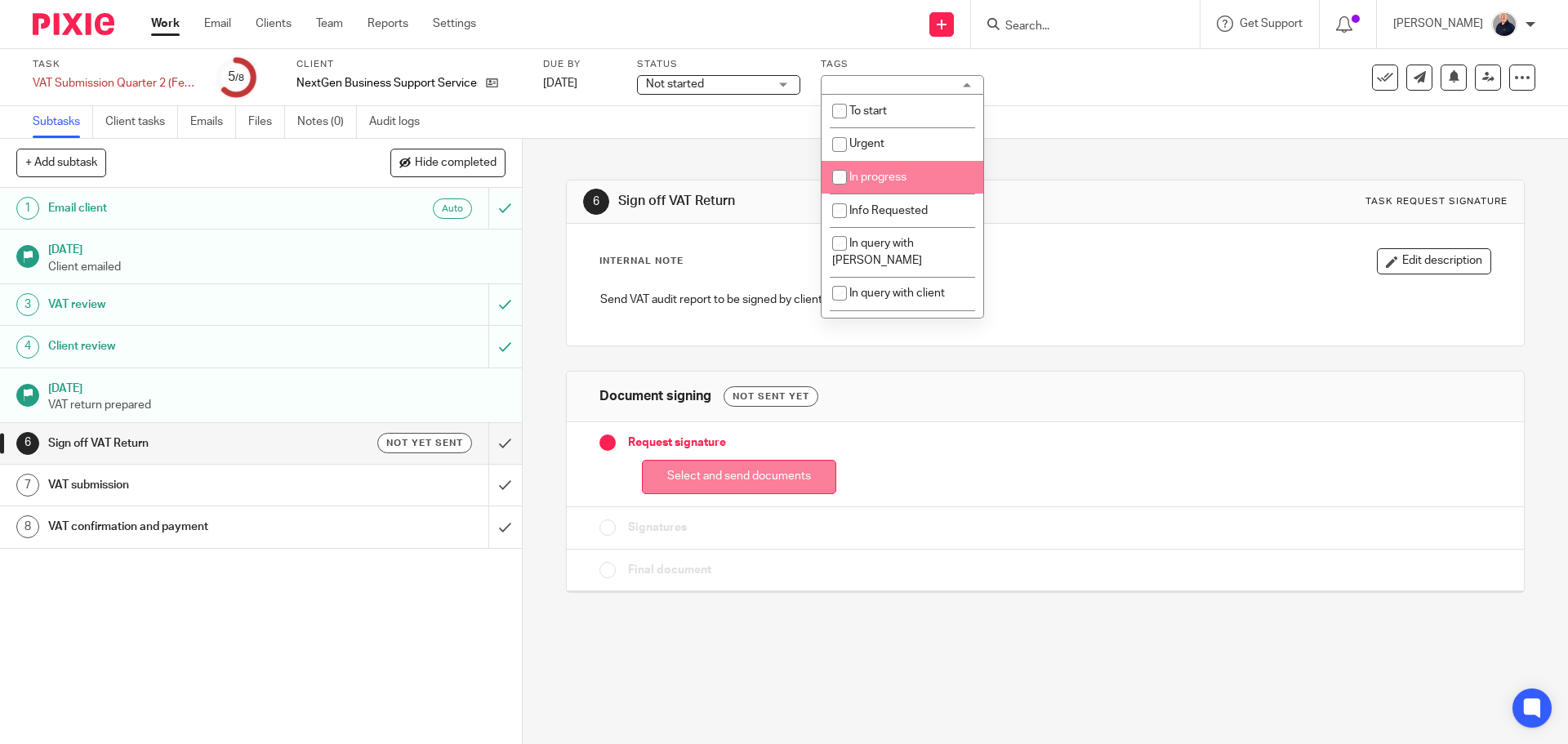
click at [741, 474] on button "Select and send documents" at bounding box center [739, 477] width 194 height 35
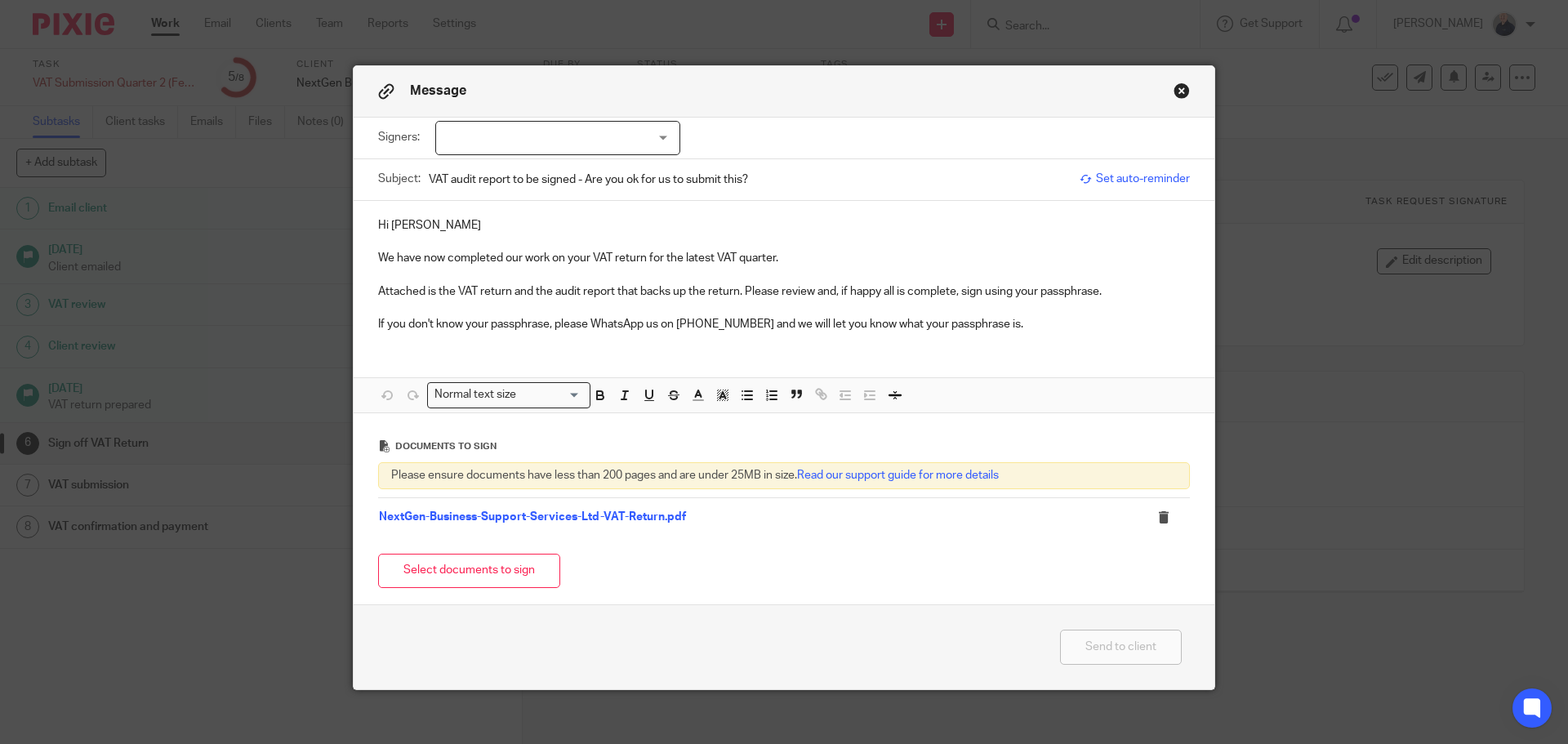
click at [477, 135] on div at bounding box center [557, 138] width 245 height 35
click at [481, 166] on span "Kathryn Hyde" at bounding box center [503, 171] width 89 height 11
checkbox input "true"
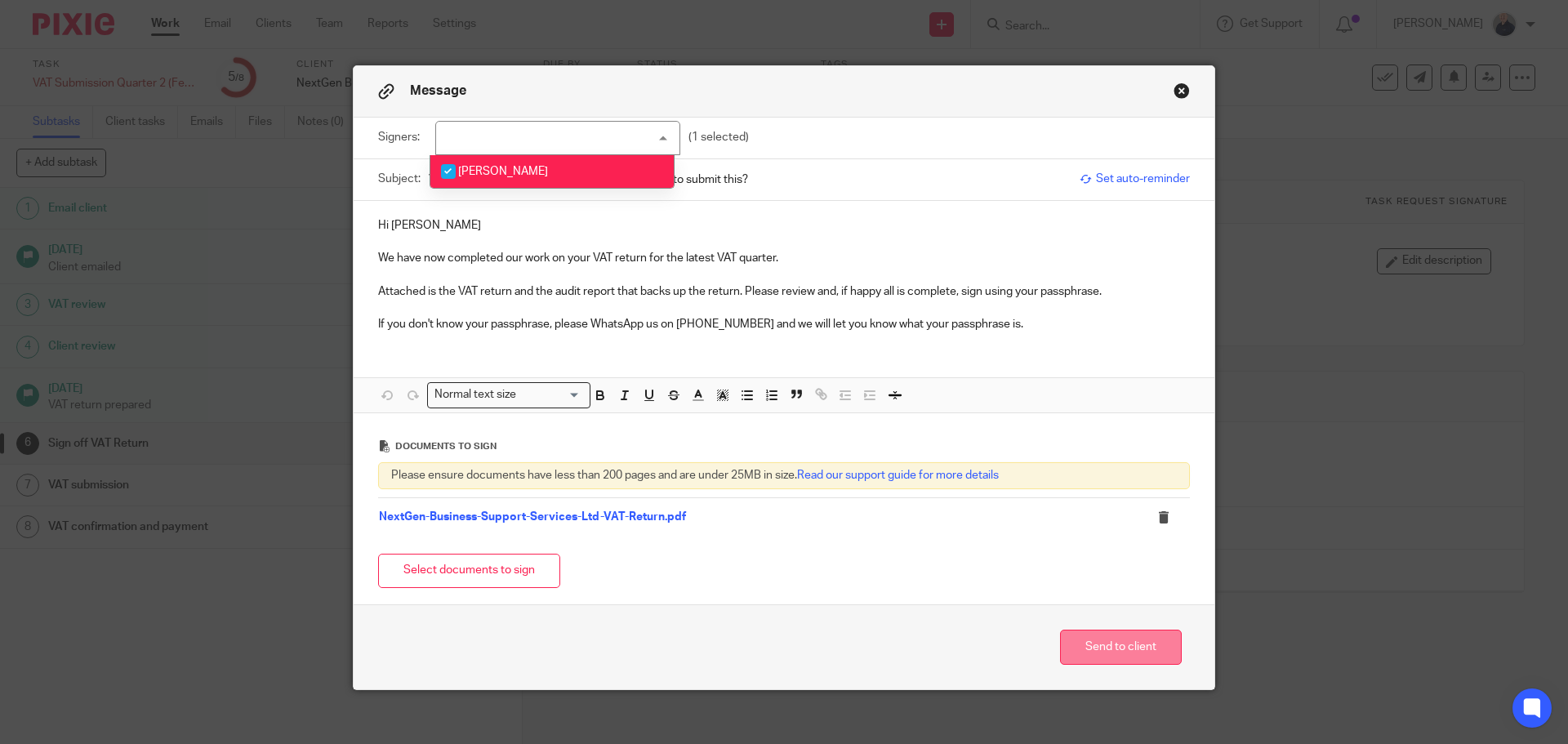
click at [1099, 640] on button "Send to client" at bounding box center [1121, 647] width 122 height 35
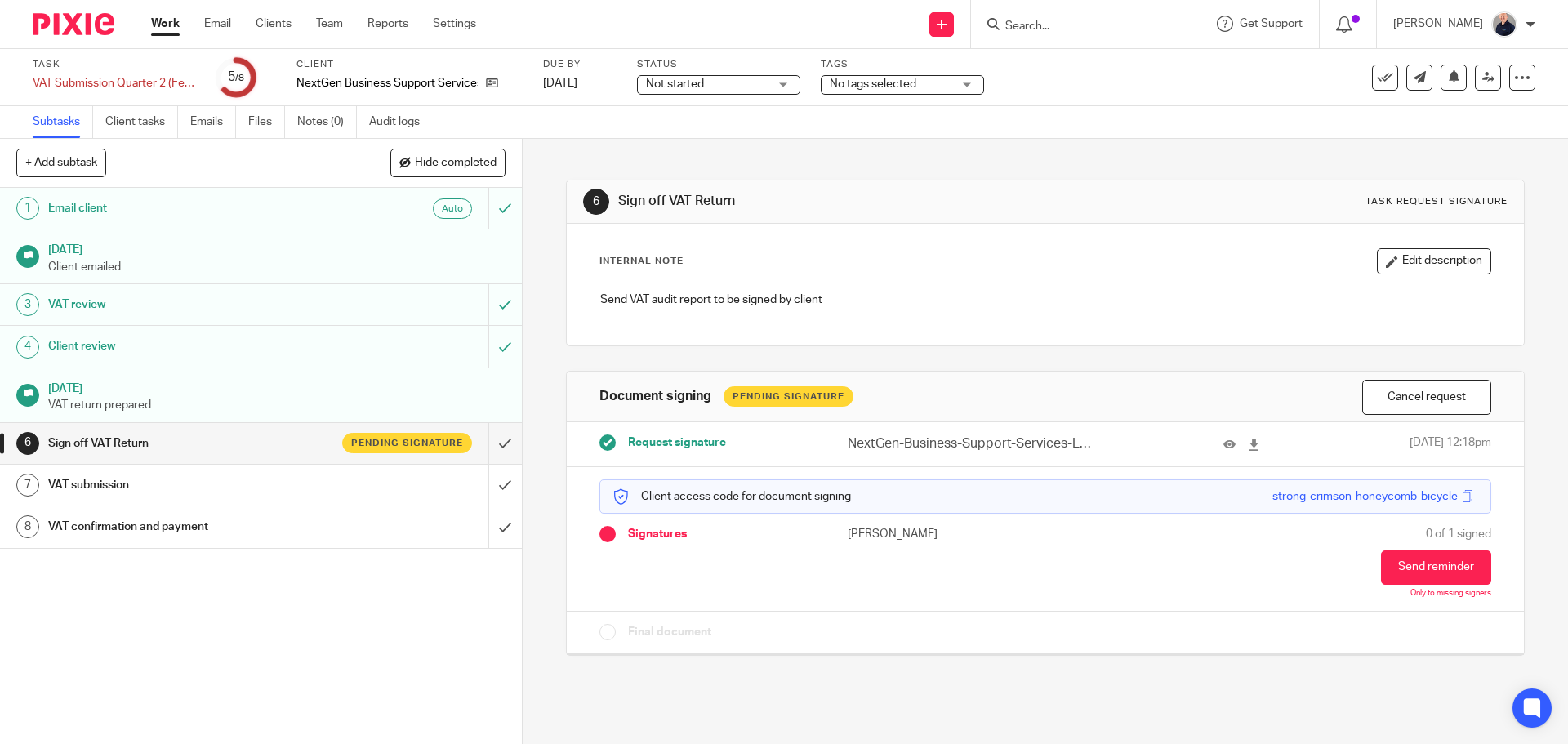
click at [923, 76] on span "No tags selected" at bounding box center [891, 84] width 122 height 17
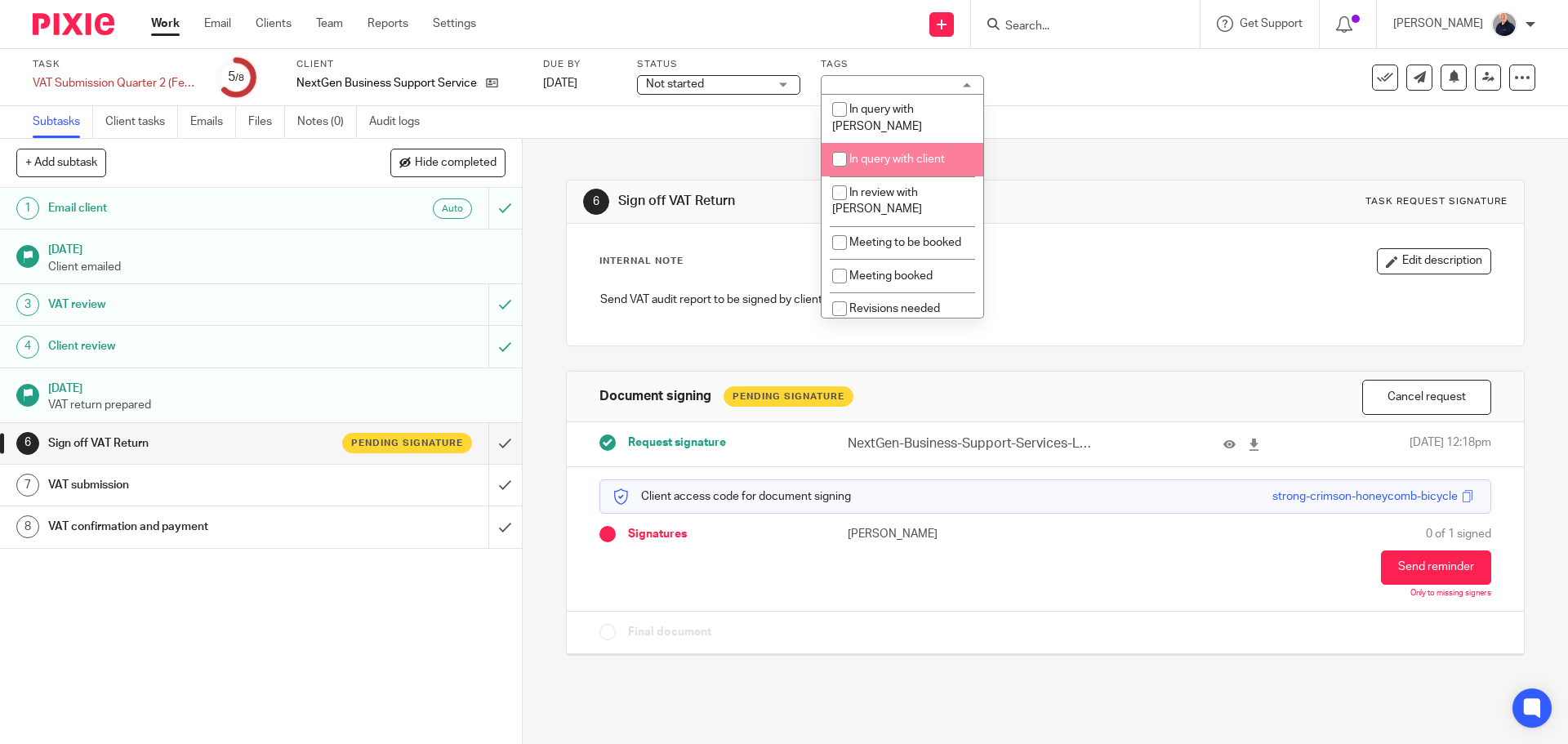
scroll to position [291, 0]
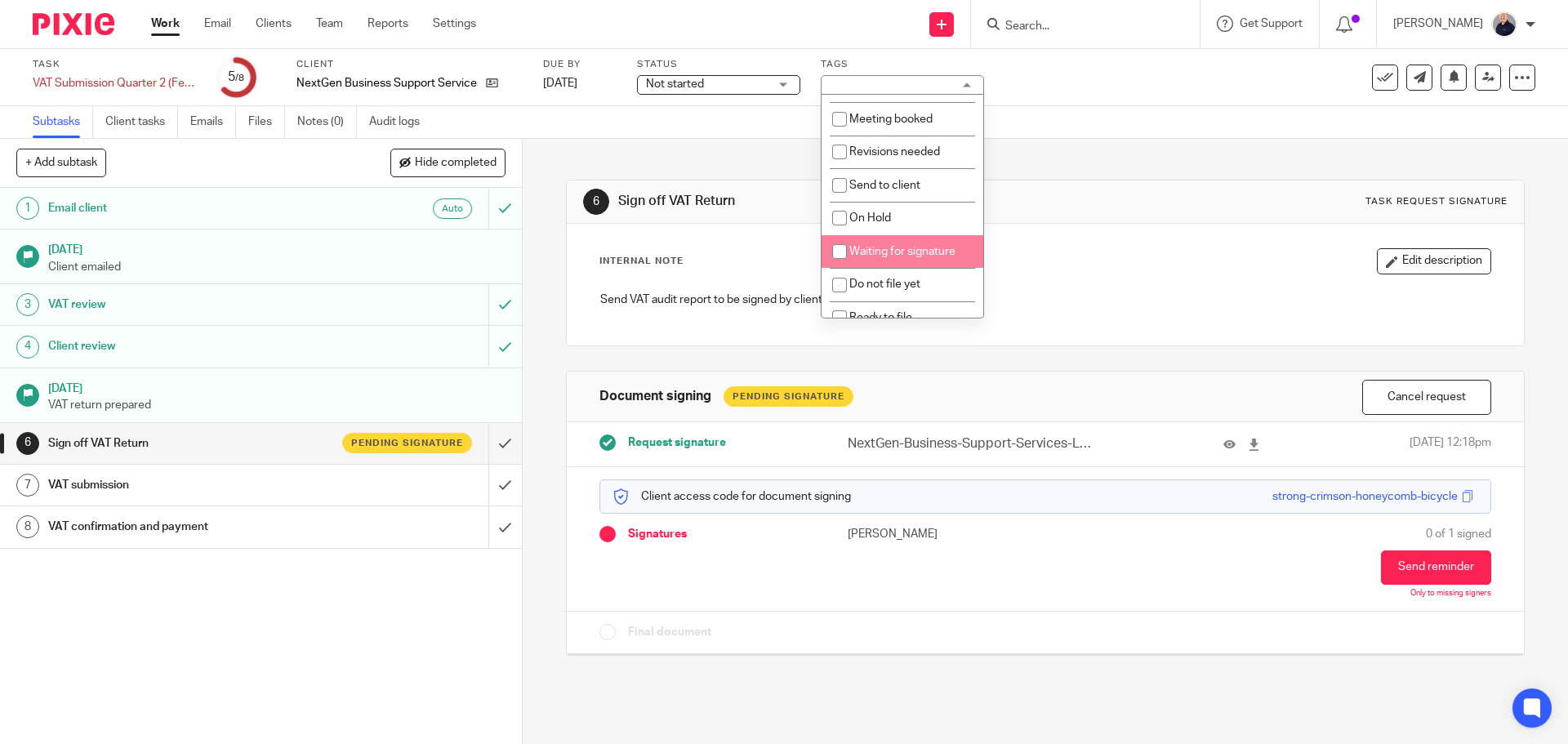
click at [922, 246] on span "Waiting for signature" at bounding box center [902, 251] width 106 height 11
checkbox input "true"
drag, startPoint x: 662, startPoint y: 699, endPoint x: 677, endPoint y: 668, distance: 34.4
click at [663, 700] on div "6 Sign off VAT Return Task request signature Internal Note Edit description Sen…" at bounding box center [1045, 441] width 1045 height 605
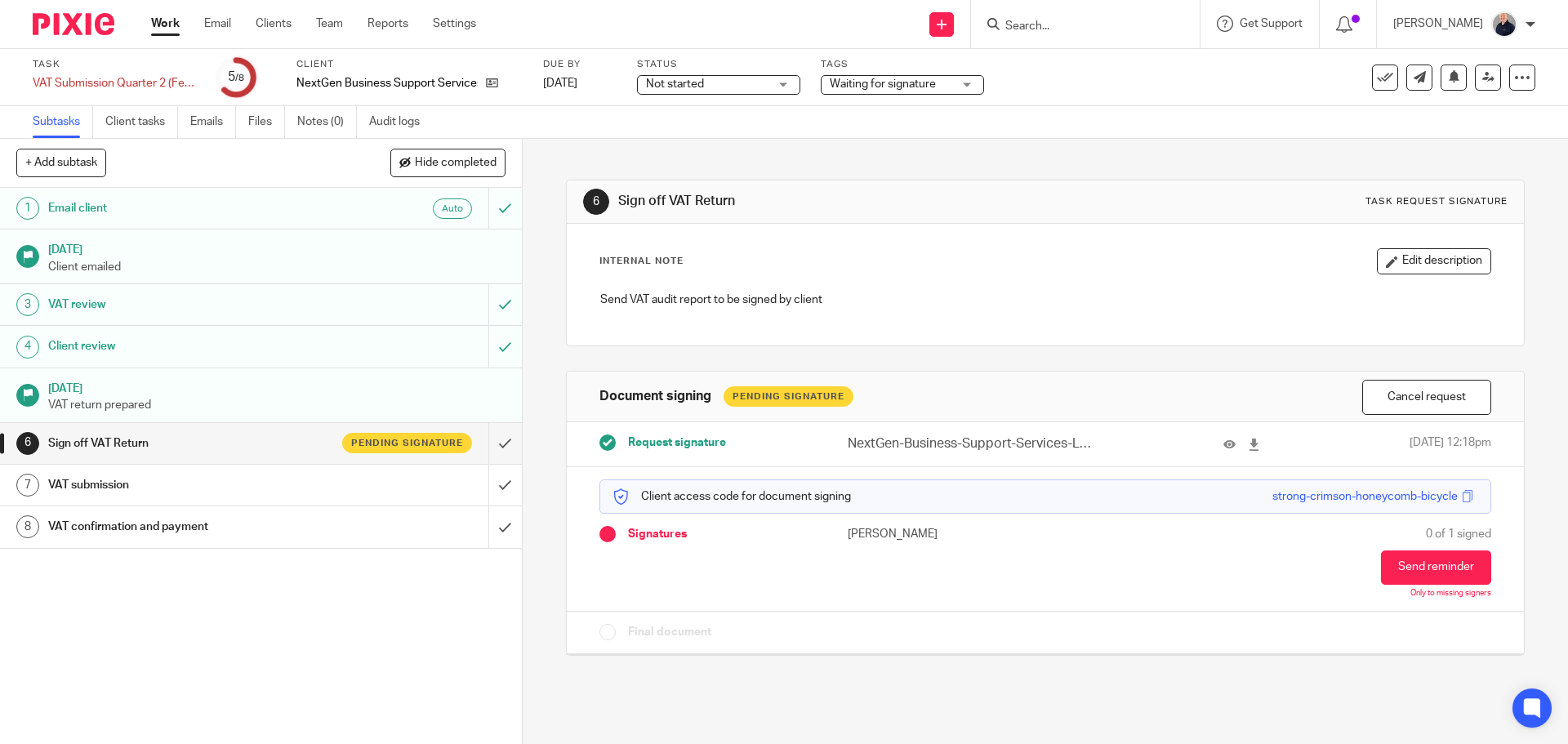
click at [161, 19] on link "Work" at bounding box center [165, 23] width 29 height 16
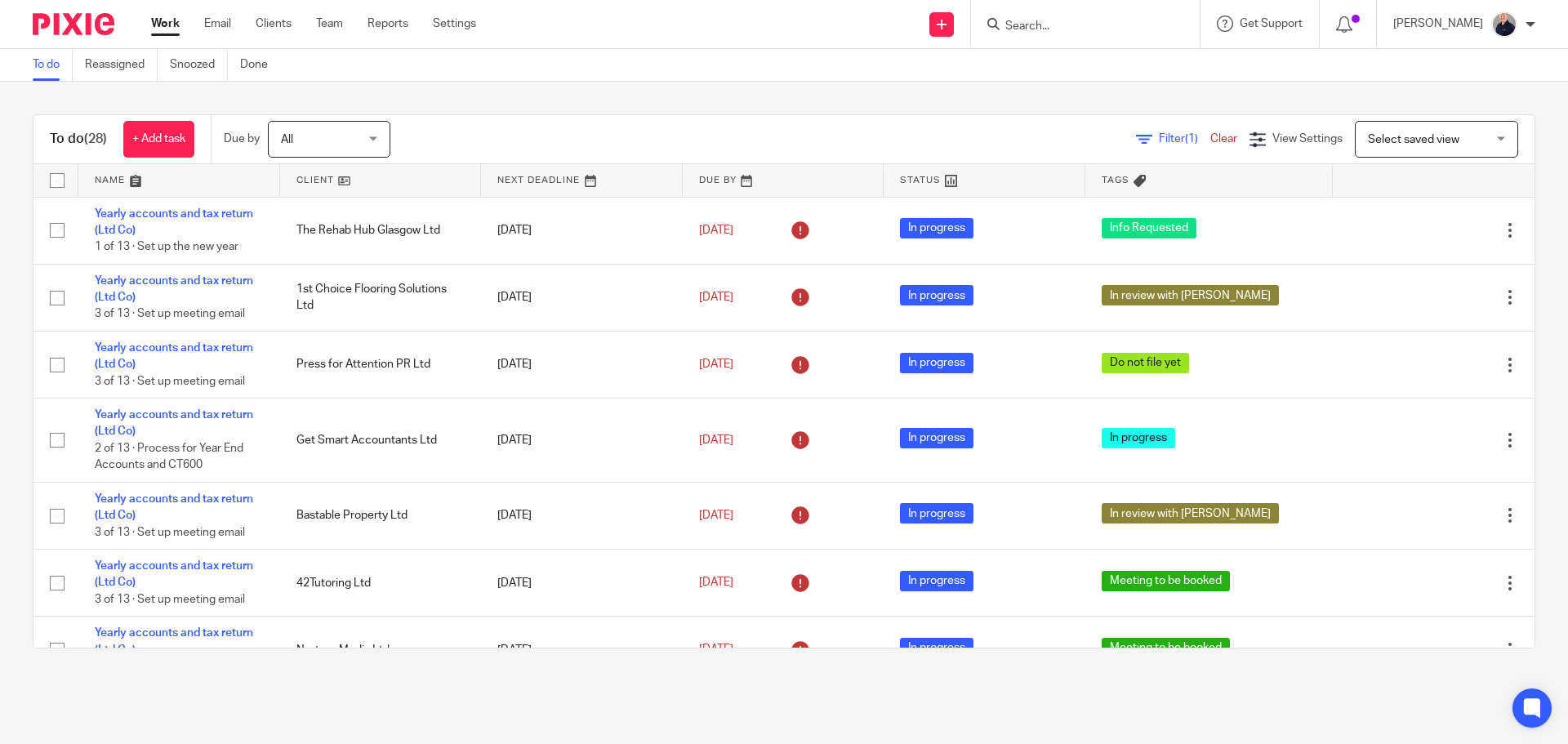
click at [106, 175] on link at bounding box center [179, 181] width 201 height 33
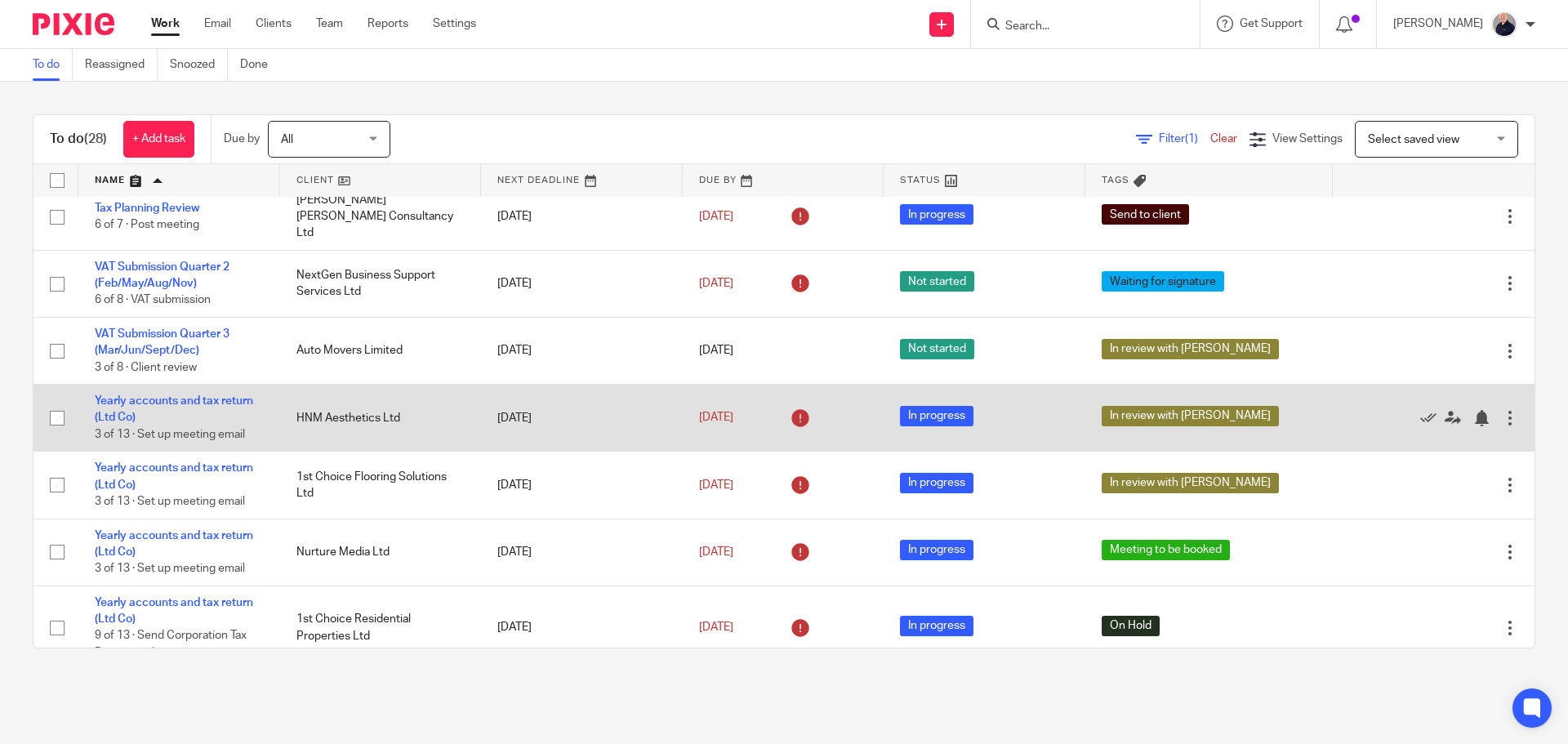
scroll to position [690, 0]
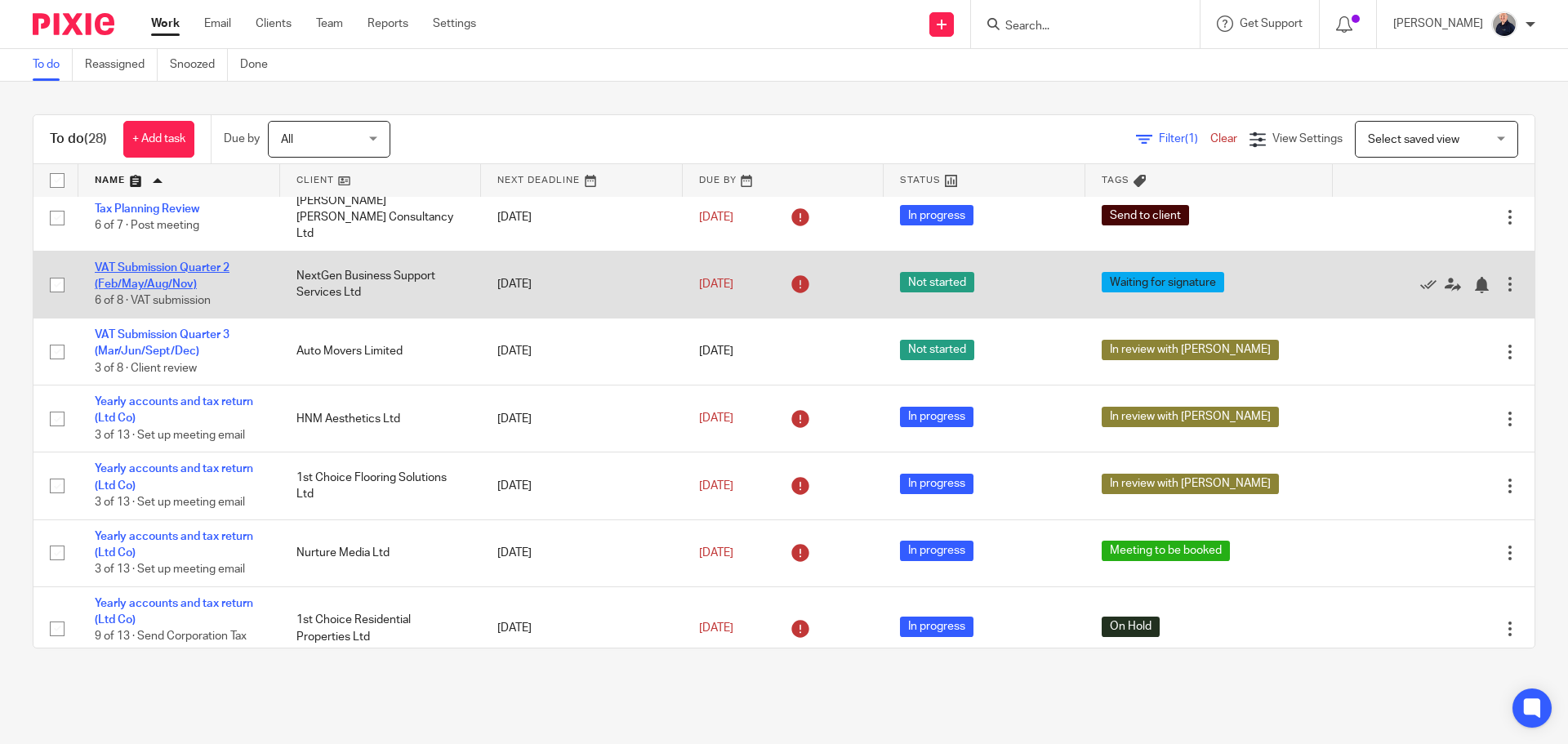
click at [156, 290] on link "VAT Submission Quarter 2 (Feb/May/Aug/Nov)" at bounding box center [161, 276] width 135 height 28
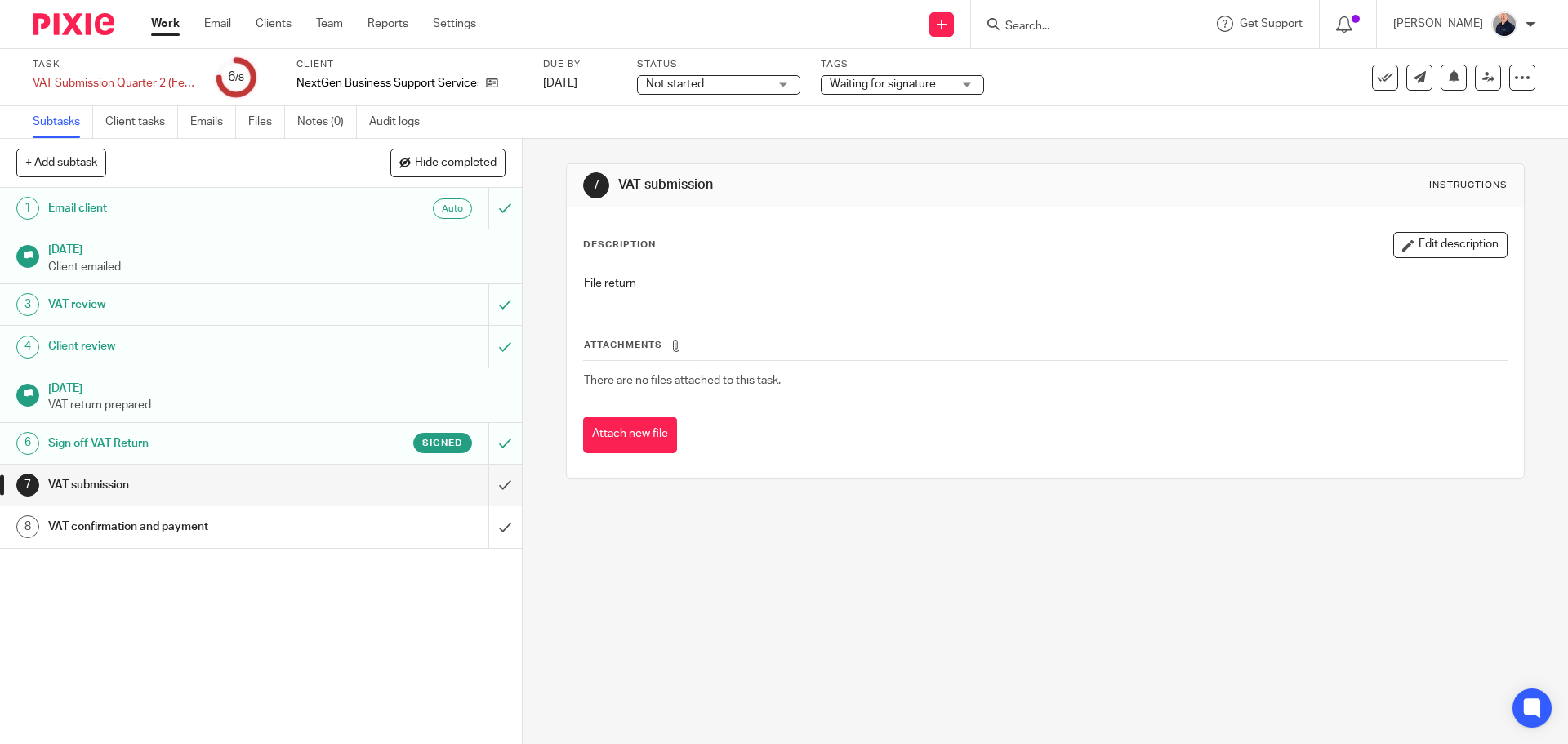
click at [894, 82] on span "Waiting for signature" at bounding box center [883, 83] width 106 height 11
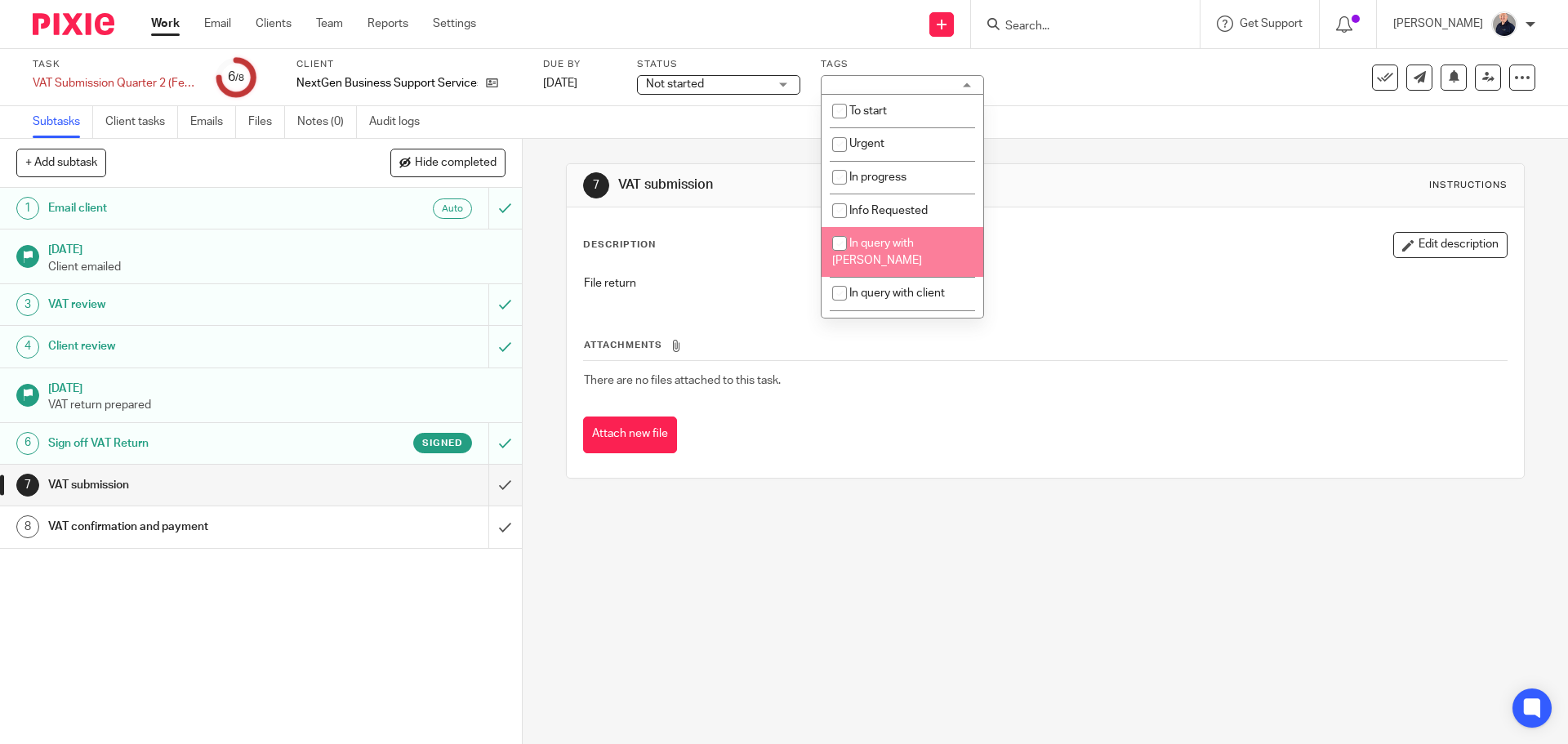
scroll to position [291, 0]
click at [866, 246] on span "Waiting for signature" at bounding box center [902, 251] width 106 height 11
checkbox input "false"
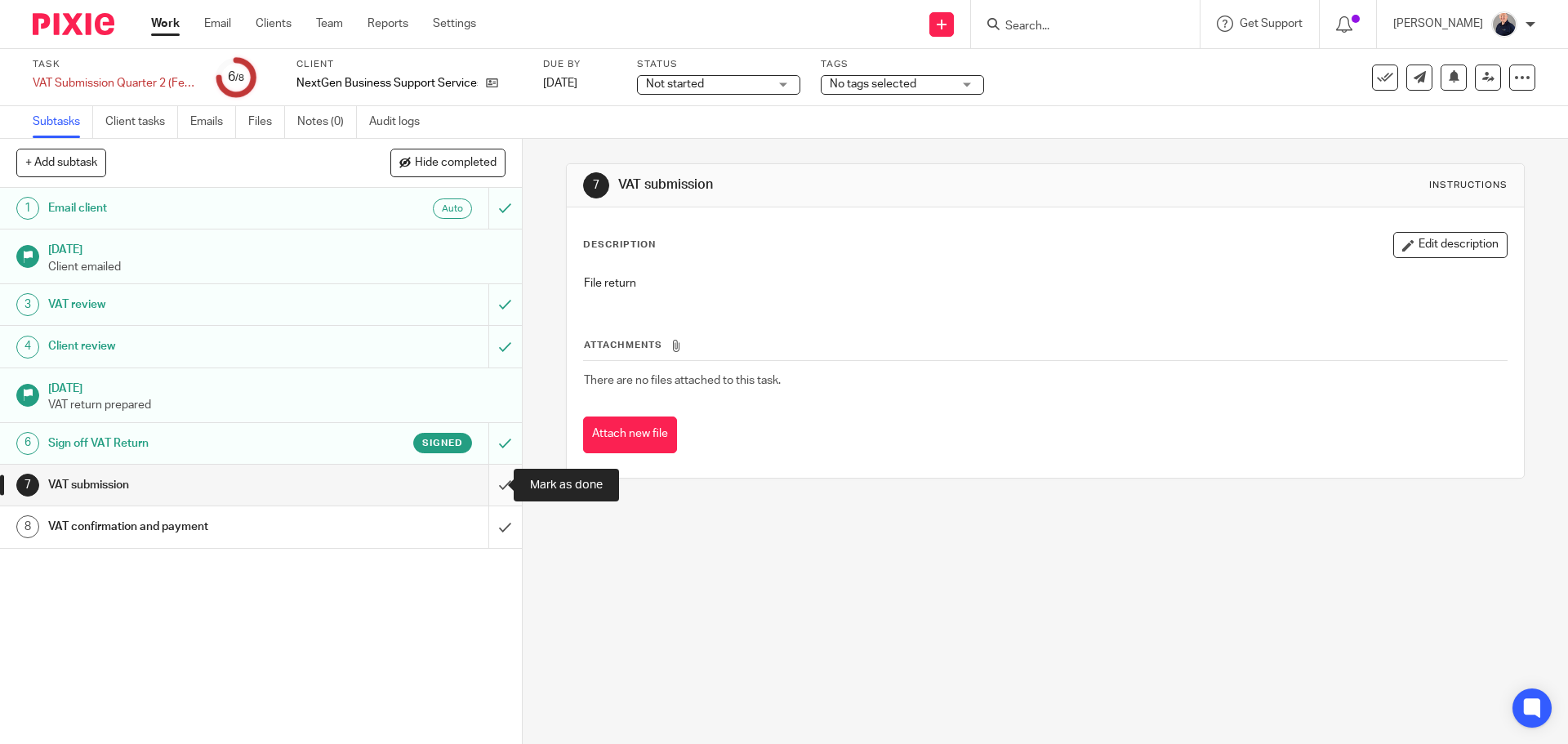
click at [488, 486] on input "submit" at bounding box center [260, 484] width 522 height 41
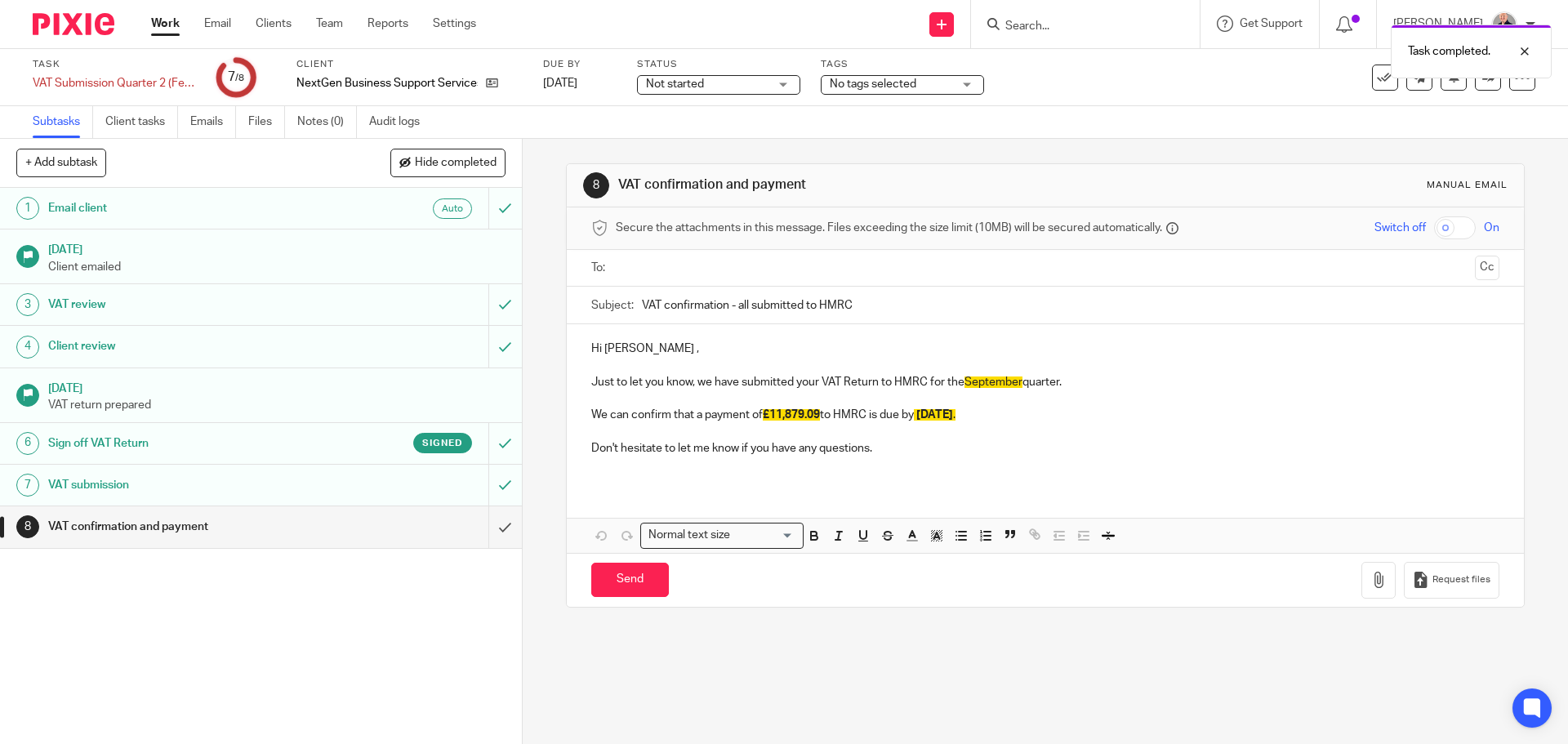
click at [284, 392] on h1 "[DATE]" at bounding box center [277, 387] width 458 height 21
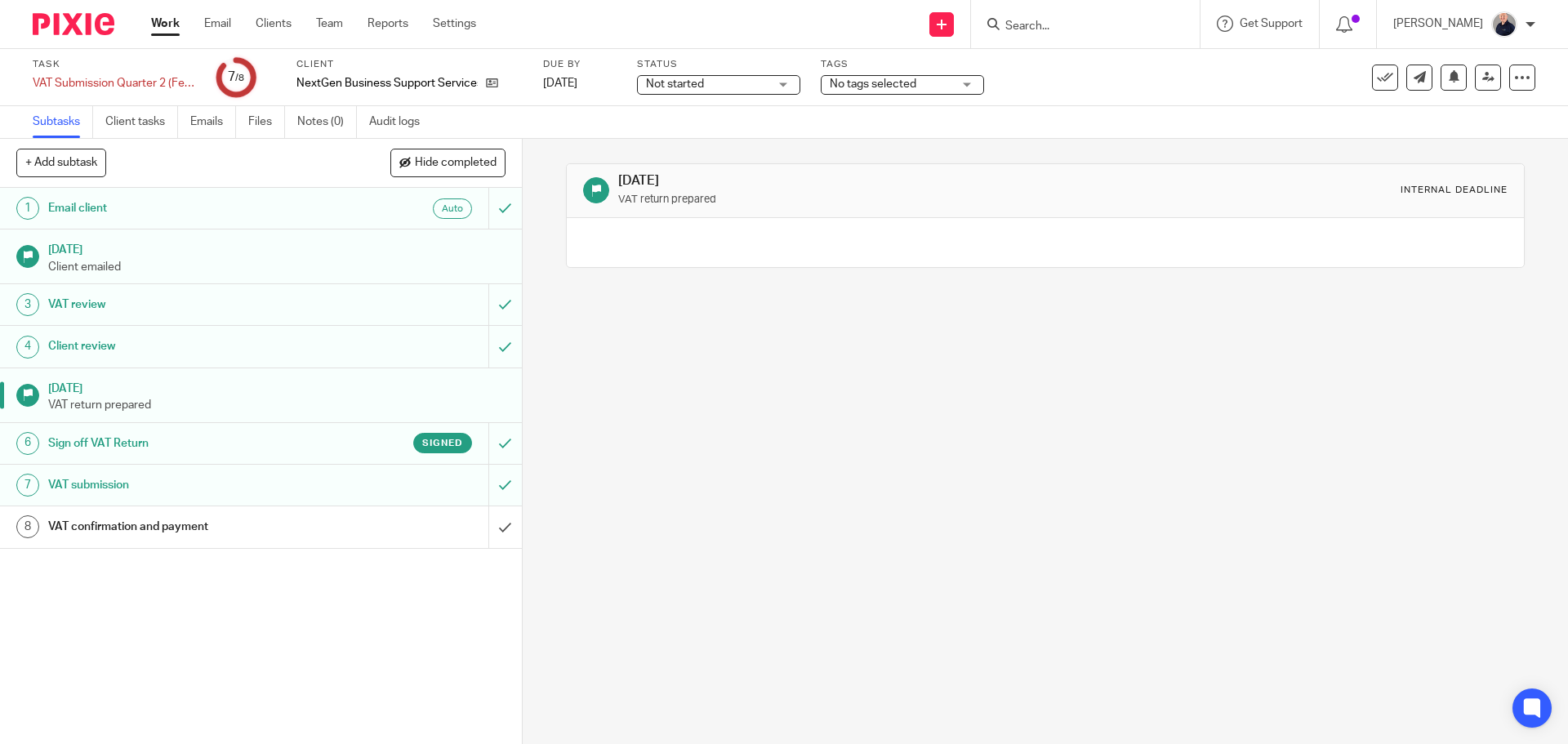
click at [299, 434] on h1 "Sign off VAT Return" at bounding box center [189, 444] width 282 height 24
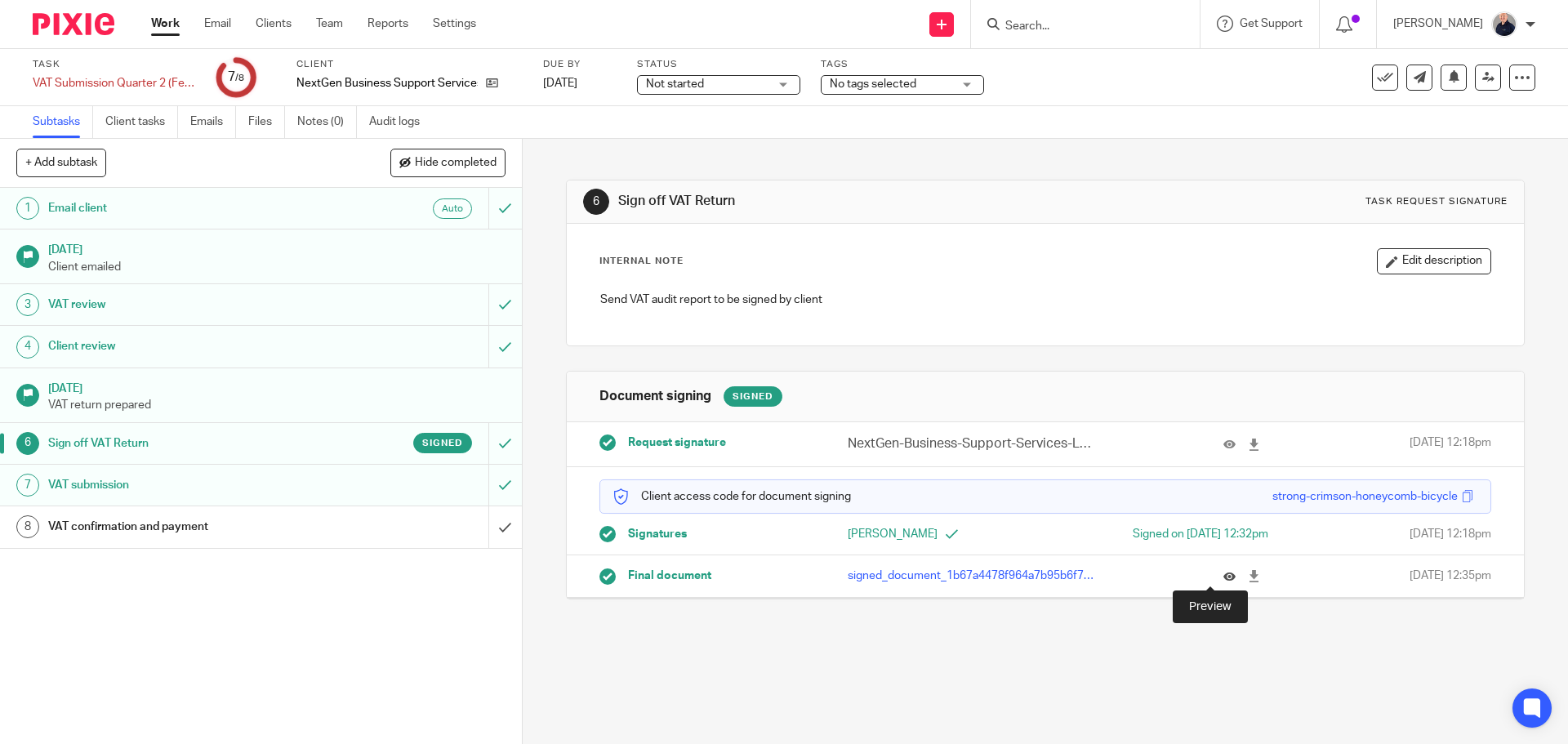
click at [1223, 572] on icon at bounding box center [1229, 576] width 12 height 12
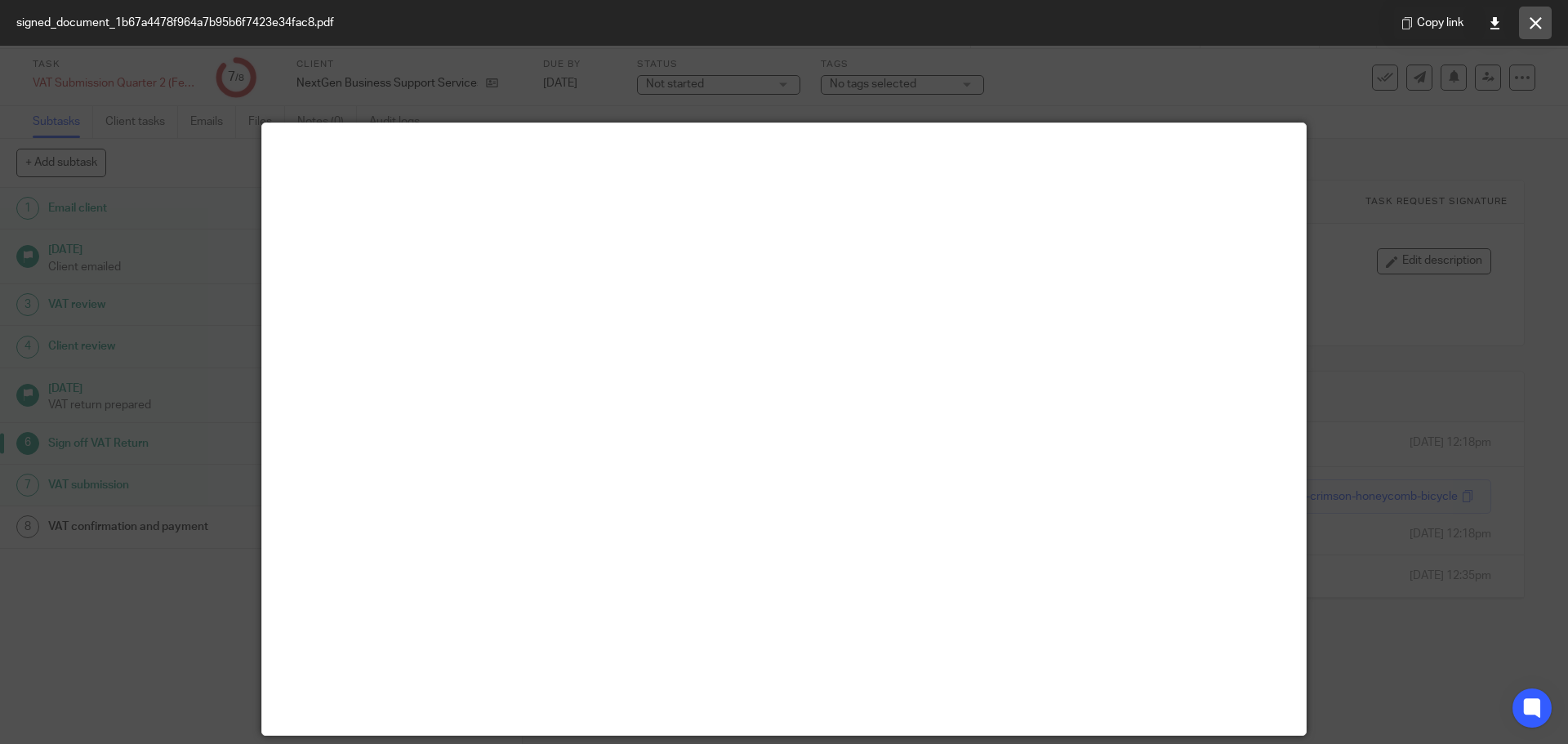
drag, startPoint x: 1538, startPoint y: 19, endPoint x: 1524, endPoint y: 22, distance: 14.3
click at [1537, 19] on icon at bounding box center [1536, 23] width 12 height 12
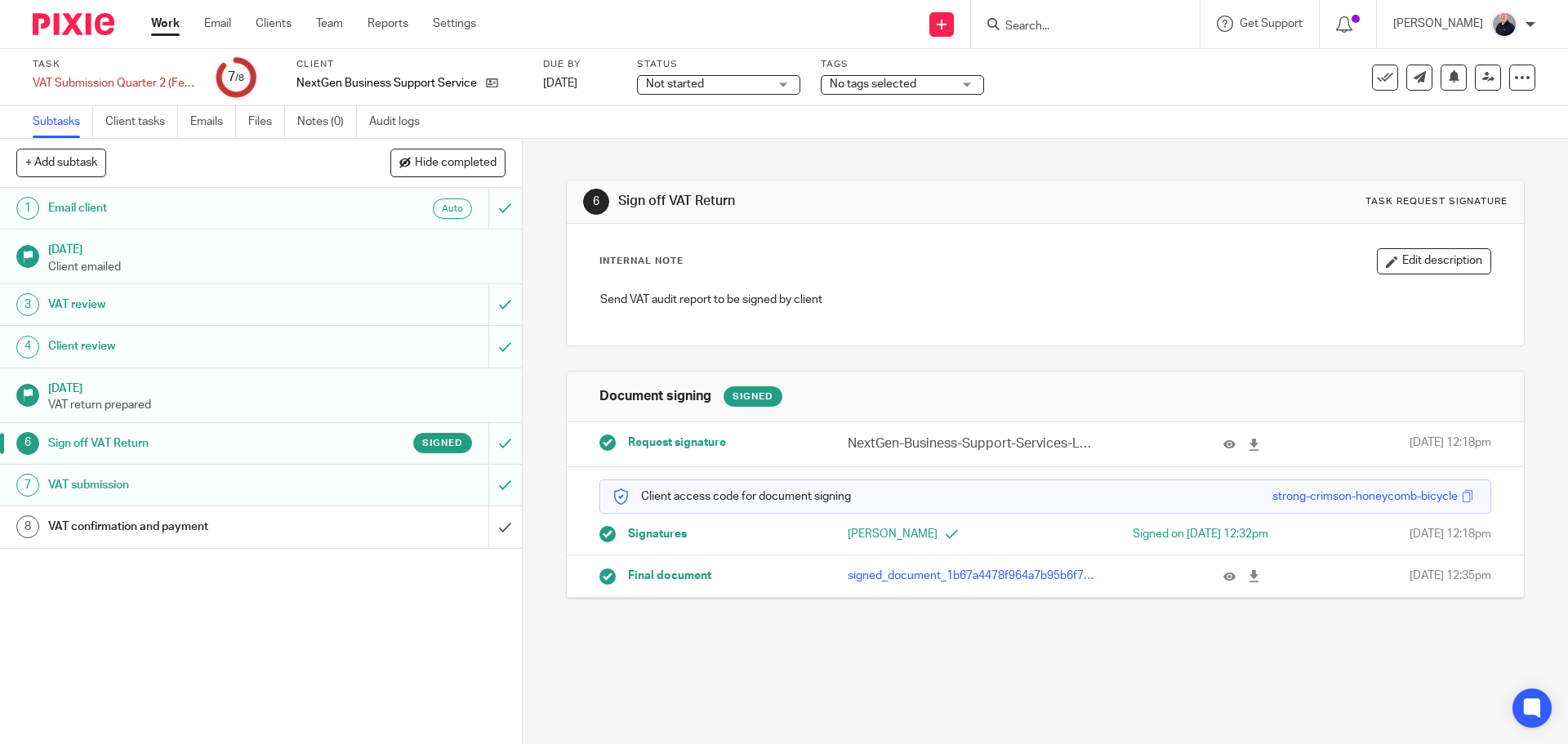
click at [221, 527] on h1 "VAT confirmation and payment" at bounding box center [189, 527] width 282 height 24
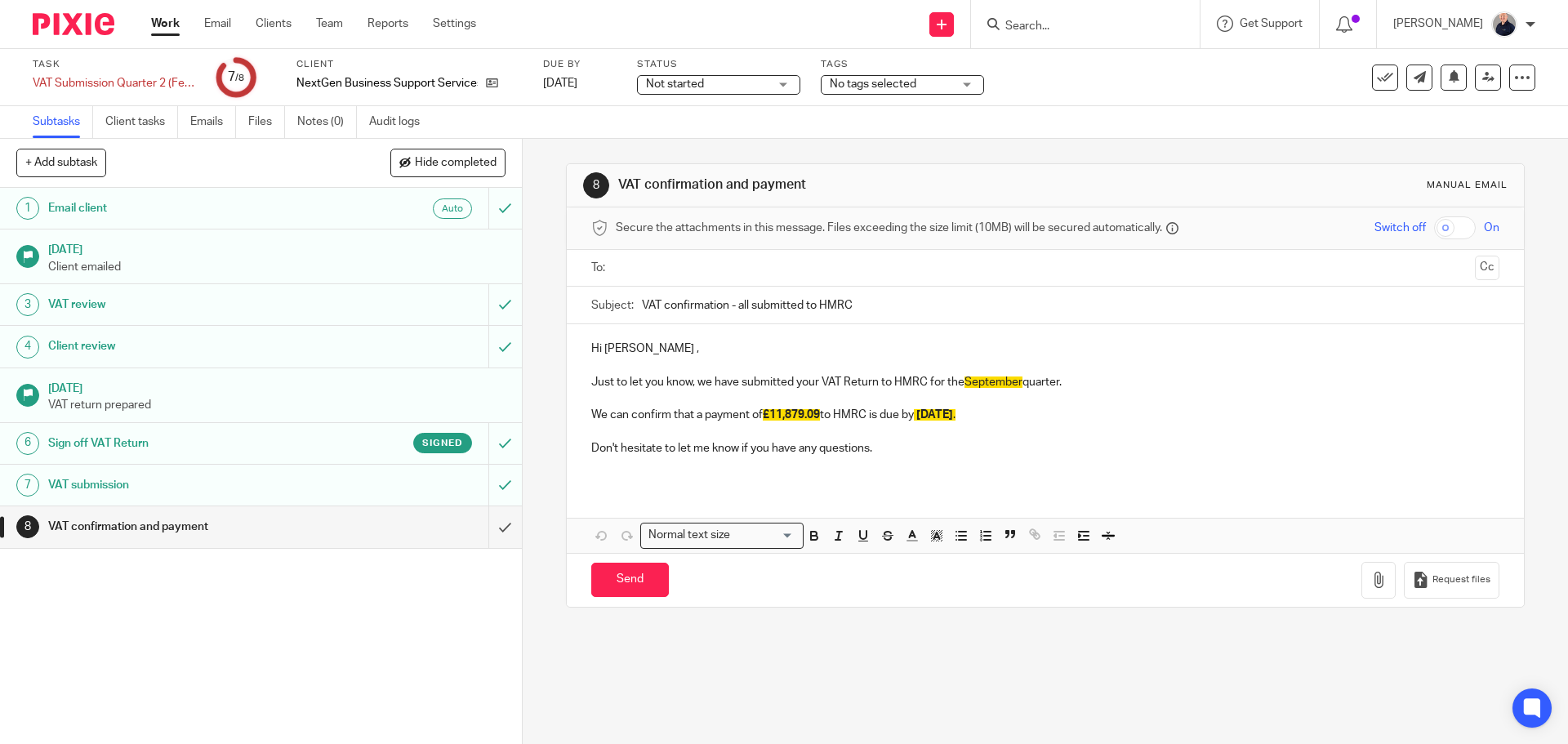
click at [758, 412] on p "We can confirm that a payment of £11,879.09 to HMRC is due by 7th November ." at bounding box center [1044, 414] width 907 height 16
click at [820, 411] on span "£11,879.09" at bounding box center [792, 414] width 57 height 11
drag, startPoint x: 865, startPoint y: 412, endPoint x: 996, endPoint y: 408, distance: 131.1
click at [996, 408] on p "We can confirm that a payment of £5,106.43 to HMRC is due by 7th November ." at bounding box center [1044, 414] width 907 height 16
click at [958, 383] on p "Just to let you know, we have submitted your VAT Return to HMRC for the Septemb…" at bounding box center [1044, 382] width 907 height 16
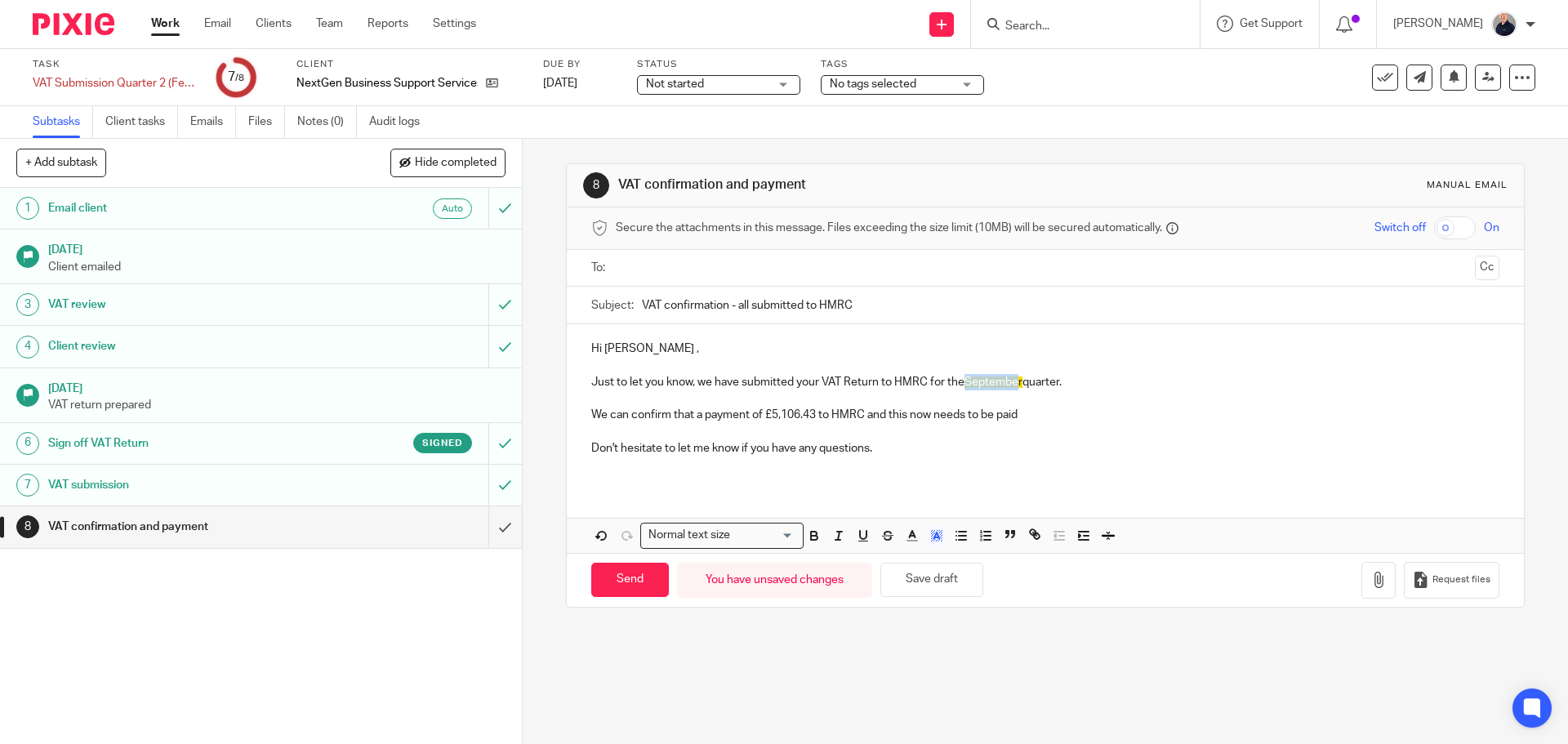
click at [1018, 384] on span "September" at bounding box center [993, 382] width 58 height 11
click at [670, 271] on input "text" at bounding box center [1044, 268] width 847 height 19
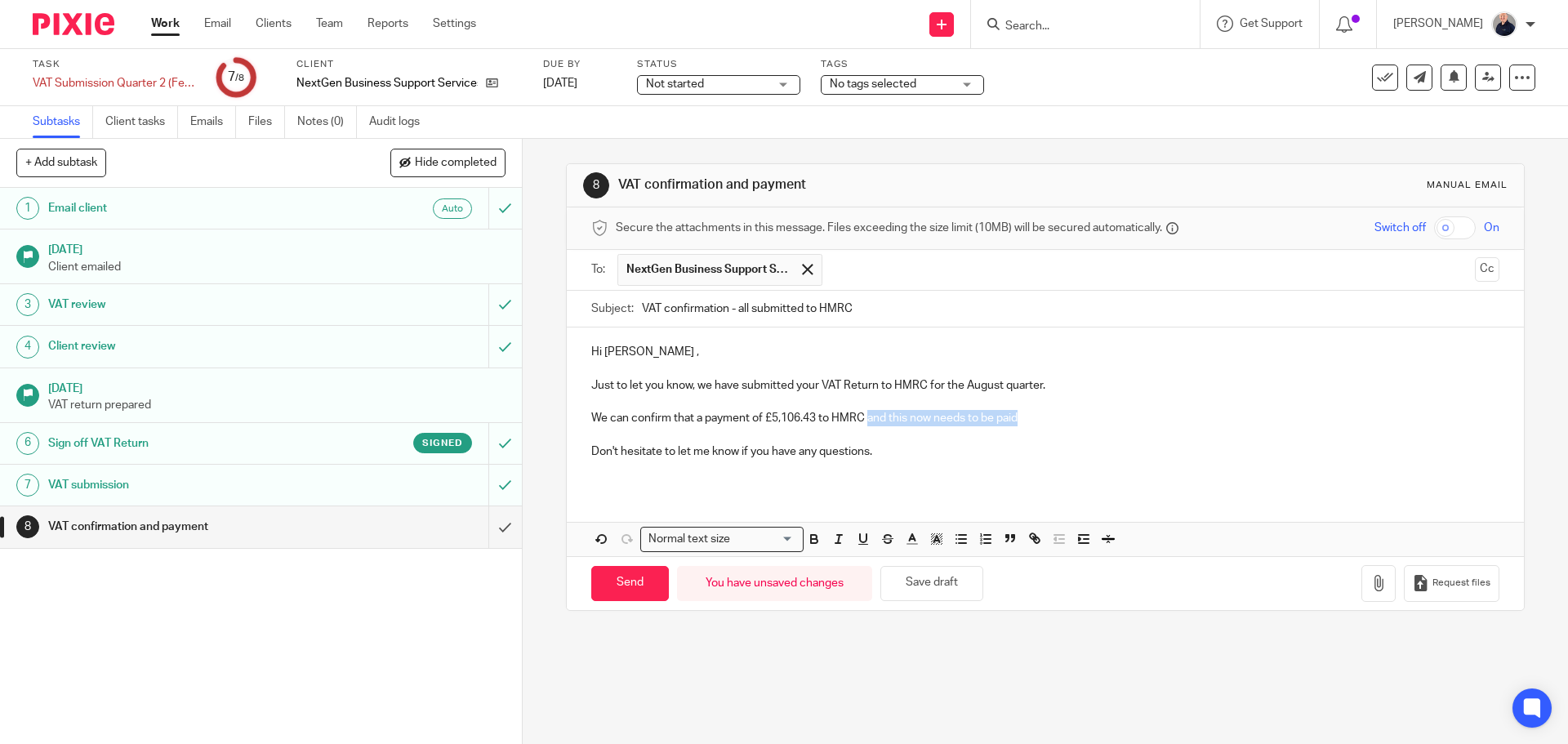
drag, startPoint x: 866, startPoint y: 419, endPoint x: 1019, endPoint y: 416, distance: 153.0
click at [1019, 416] on p "We can confirm that a payment of £5,106.43 to HMRC and this now needs to be paid" at bounding box center [1044, 418] width 907 height 16
click at [1024, 364] on p at bounding box center [1044, 369] width 907 height 16
click at [623, 580] on input "Send" at bounding box center [629, 583] width 77 height 35
type input "Sent"
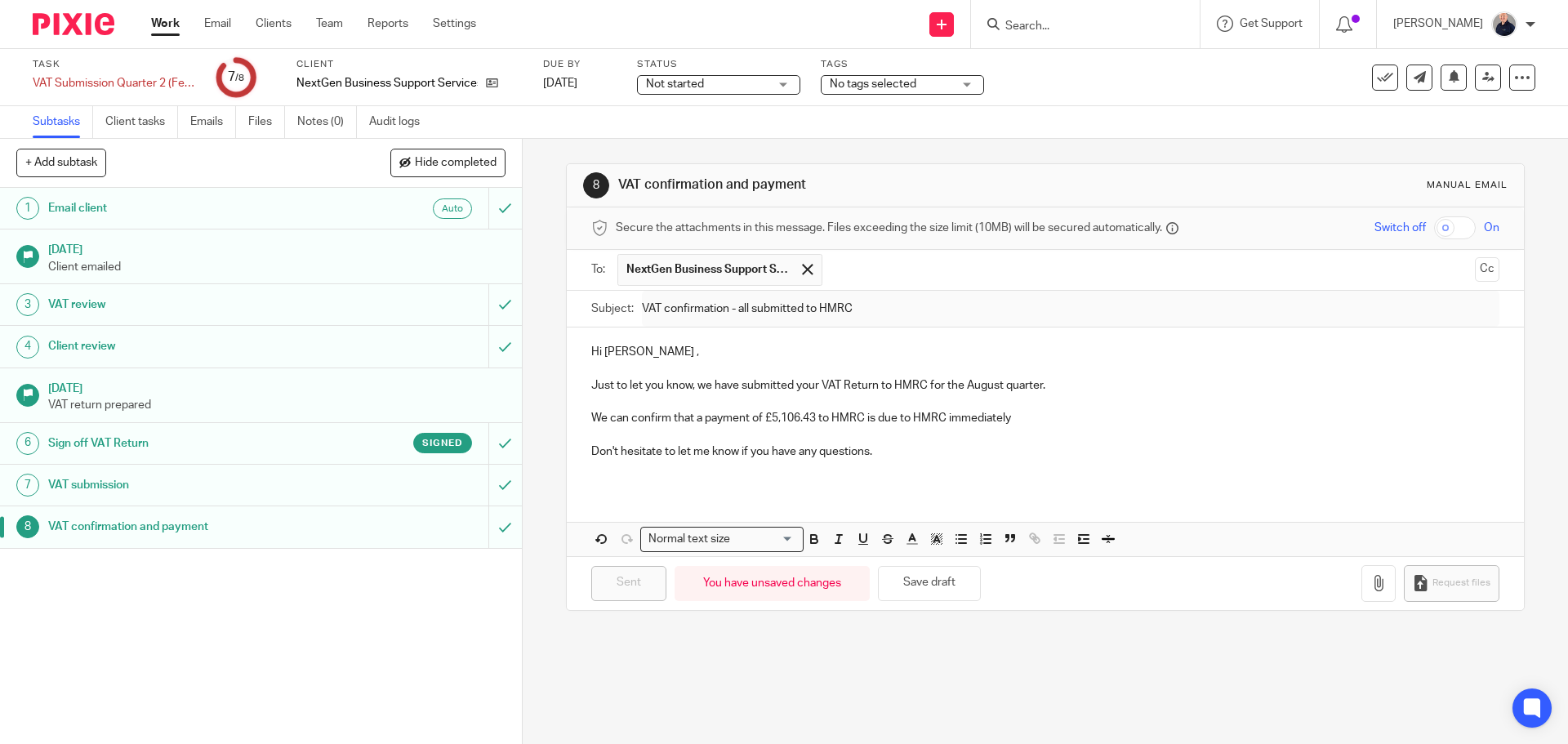
click at [168, 15] on div "Work Email Clients Team Reports Settings Work Email Clients Team Reports Settin…" at bounding box center [317, 24] width 366 height 49
